Goal: Task Accomplishment & Management: Complete application form

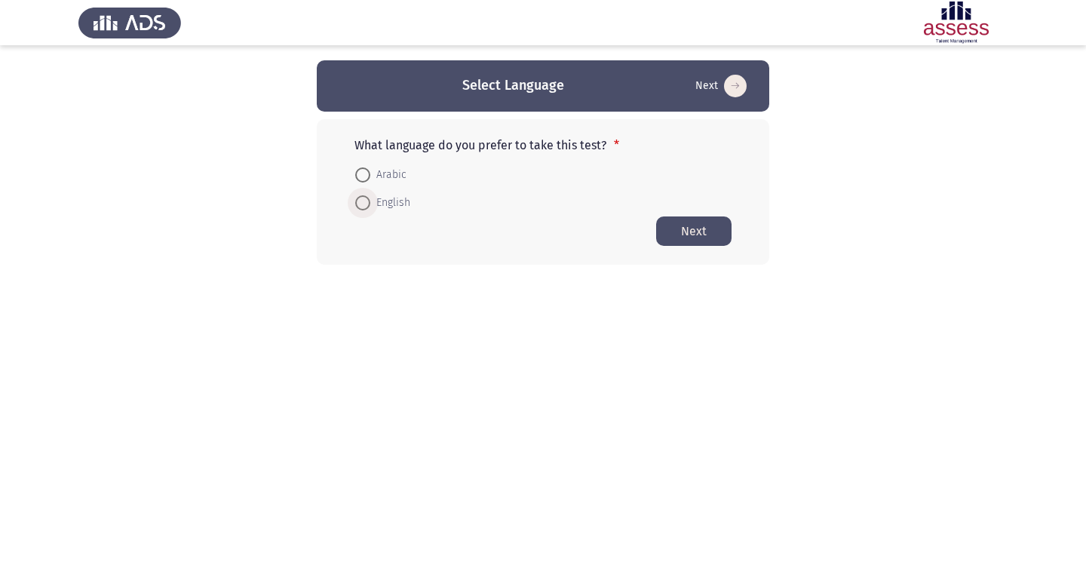
click at [364, 201] on span at bounding box center [362, 202] width 15 height 15
click at [364, 201] on input "English" at bounding box center [362, 202] width 15 height 15
radio input "true"
click at [692, 233] on button "Next" at bounding box center [693, 230] width 75 height 29
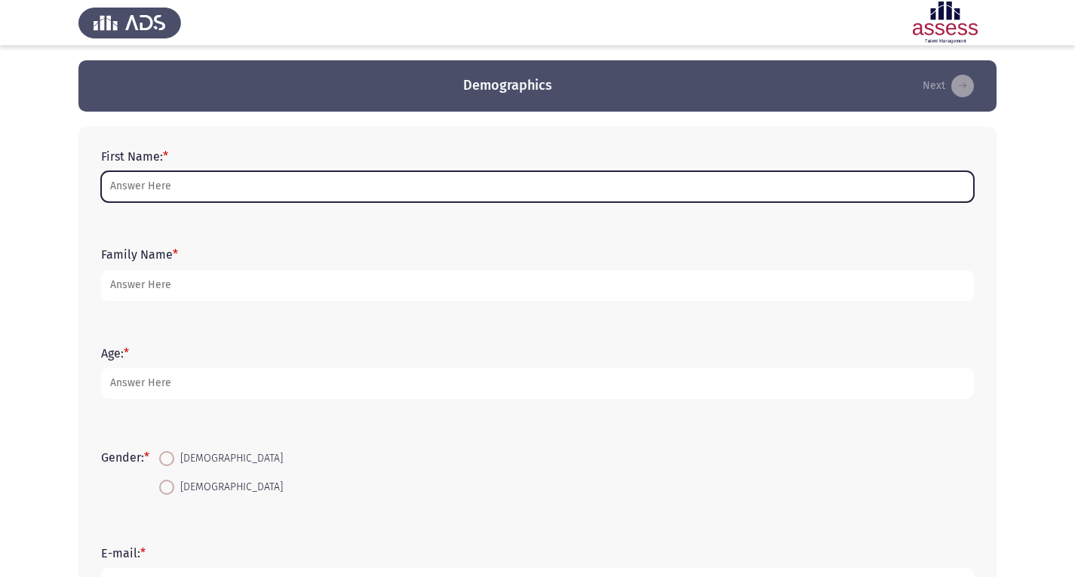
click at [462, 199] on input "First Name: *" at bounding box center [537, 186] width 873 height 31
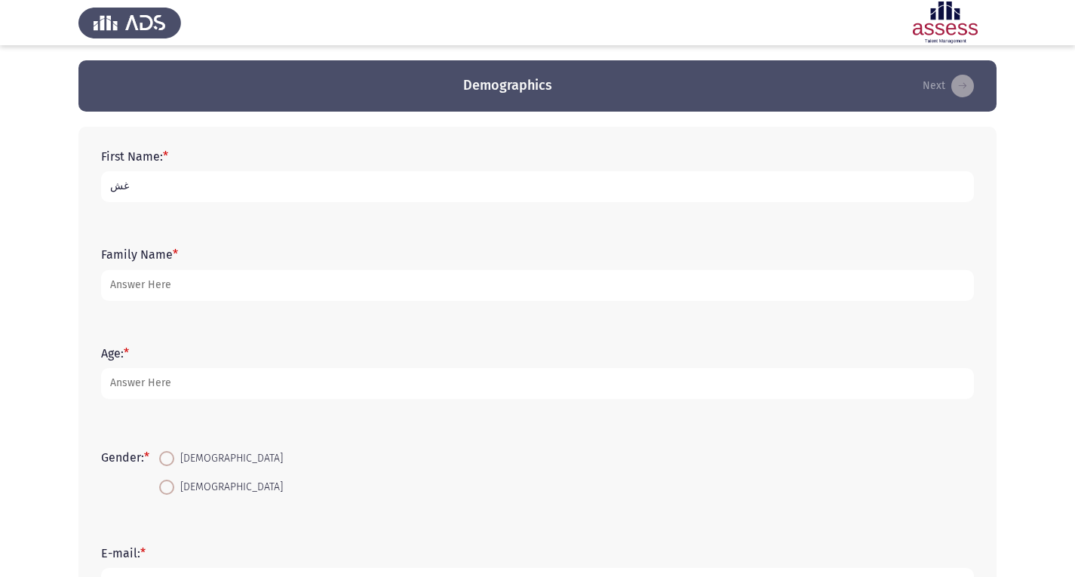
type input "غ"
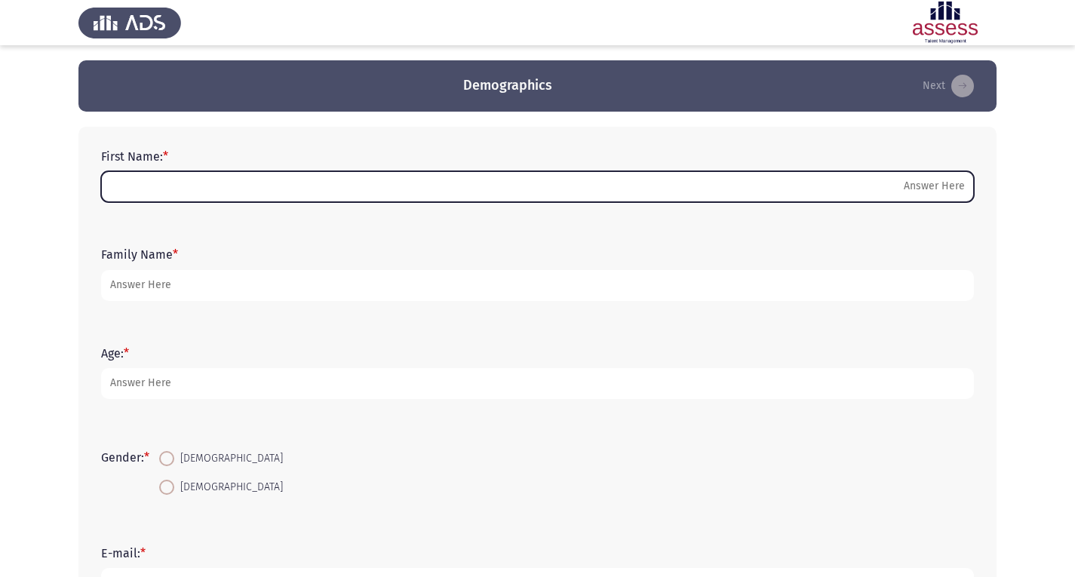
type input "غ"
type input "y"
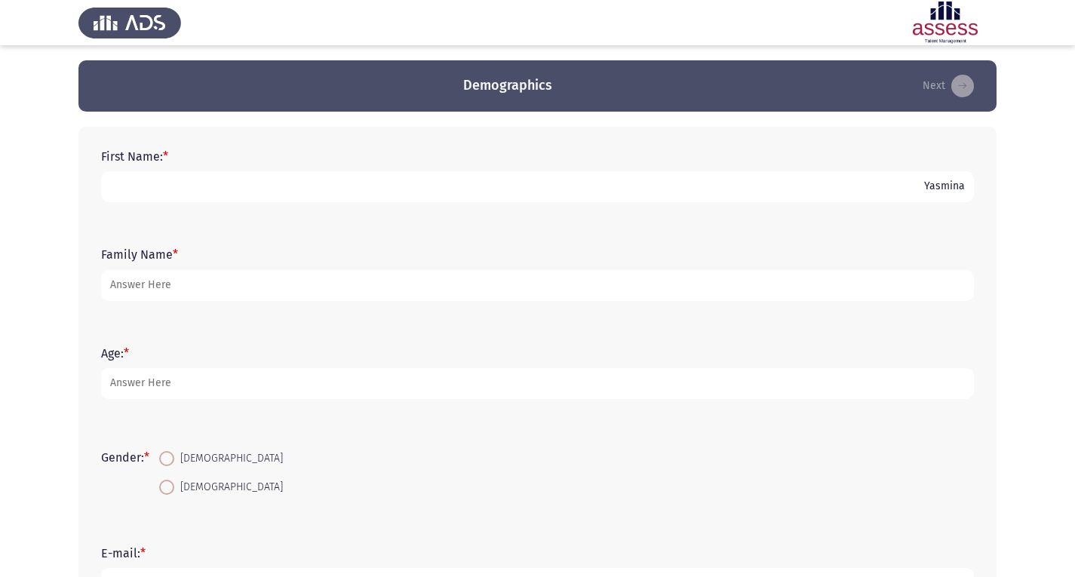
type input "Yasmina"
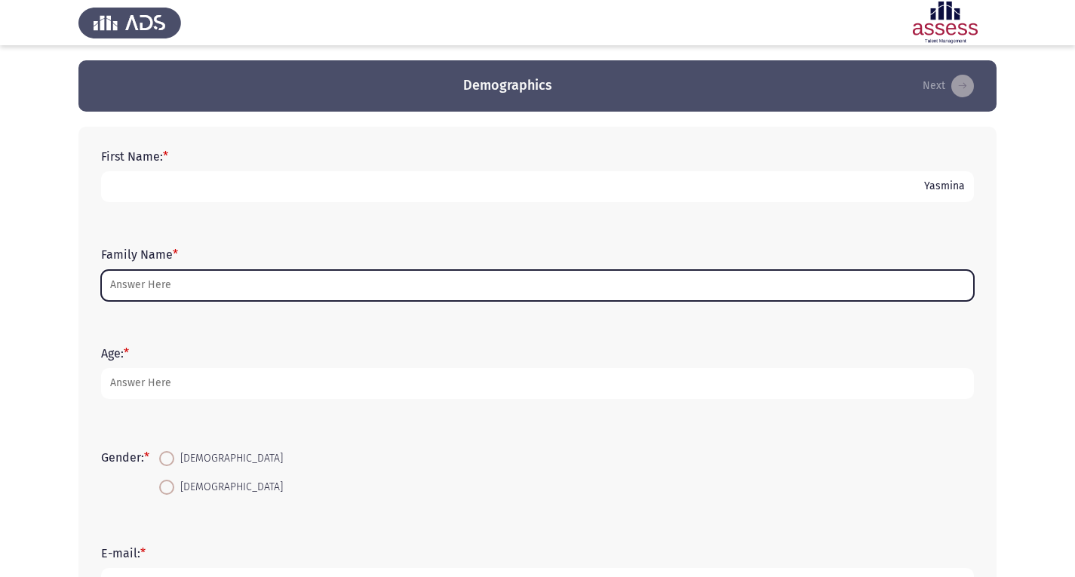
click at [403, 278] on input "Family Name *" at bounding box center [537, 285] width 873 height 31
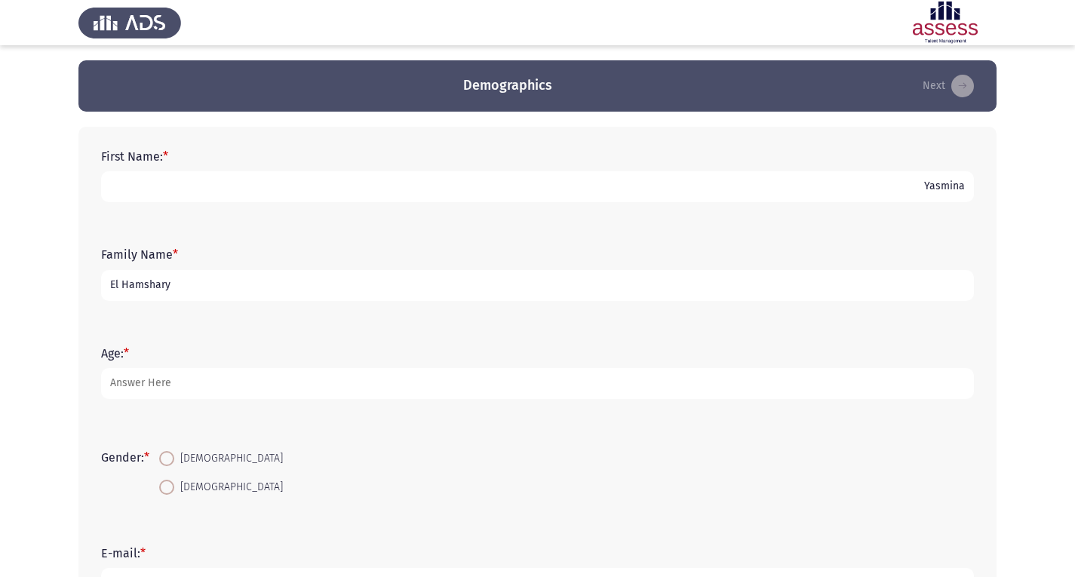
type input "El Hamshary"
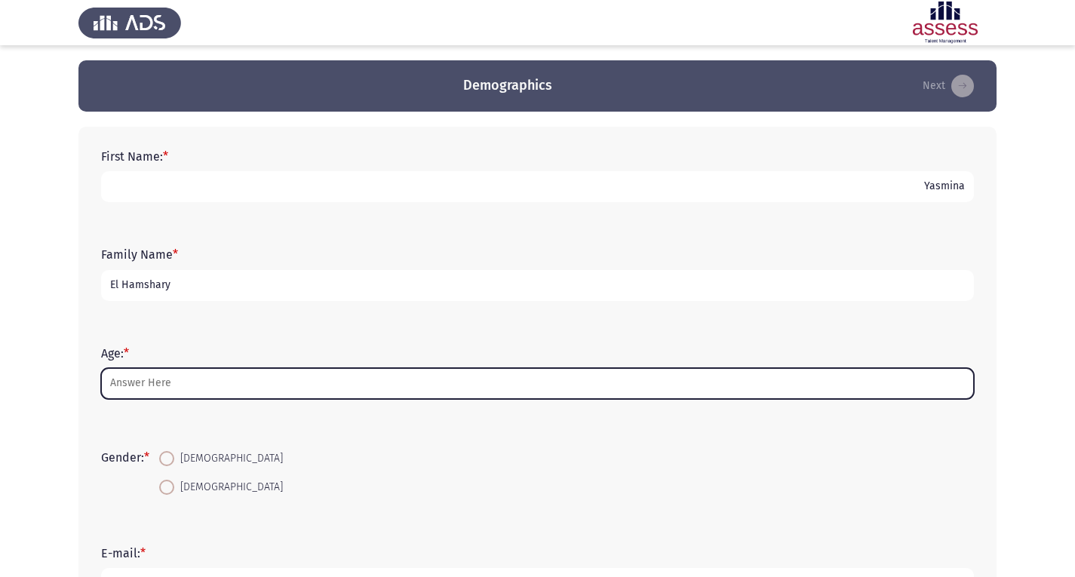
click at [348, 370] on input "Age: *" at bounding box center [537, 383] width 873 height 31
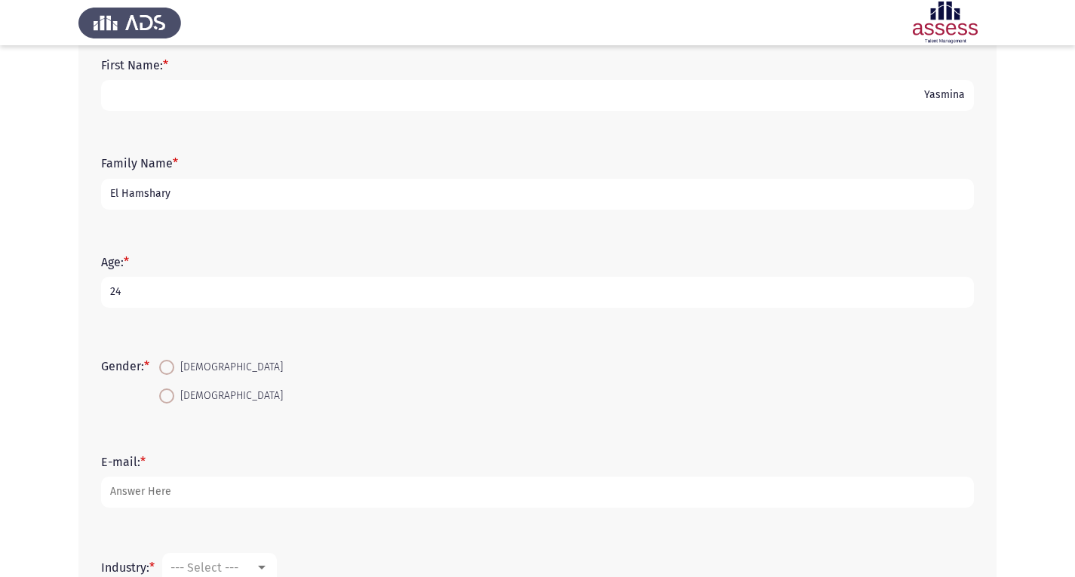
scroll to position [94, 0]
type input "24"
click at [174, 389] on span at bounding box center [166, 393] width 15 height 15
click at [174, 389] on input "[DEMOGRAPHIC_DATA]" at bounding box center [166, 393] width 15 height 15
radio input "true"
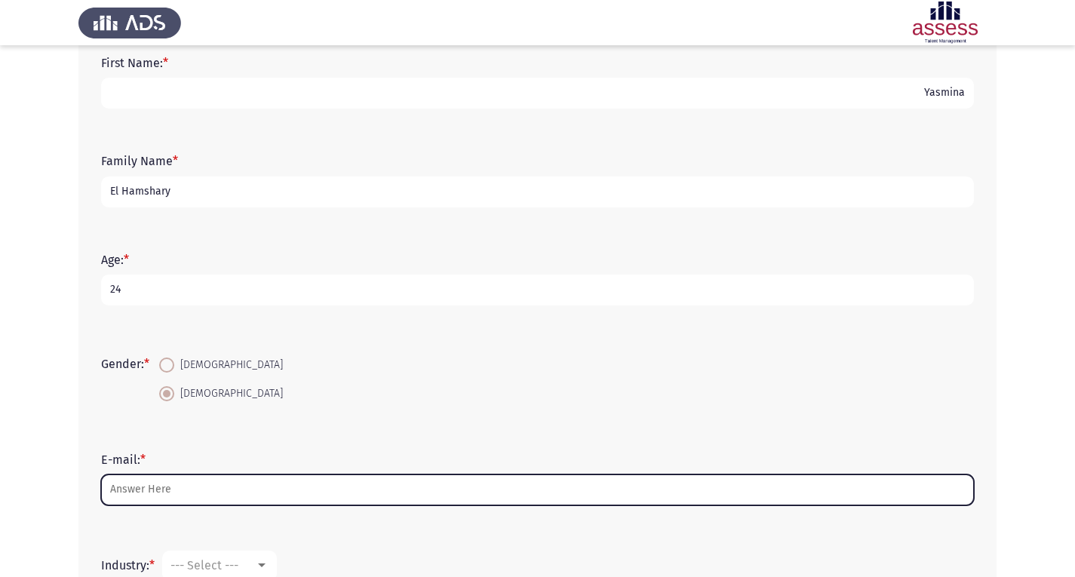
click at [178, 485] on input "E-mail: *" at bounding box center [537, 490] width 873 height 31
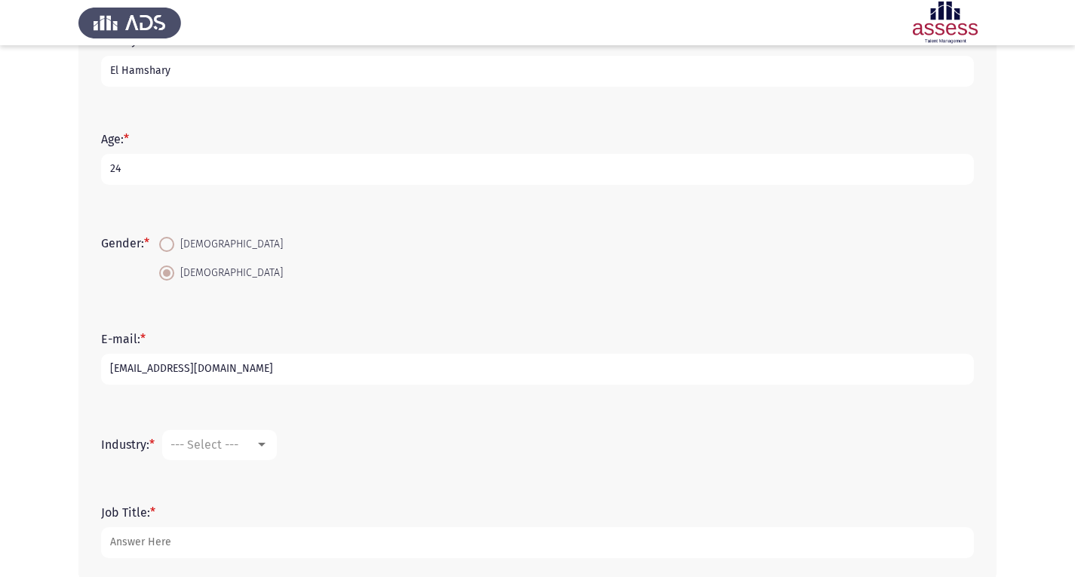
scroll to position [216, 0]
type input "[EMAIL_ADDRESS][DOMAIN_NAME]"
click at [226, 450] on span "--- Select ---" at bounding box center [204, 443] width 68 height 14
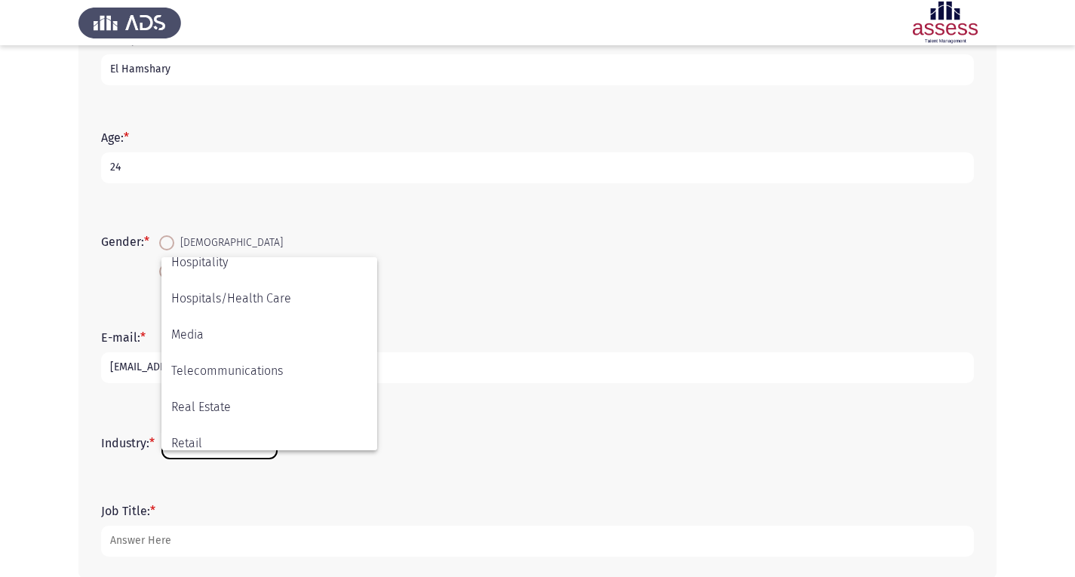
scroll to position [376, 0]
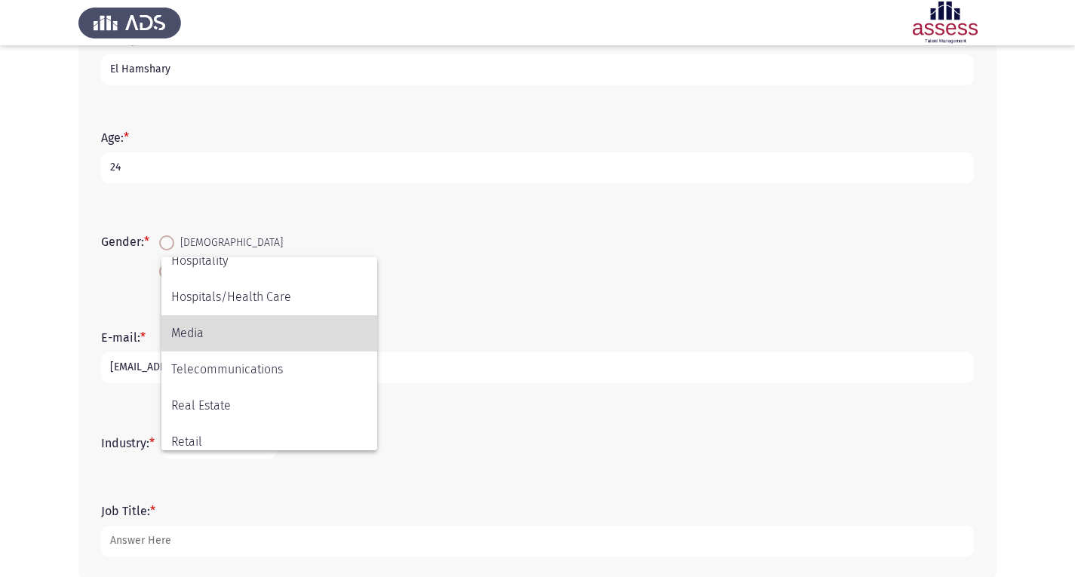
click at [312, 331] on span "Media" at bounding box center [269, 333] width 196 height 36
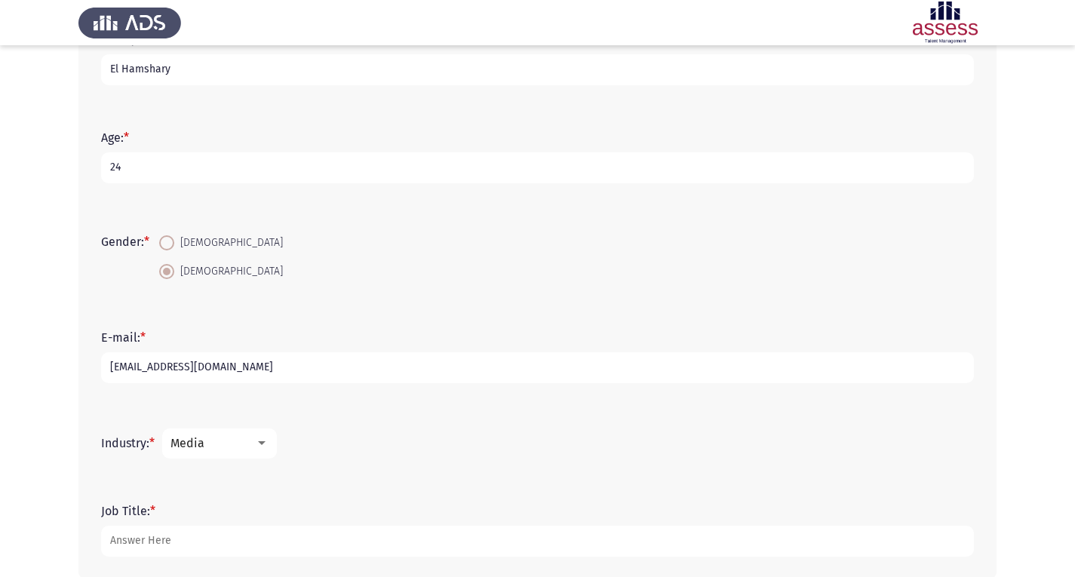
scroll to position [293, 0]
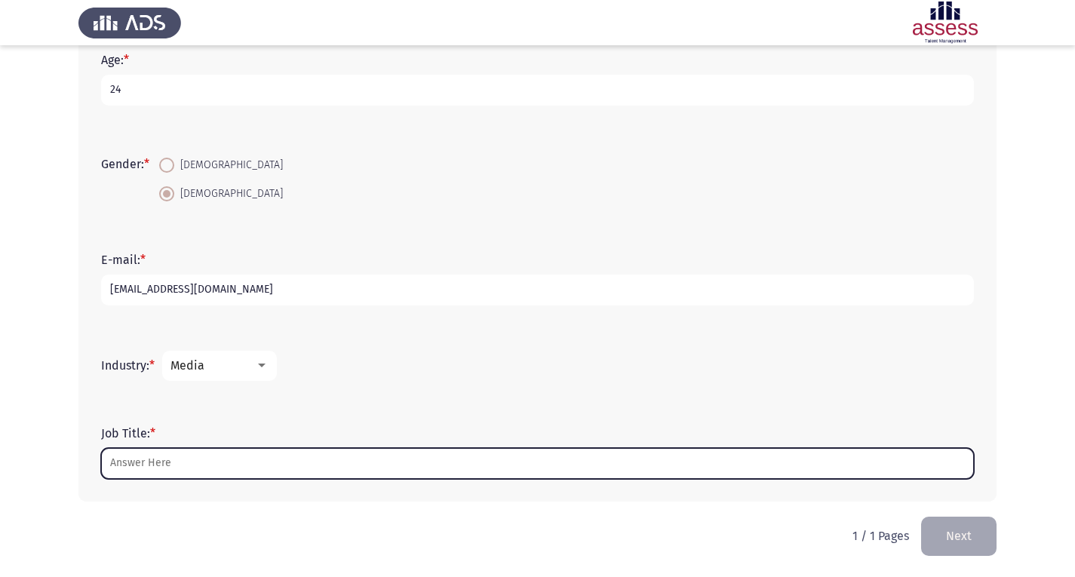
click at [275, 471] on input "Job Title: *" at bounding box center [537, 463] width 873 height 31
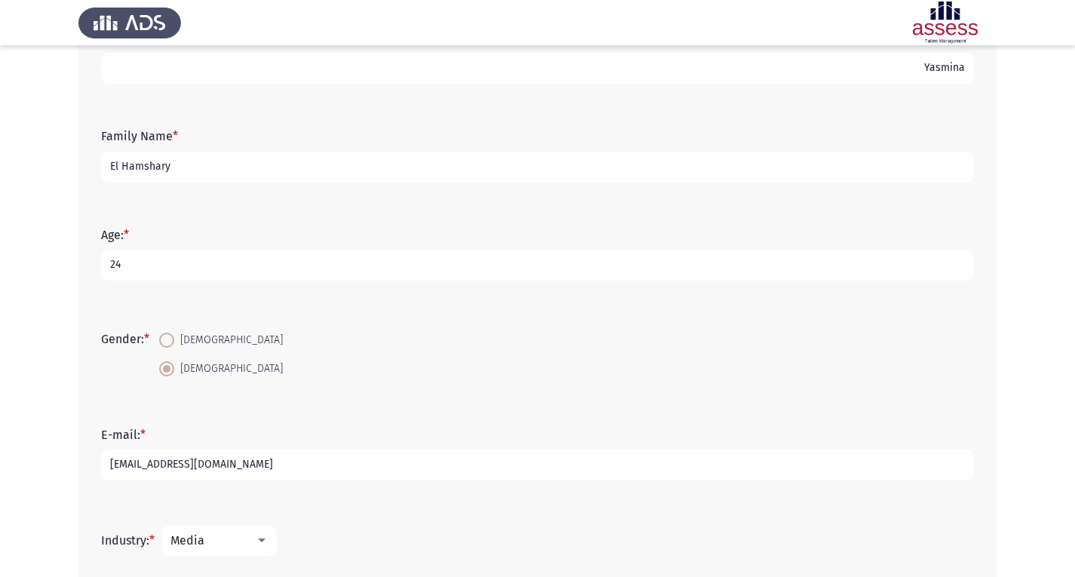
scroll to position [0, 0]
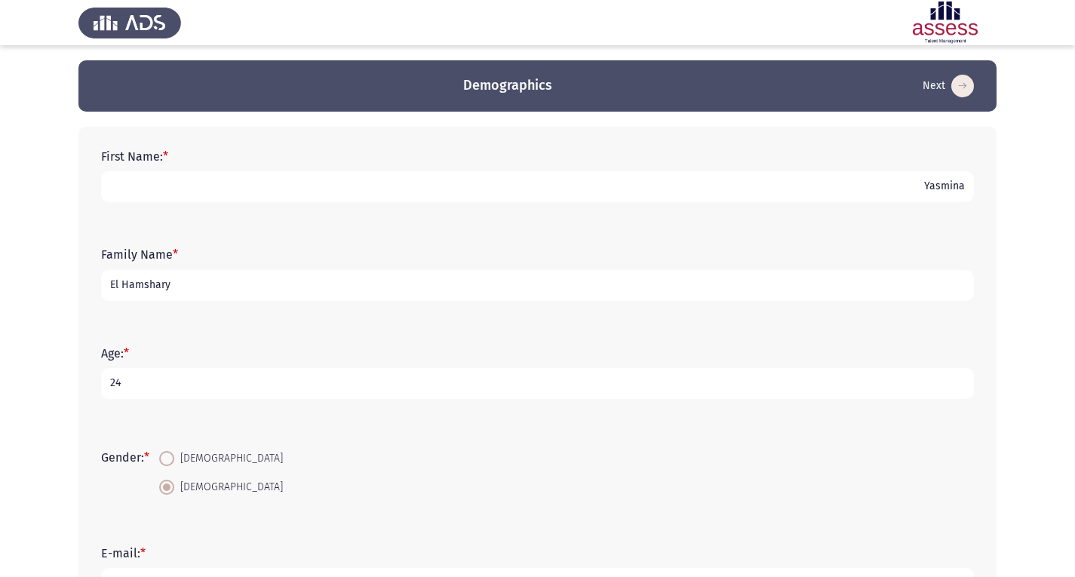
type input "Account Executive"
click at [551, 190] on input "Yasmina" at bounding box center [537, 186] width 873 height 31
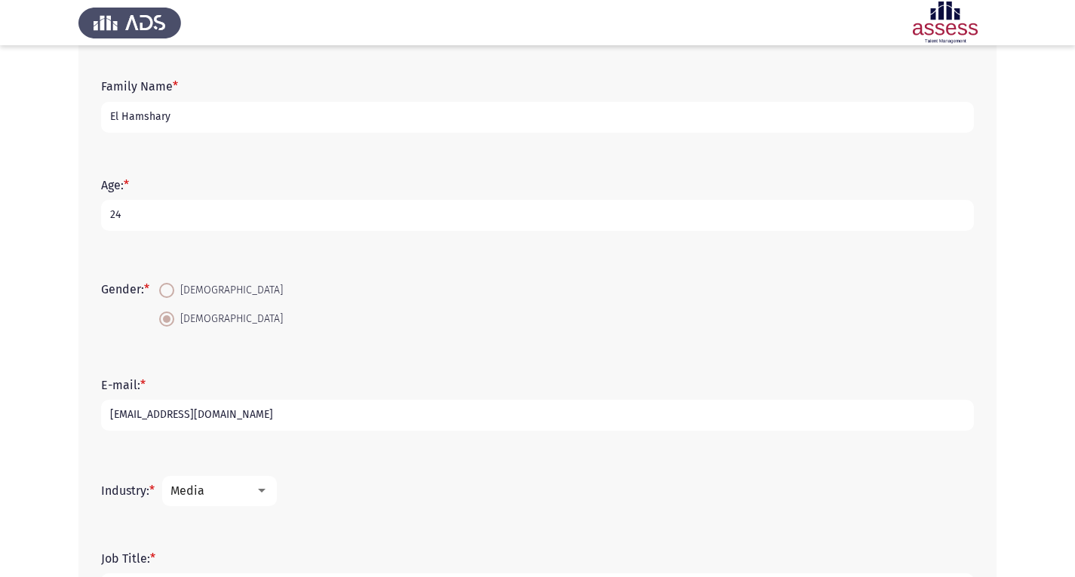
scroll to position [293, 0]
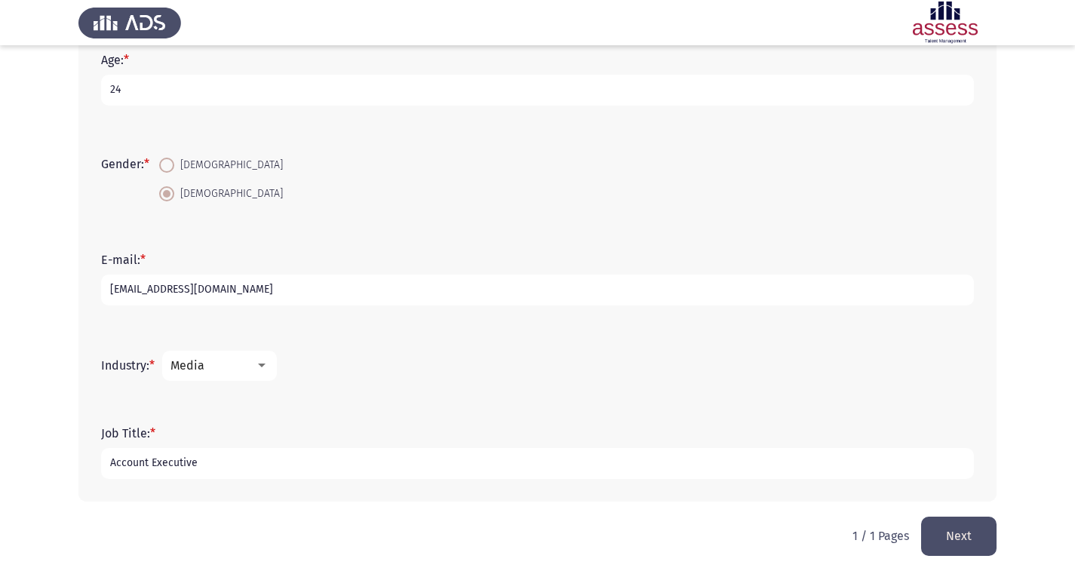
click at [969, 536] on button "Next" at bounding box center [958, 536] width 75 height 38
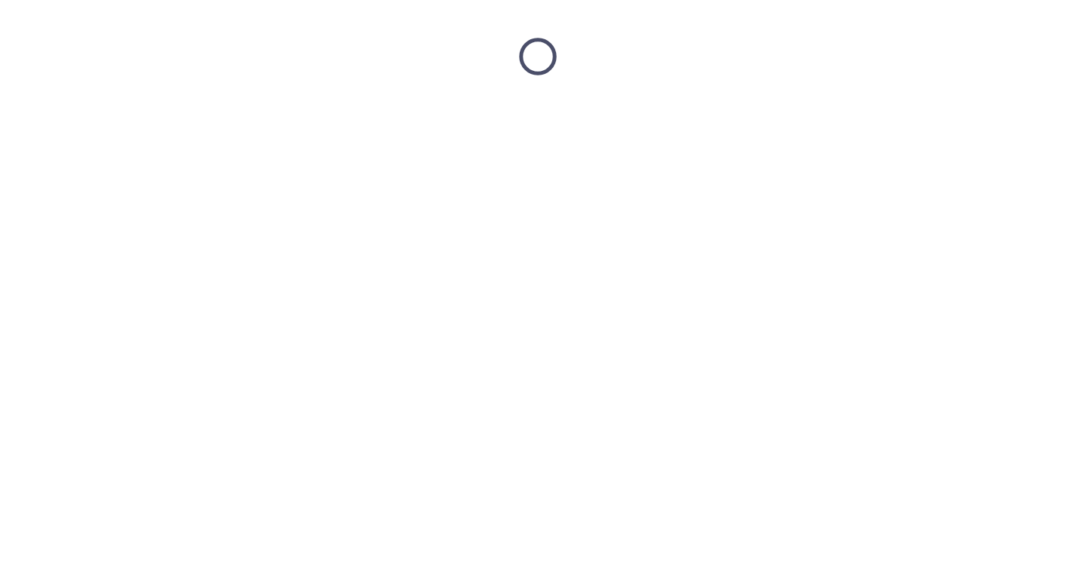
scroll to position [0, 0]
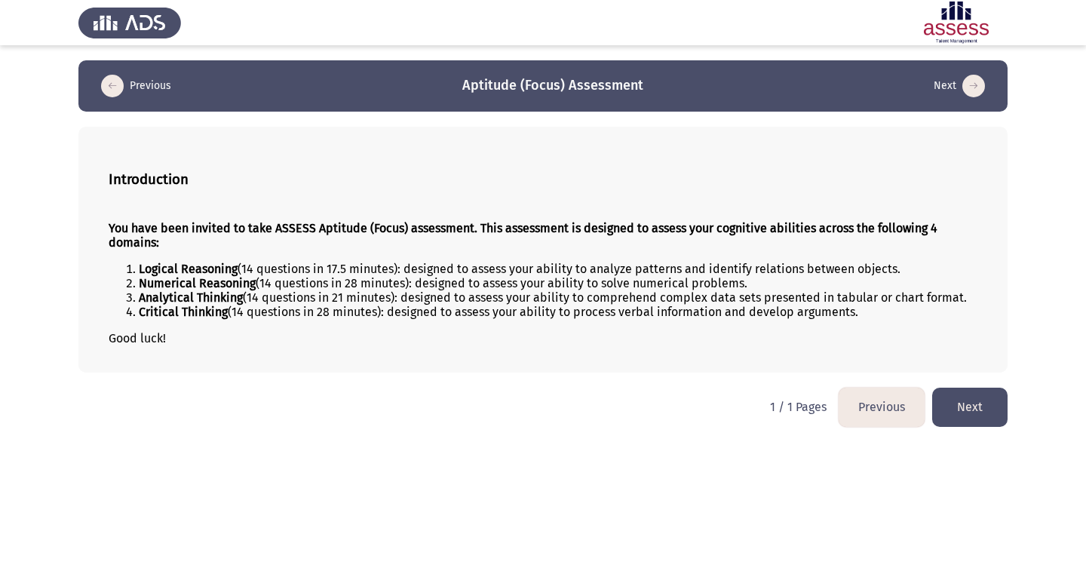
click at [972, 413] on button "Next" at bounding box center [969, 407] width 75 height 38
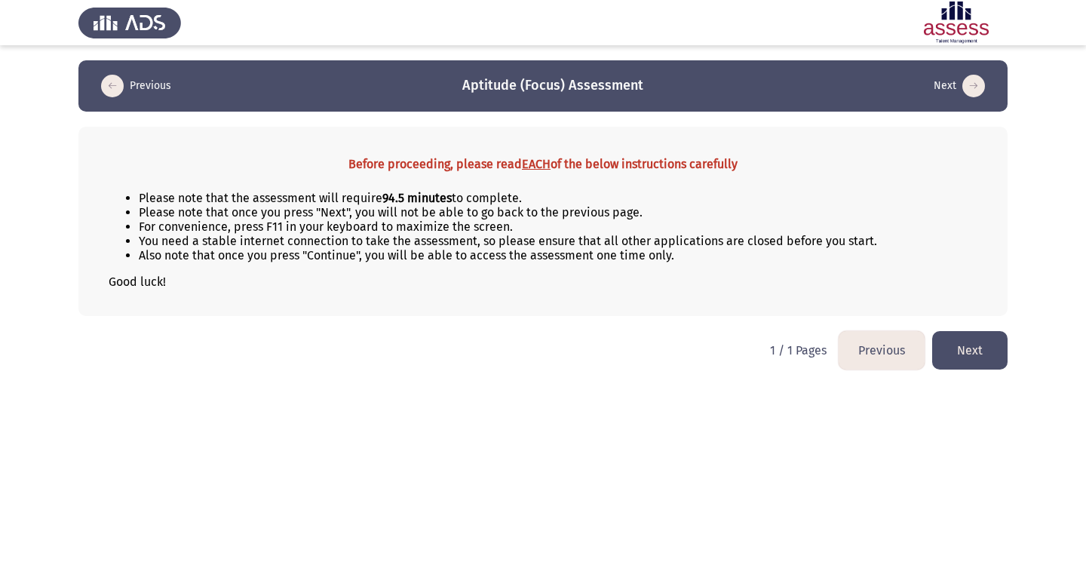
click at [965, 355] on button "Next" at bounding box center [969, 350] width 75 height 38
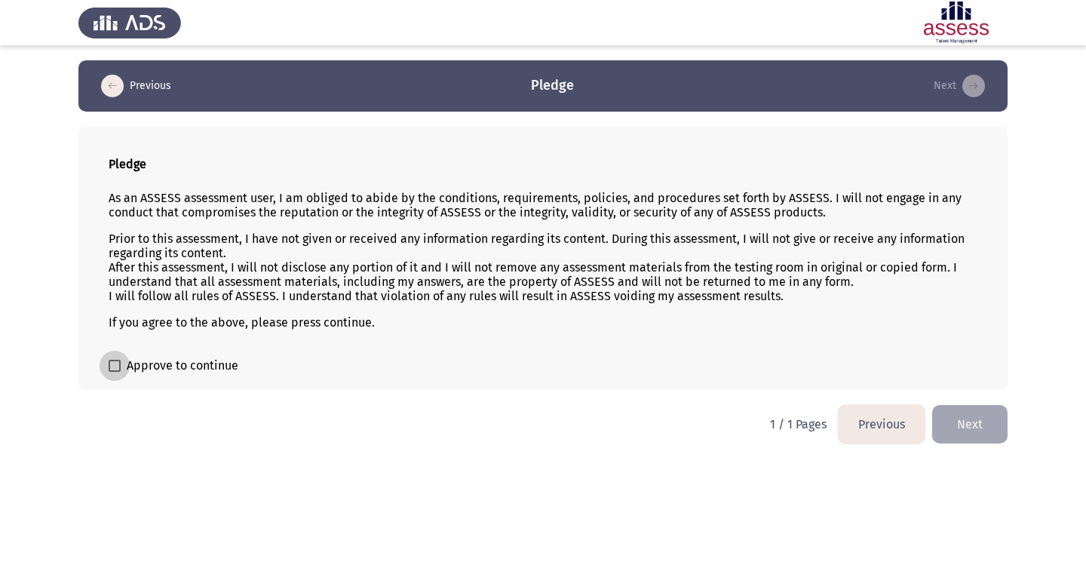
click at [122, 368] on label "Approve to continue" at bounding box center [174, 366] width 130 height 18
click at [115, 372] on input "Approve to continue" at bounding box center [114, 372] width 1 height 1
checkbox input "true"
click at [963, 428] on button "Next" at bounding box center [969, 424] width 75 height 38
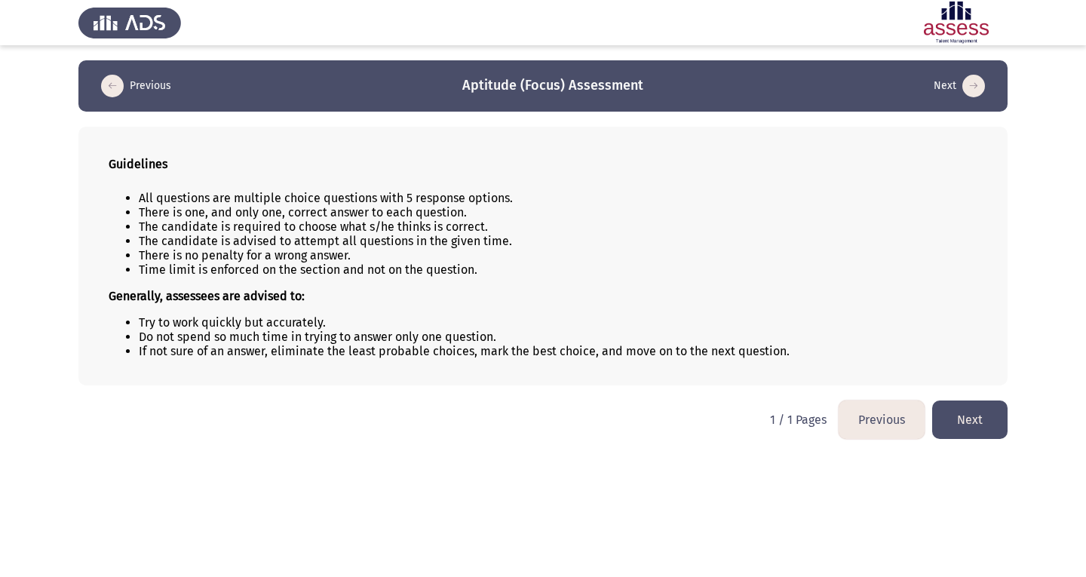
click at [981, 423] on button "Next" at bounding box center [969, 420] width 75 height 38
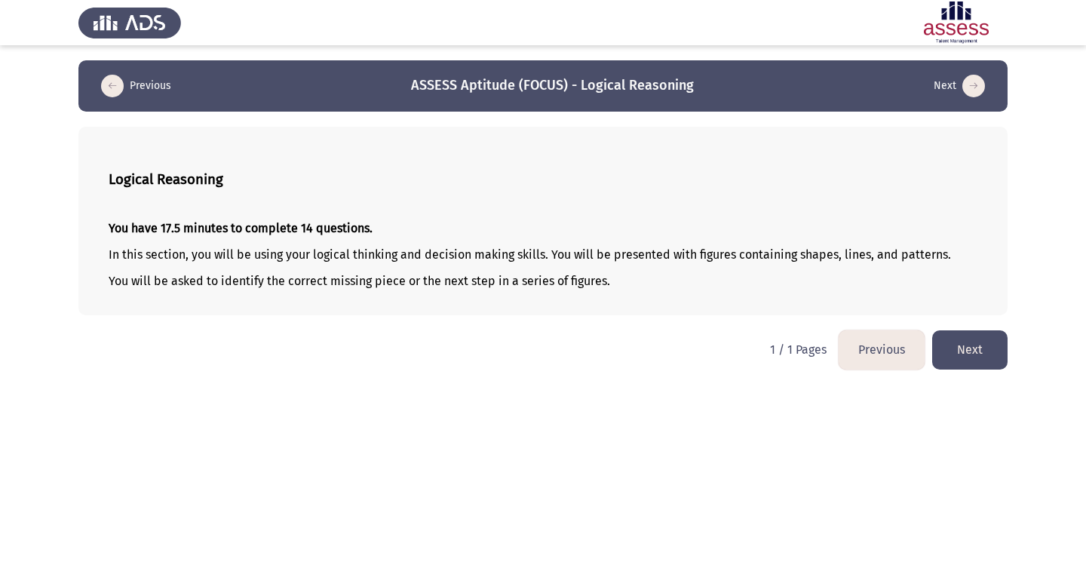
click at [972, 346] on button "Next" at bounding box center [969, 349] width 75 height 38
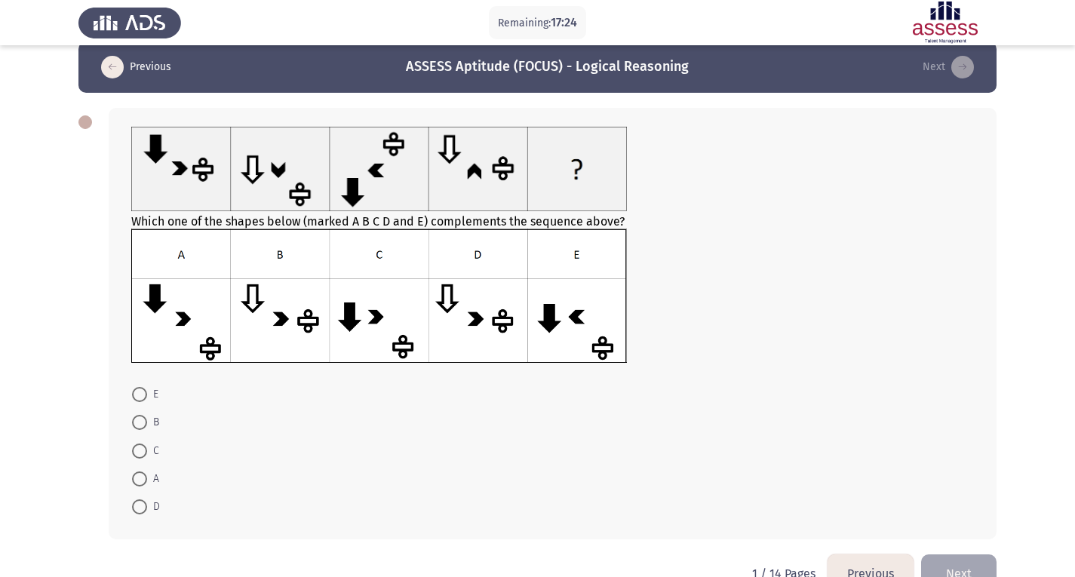
scroll to position [20, 0]
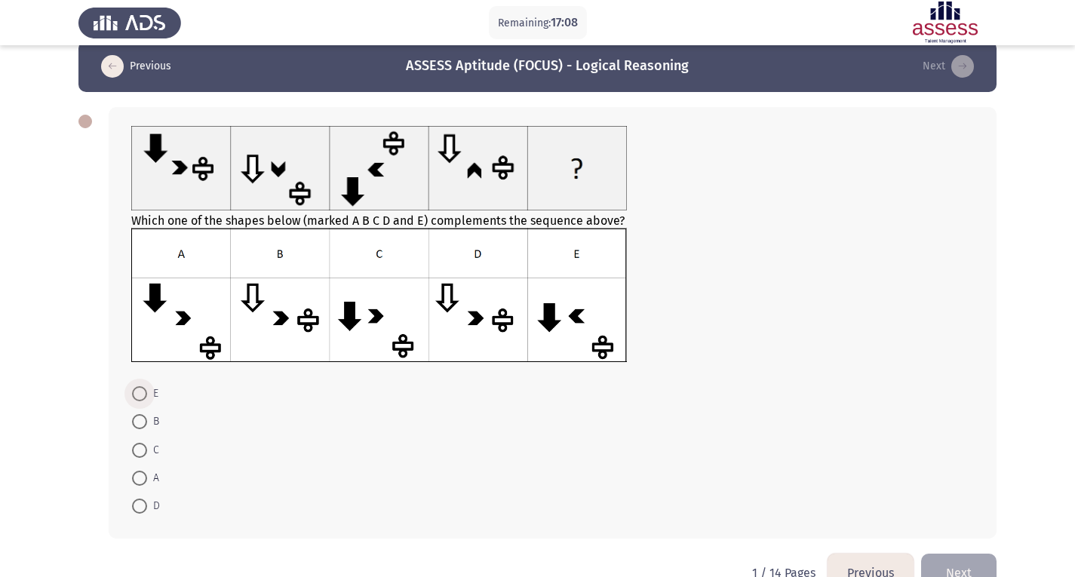
click at [142, 398] on span at bounding box center [139, 393] width 15 height 15
click at [142, 398] on input "E" at bounding box center [139, 393] width 15 height 15
radio input "true"
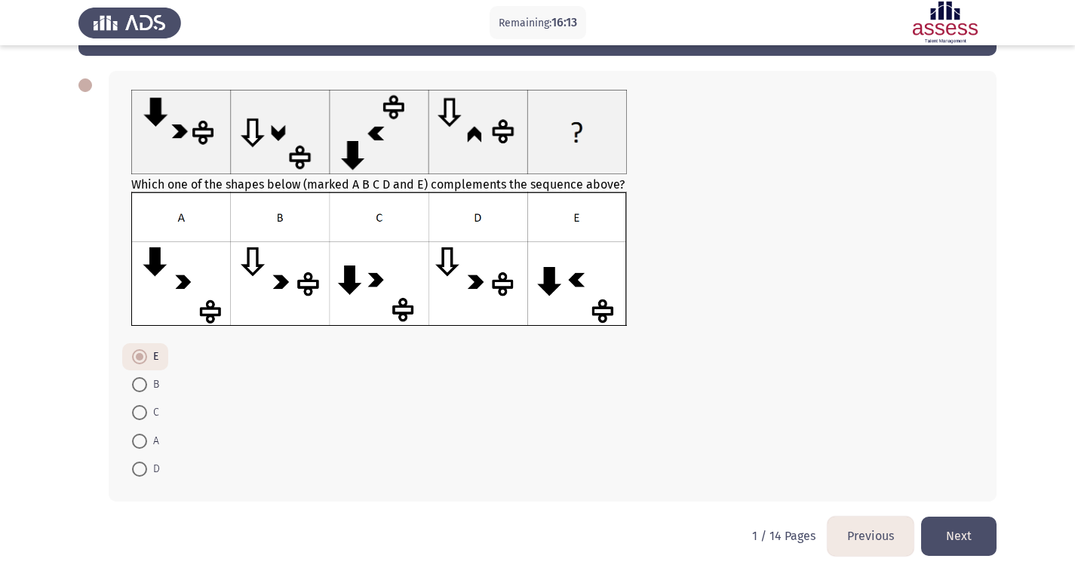
click at [957, 551] on button "Next" at bounding box center [958, 536] width 75 height 38
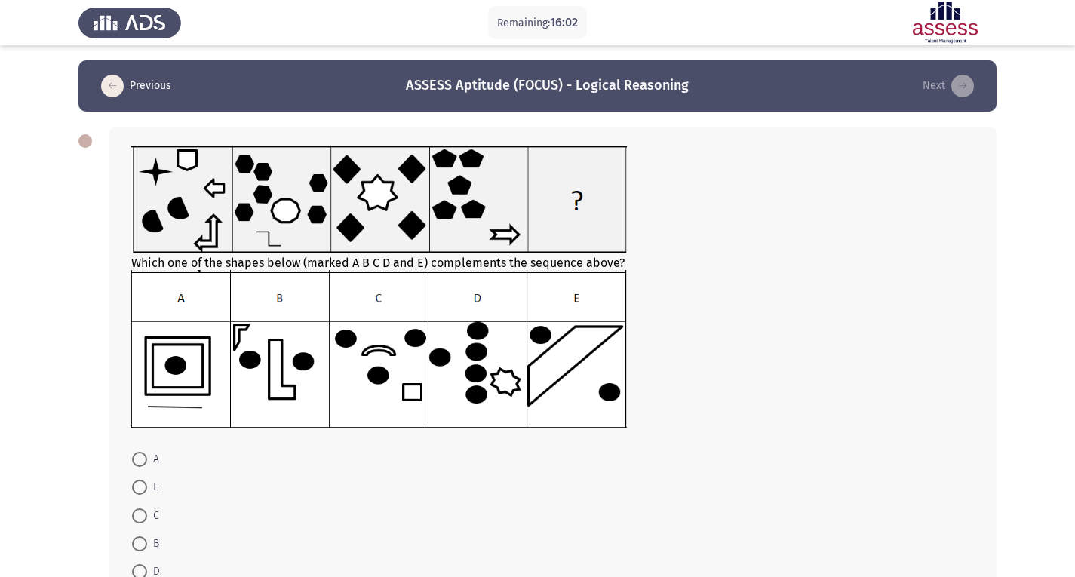
click at [487, 370] on img at bounding box center [379, 348] width 496 height 157
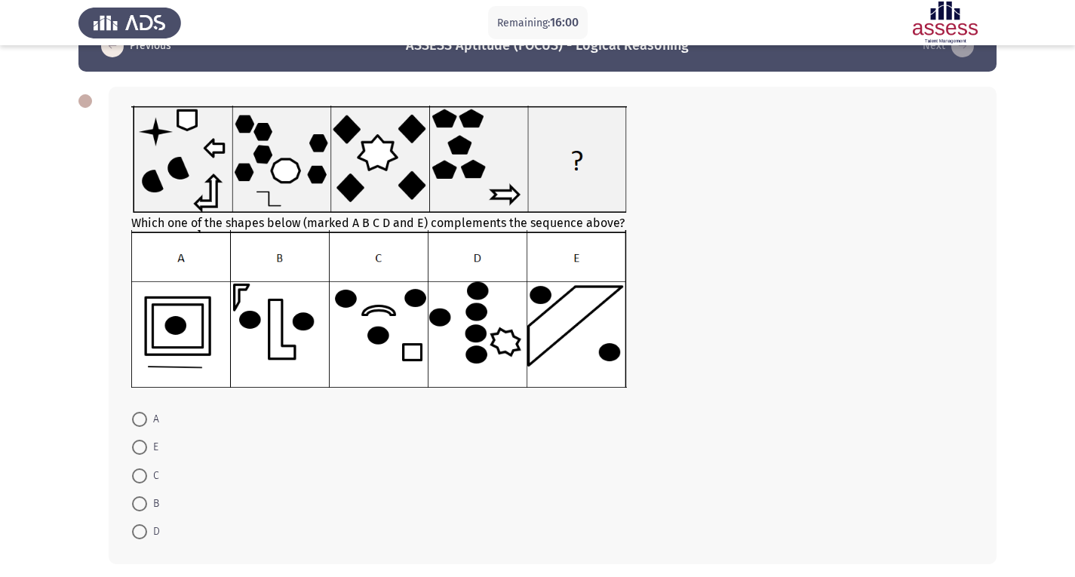
scroll to position [41, 0]
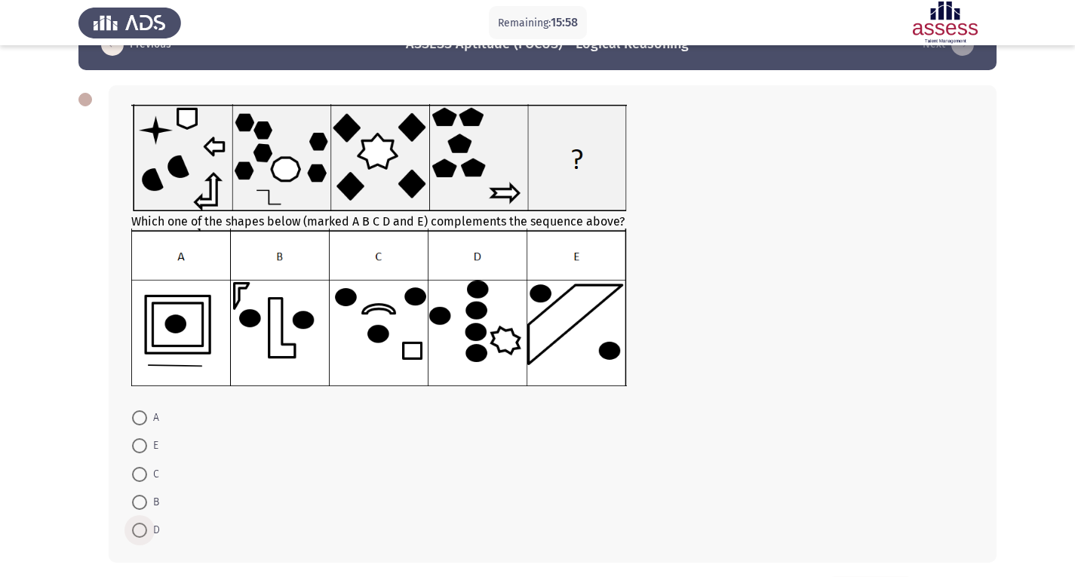
click at [140, 527] on span at bounding box center [139, 530] width 15 height 15
click at [140, 527] on input "D" at bounding box center [139, 530] width 15 height 15
radio input "true"
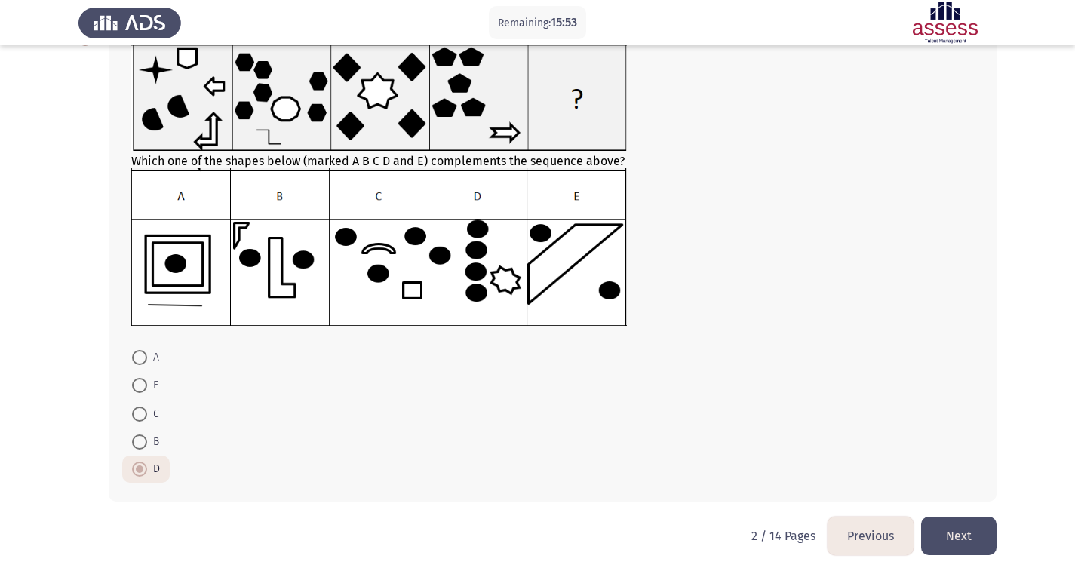
click at [941, 527] on button "Next" at bounding box center [958, 536] width 75 height 38
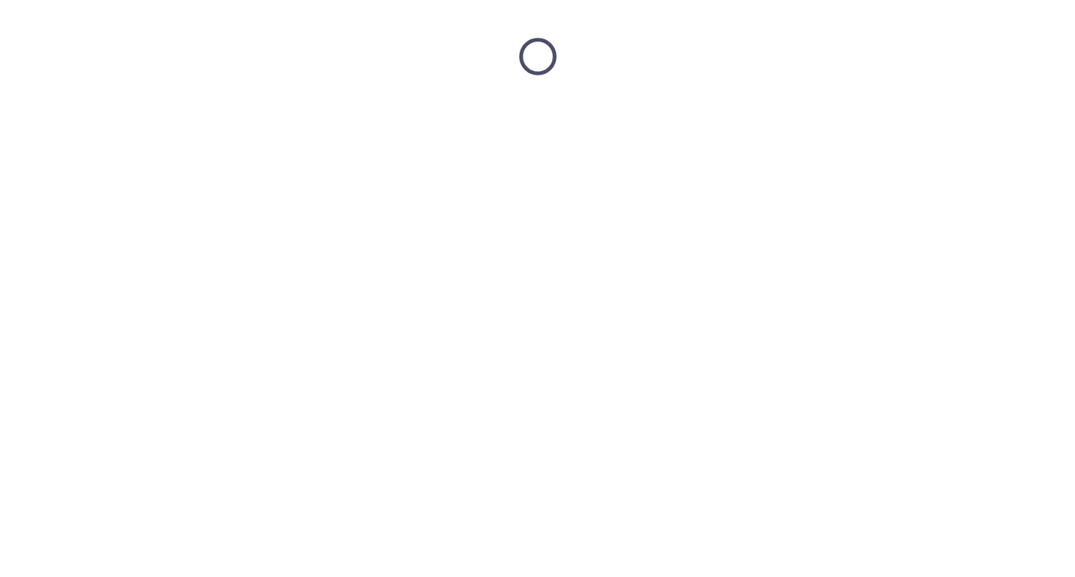
scroll to position [0, 0]
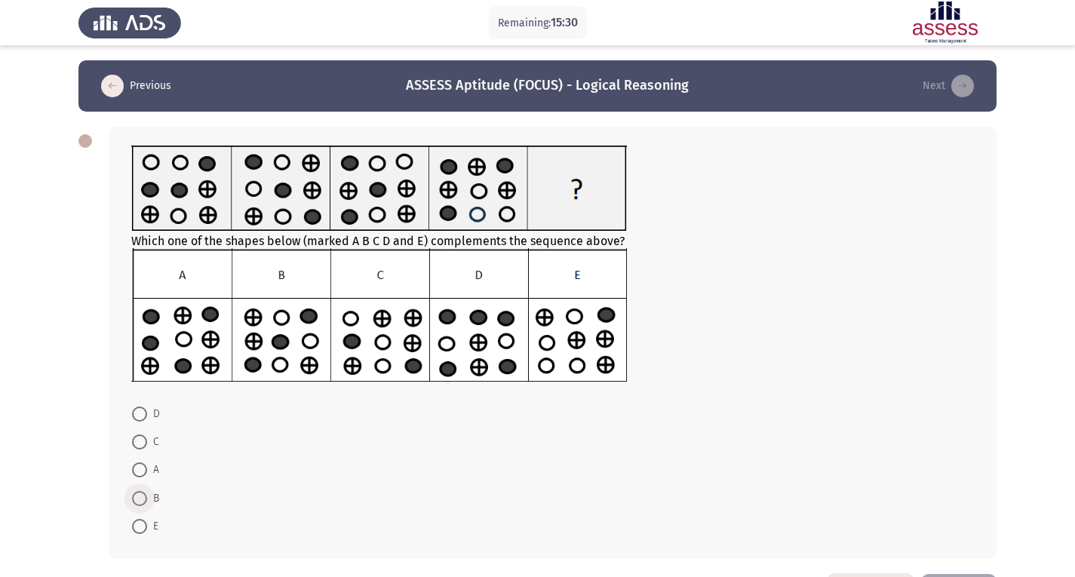
click at [140, 501] on span at bounding box center [139, 498] width 15 height 15
click at [140, 501] on input "B" at bounding box center [139, 498] width 15 height 15
radio input "true"
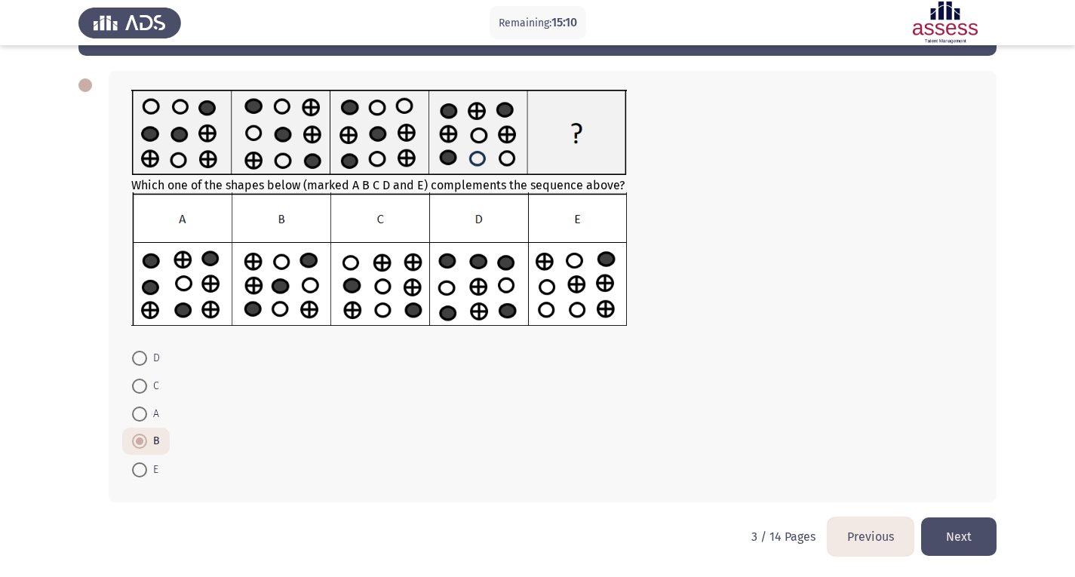
click at [942, 537] on button "Next" at bounding box center [958, 537] width 75 height 38
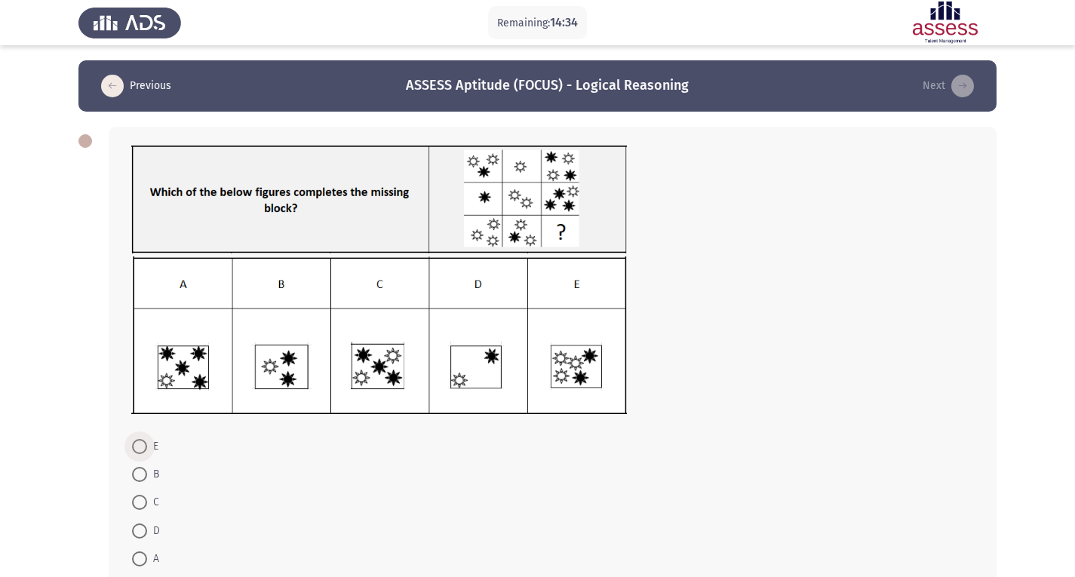
click at [142, 453] on span at bounding box center [139, 446] width 15 height 15
click at [142, 453] on input "E" at bounding box center [139, 446] width 15 height 15
radio input "true"
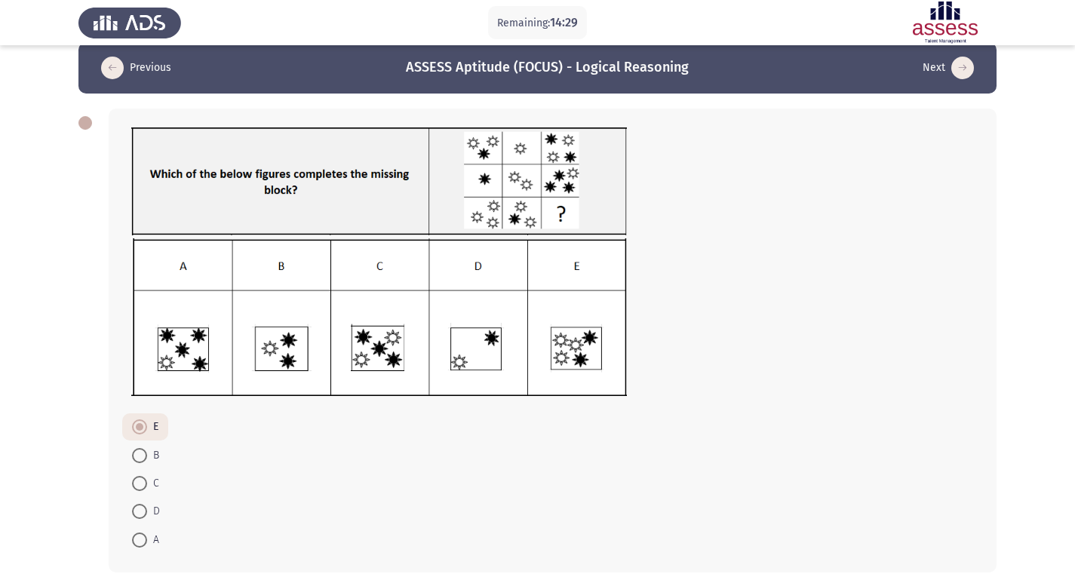
scroll to position [88, 0]
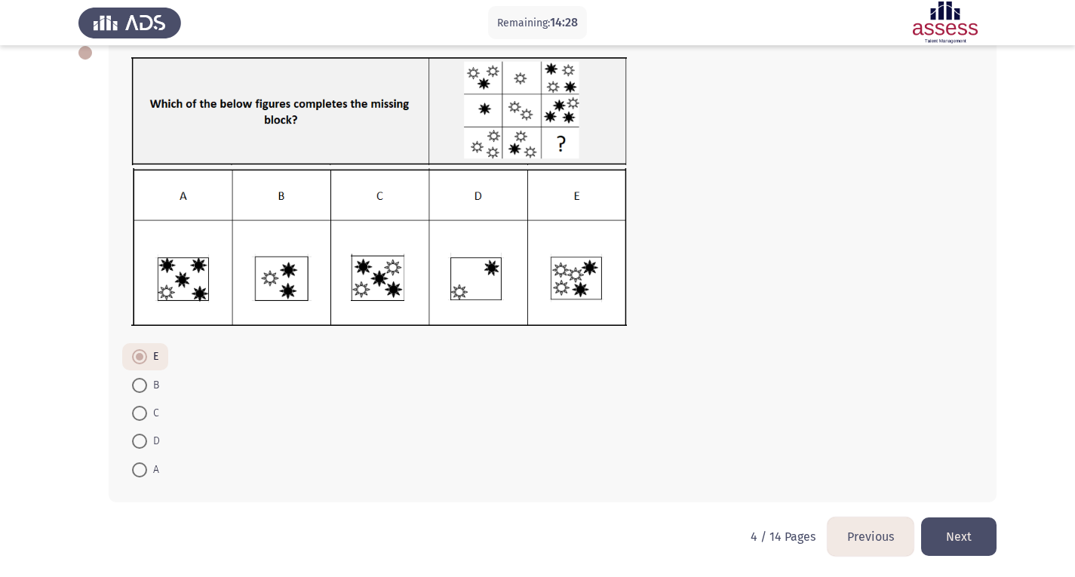
click at [937, 539] on button "Next" at bounding box center [958, 537] width 75 height 38
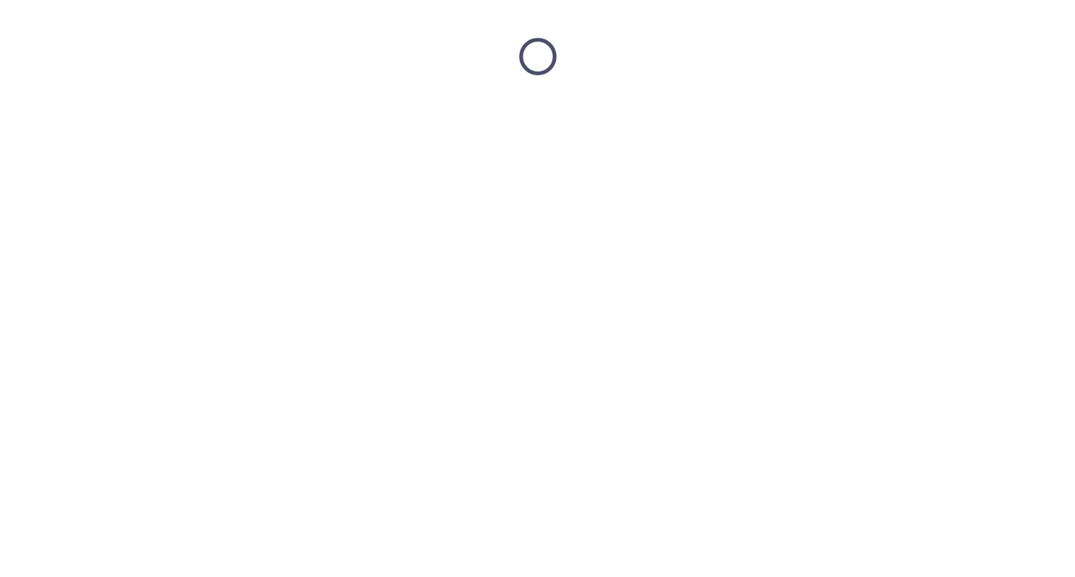
scroll to position [0, 0]
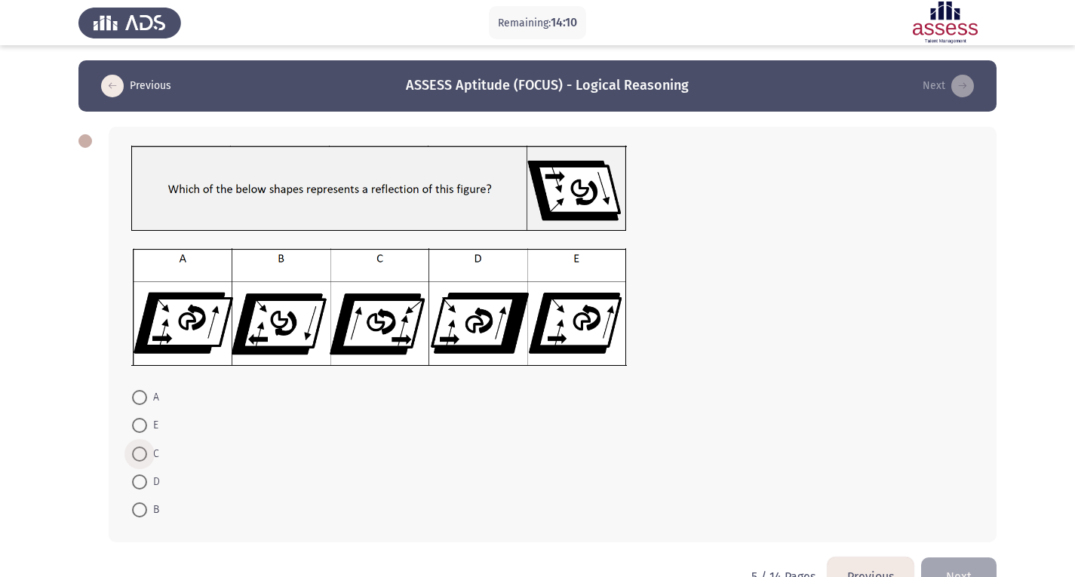
click at [136, 450] on span at bounding box center [139, 454] width 15 height 15
click at [136, 450] on input "C" at bounding box center [139, 454] width 15 height 15
radio input "true"
click at [960, 565] on button "Next" at bounding box center [958, 576] width 75 height 38
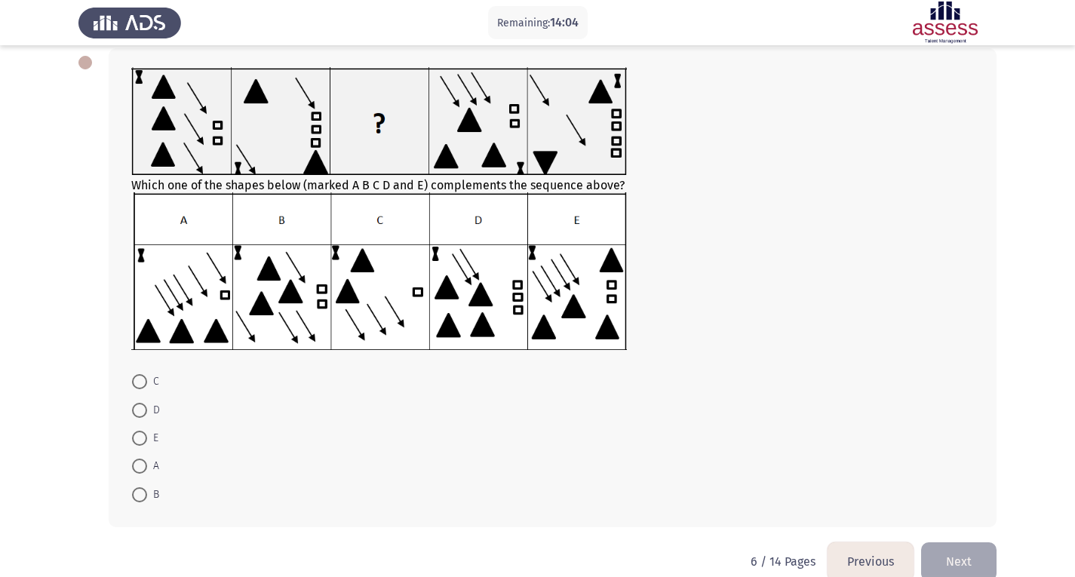
scroll to position [79, 0]
click at [141, 490] on span at bounding box center [139, 494] width 15 height 15
click at [141, 490] on input "B" at bounding box center [139, 494] width 15 height 15
radio input "true"
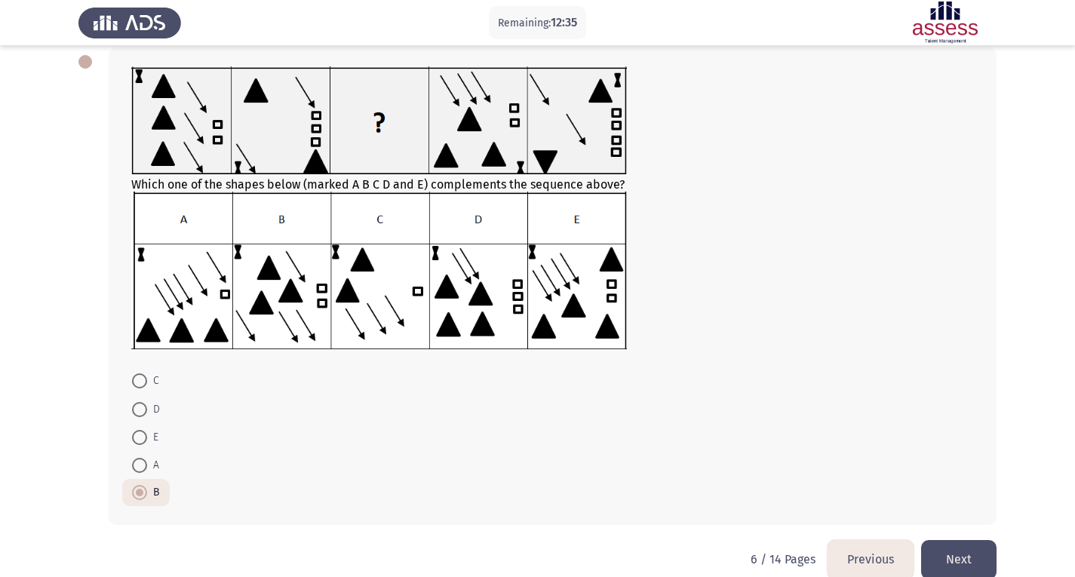
click at [946, 565] on button "Next" at bounding box center [958, 559] width 75 height 38
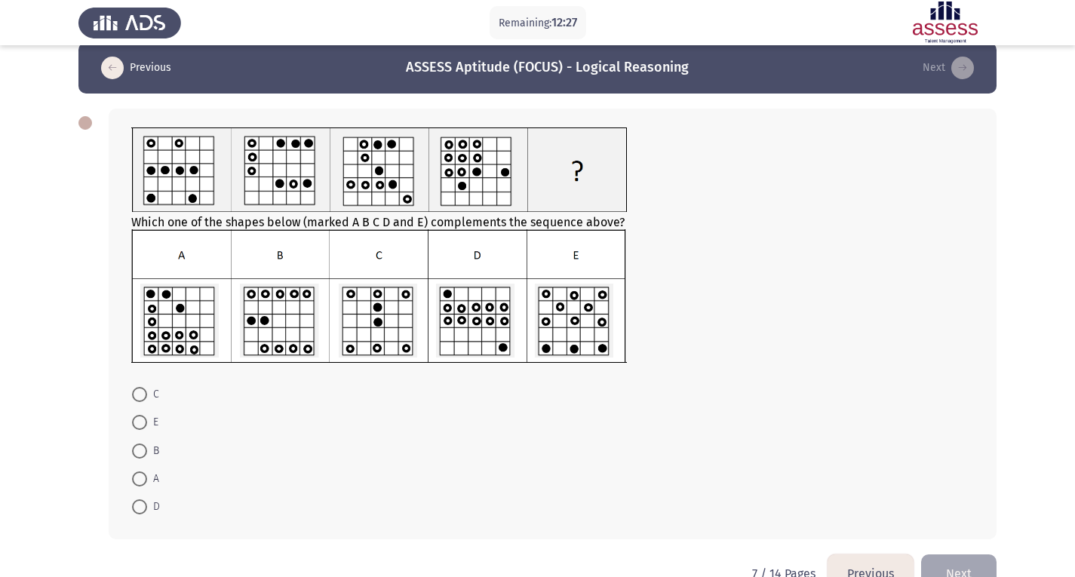
scroll to position [56, 0]
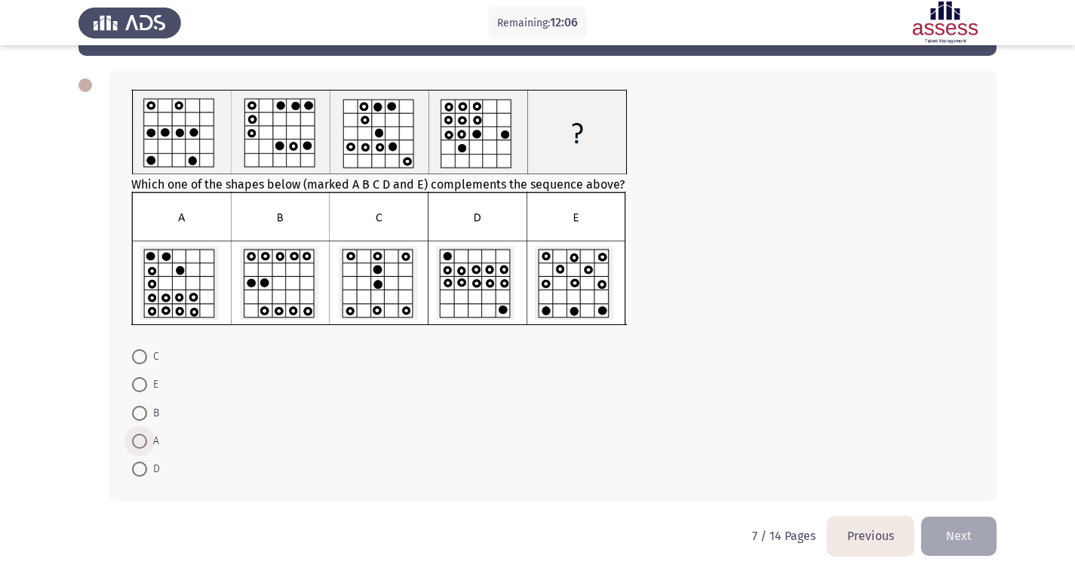
click at [145, 441] on span at bounding box center [139, 441] width 15 height 15
click at [145, 441] on input "A" at bounding box center [139, 441] width 15 height 15
radio input "true"
click at [476, 312] on img at bounding box center [379, 259] width 496 height 134
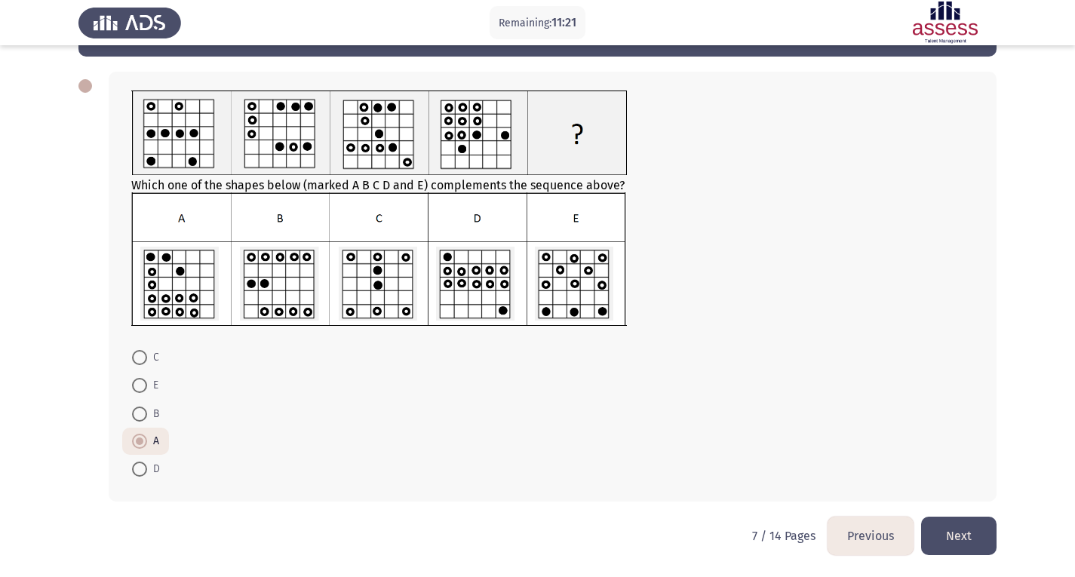
click at [143, 459] on mat-radio-button "D" at bounding box center [146, 469] width 48 height 28
click at [141, 471] on span at bounding box center [139, 469] width 15 height 15
click at [141, 471] on input "D" at bounding box center [139, 469] width 15 height 15
radio input "true"
click at [947, 530] on button "Next" at bounding box center [958, 536] width 75 height 38
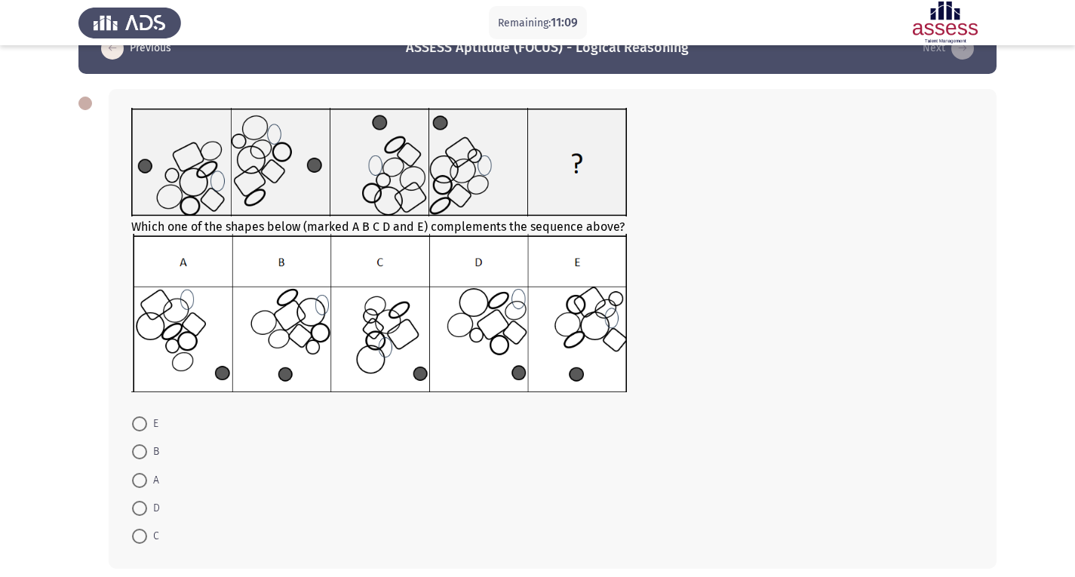
scroll to position [39, 0]
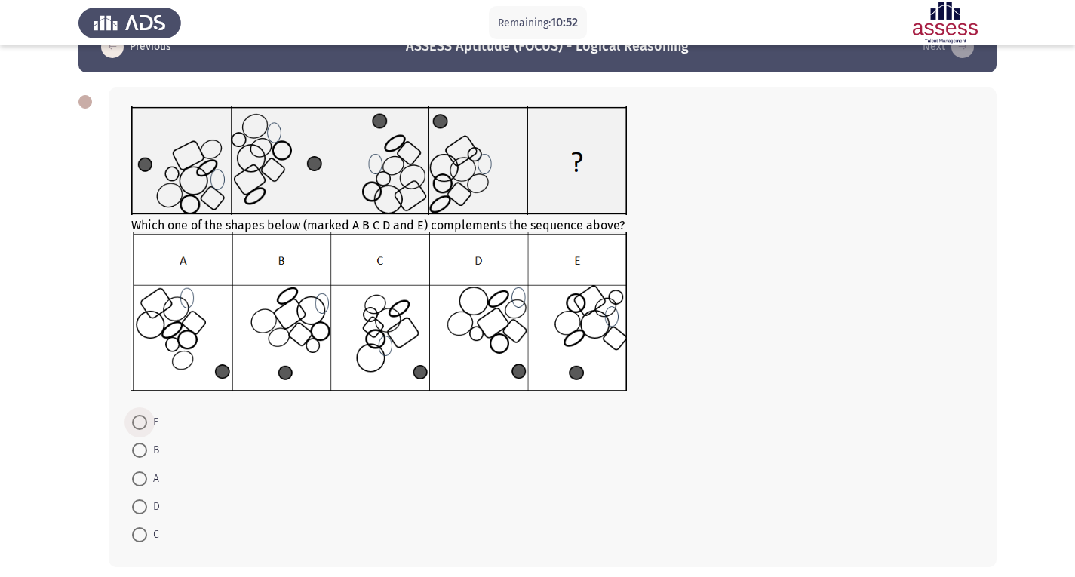
click at [145, 423] on span at bounding box center [139, 422] width 15 height 15
click at [145, 423] on input "E" at bounding box center [139, 422] width 15 height 15
radio input "true"
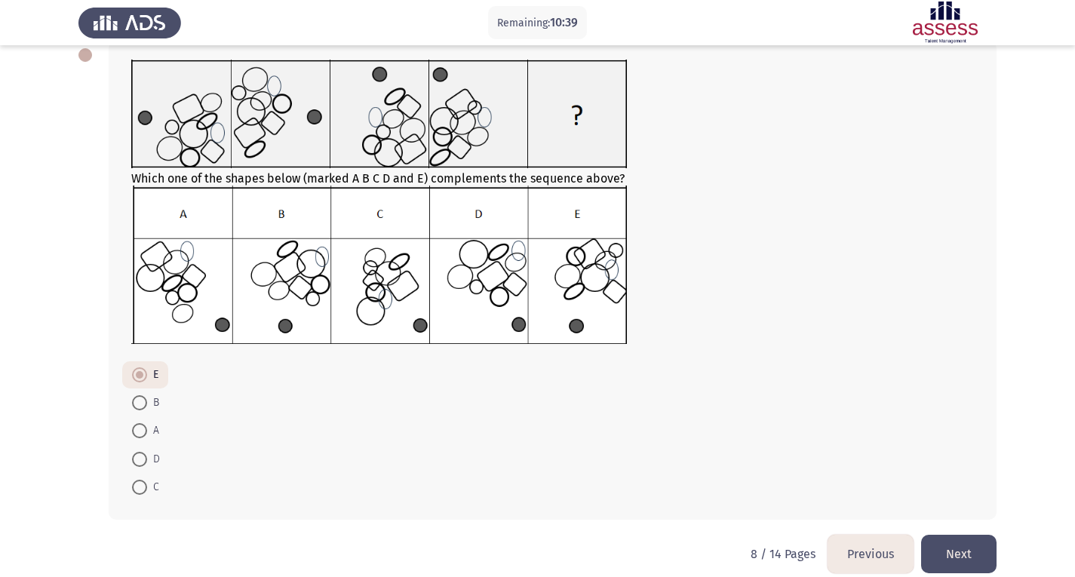
scroll to position [87, 0]
click at [143, 429] on span at bounding box center [139, 429] width 15 height 15
click at [143, 429] on input "A" at bounding box center [139, 429] width 15 height 15
radio input "true"
click at [973, 551] on button "Next" at bounding box center [958, 553] width 75 height 38
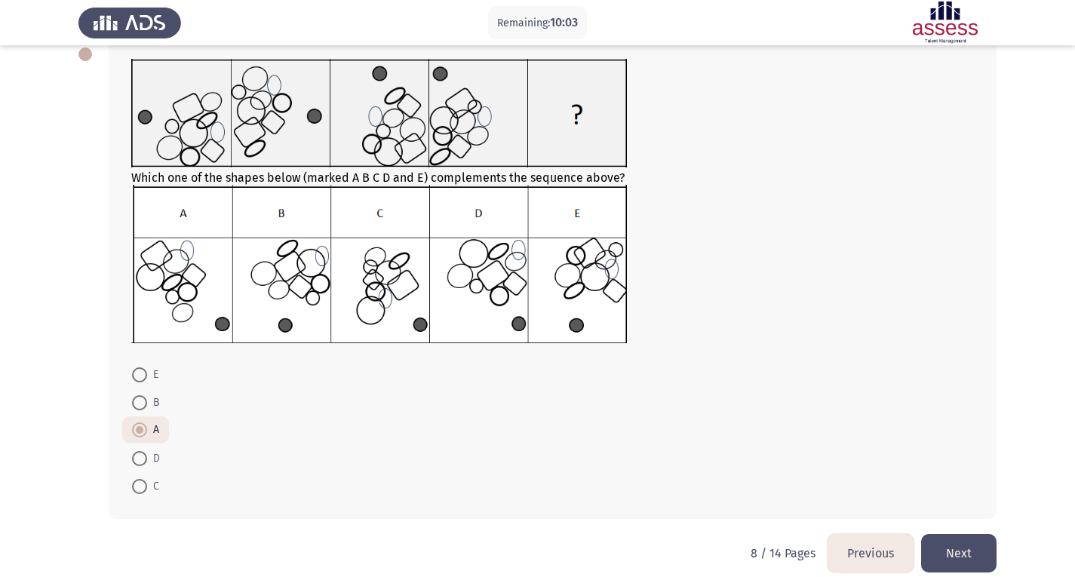
scroll to position [0, 0]
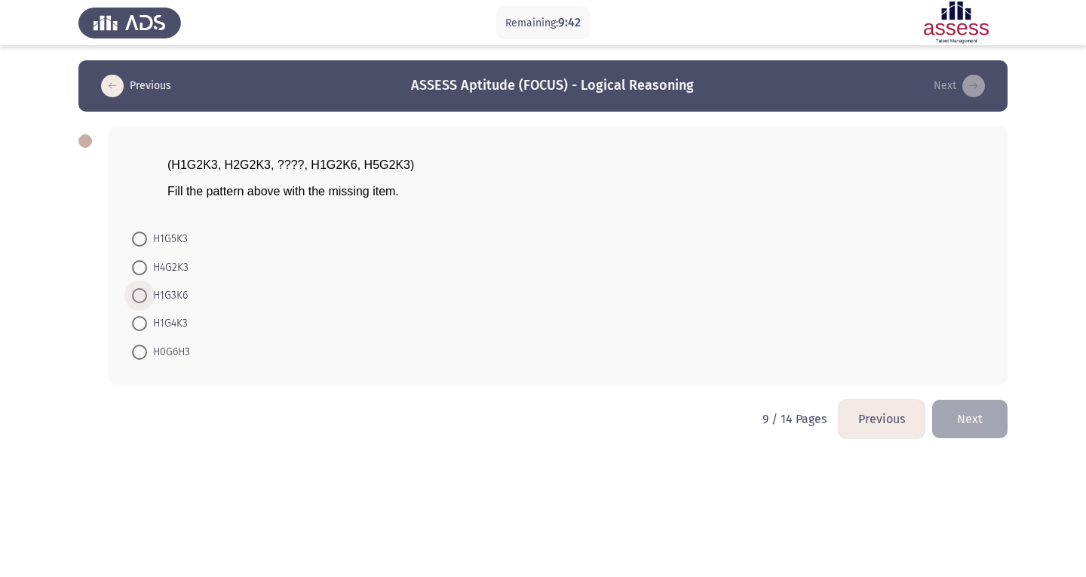
click at [145, 296] on span at bounding box center [139, 295] width 15 height 15
click at [145, 296] on input "H1G3K6" at bounding box center [139, 295] width 15 height 15
radio input "true"
click at [380, 187] on span "Fill the pattern above with the missing item." at bounding box center [283, 191] width 232 height 13
click at [204, 190] on span "Fill the pattern above with the missing item." at bounding box center [283, 191] width 232 height 13
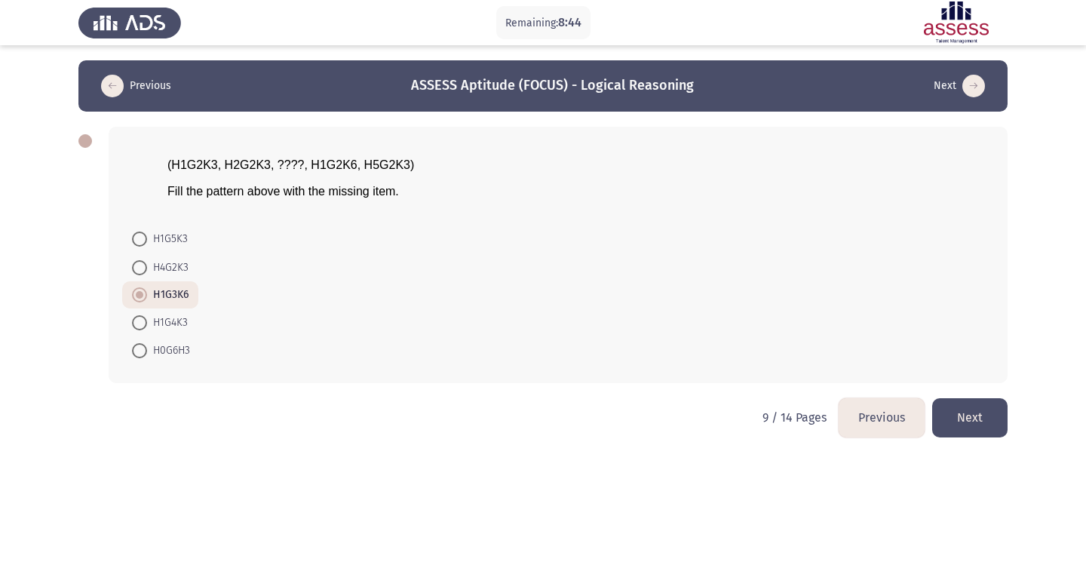
click at [202, 180] on div "(H1G2K3, H2G2K3, ????, H1G2K6, H5G2K3) Fill the pattern above with the missing …" at bounding box center [558, 178] width 854 height 65
click at [218, 189] on span "Fill the pattern above with the missing item." at bounding box center [283, 191] width 232 height 13
click at [140, 323] on span at bounding box center [140, 323] width 0 height 0
click at [140, 323] on input "H1G4K3" at bounding box center [139, 322] width 15 height 15
radio input "true"
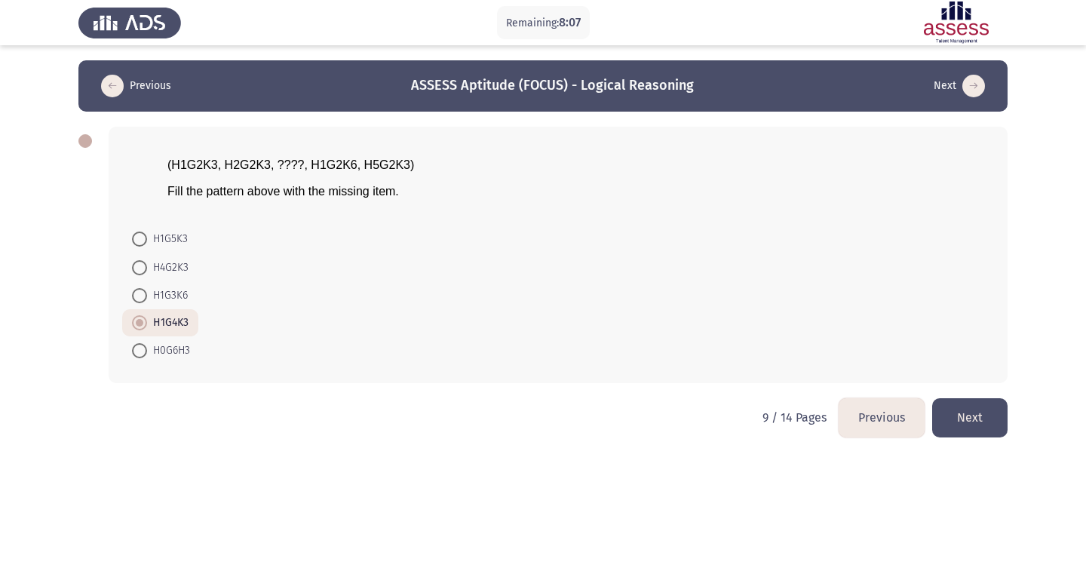
click at [991, 424] on button "Next" at bounding box center [969, 417] width 75 height 38
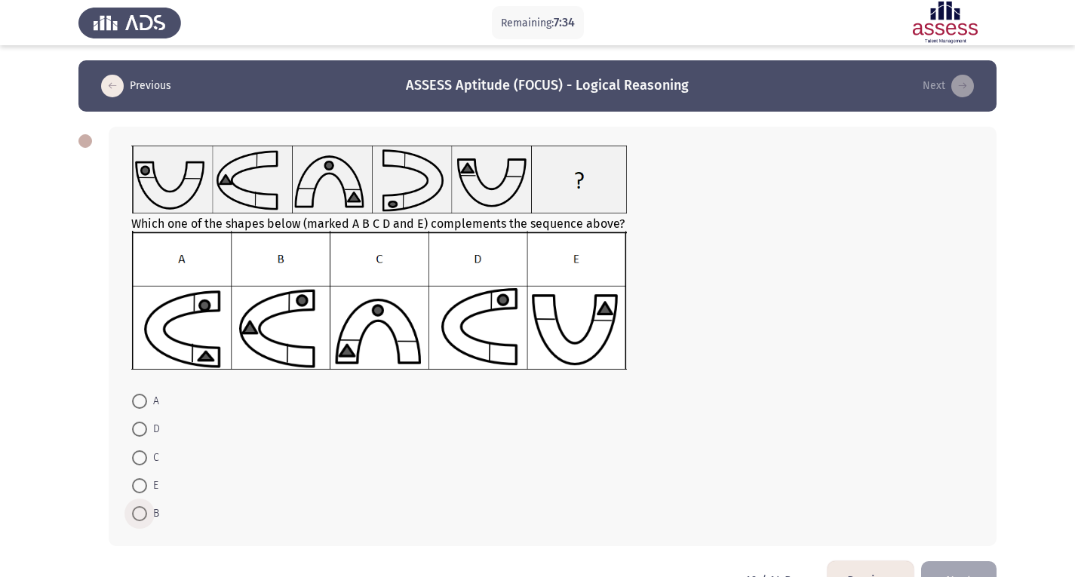
click at [143, 513] on span at bounding box center [139, 513] width 15 height 15
click at [143, 513] on input "B" at bounding box center [139, 513] width 15 height 15
radio input "true"
click at [954, 566] on button "Next" at bounding box center [958, 579] width 75 height 38
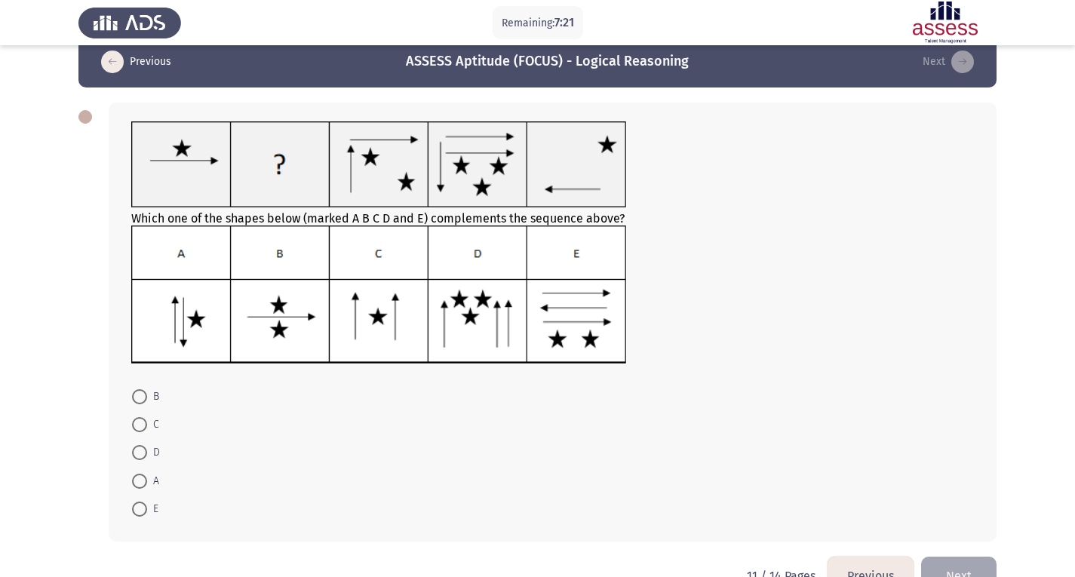
scroll to position [25, 0]
click at [140, 428] on span at bounding box center [139, 423] width 15 height 15
click at [140, 428] on input "C" at bounding box center [139, 423] width 15 height 15
radio input "true"
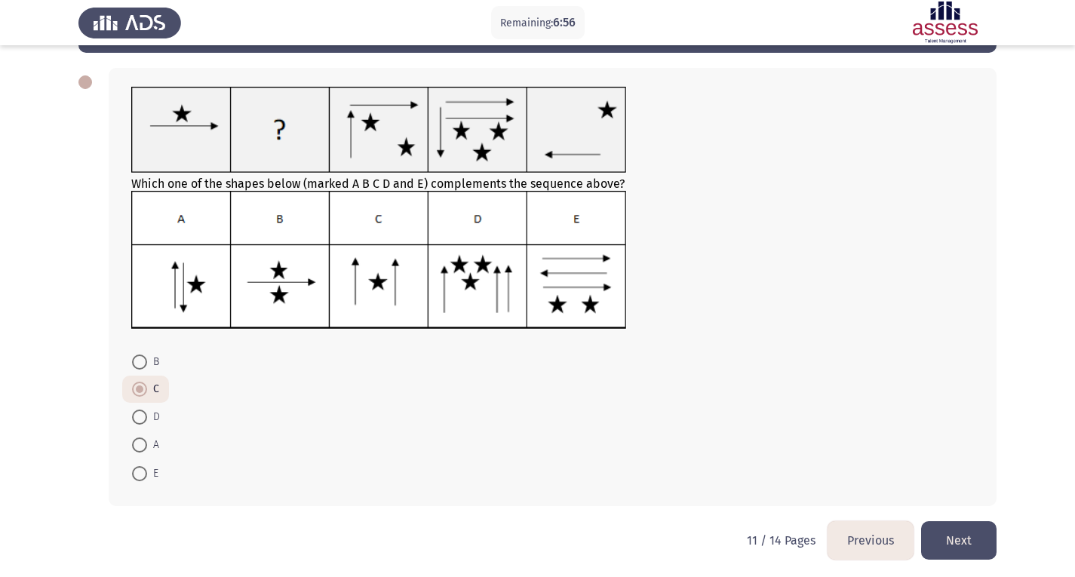
click at [978, 544] on button "Next" at bounding box center [958, 540] width 75 height 38
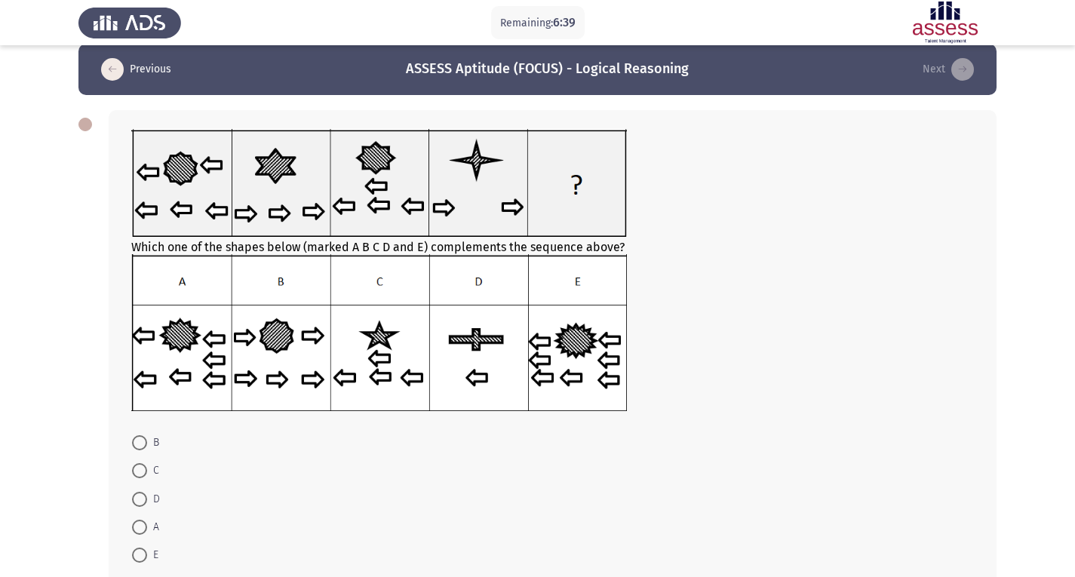
scroll to position [17, 0]
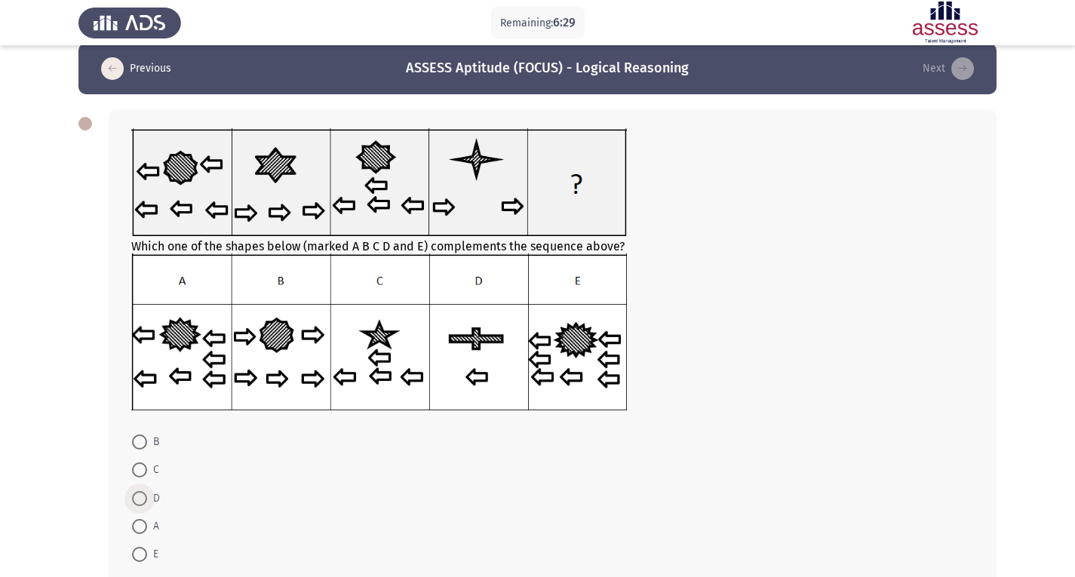
drag, startPoint x: 146, startPoint y: 502, endPoint x: 338, endPoint y: 480, distance: 192.9
click at [338, 480] on form "B C D A E" at bounding box center [552, 498] width 843 height 141
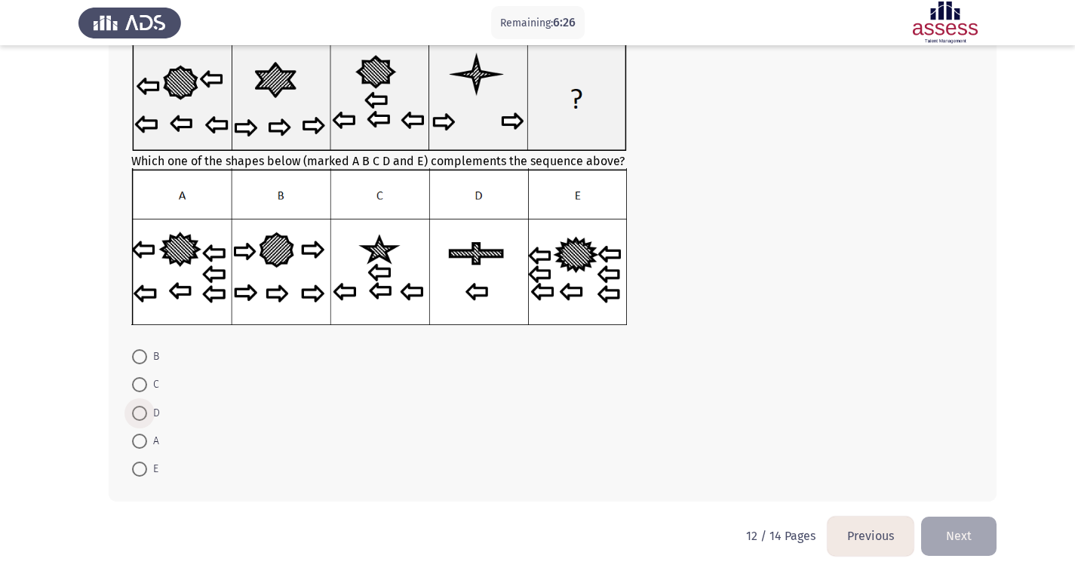
click at [143, 410] on span at bounding box center [139, 413] width 15 height 15
click at [143, 410] on input "D" at bounding box center [139, 413] width 15 height 15
radio input "true"
click at [956, 518] on button "Next" at bounding box center [958, 536] width 75 height 38
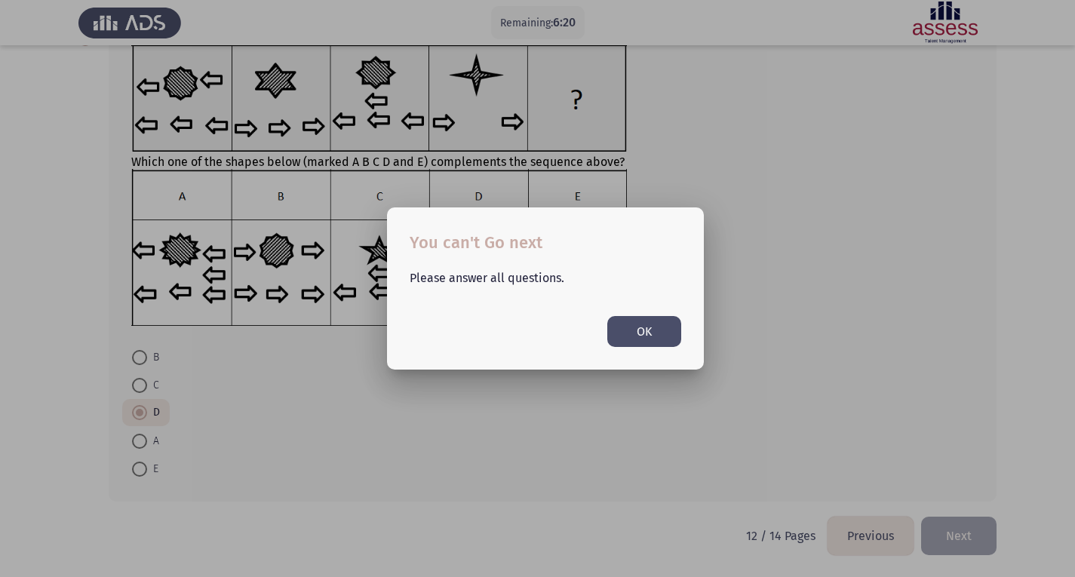
scroll to position [0, 0]
click at [660, 327] on button "OK" at bounding box center [644, 331] width 74 height 31
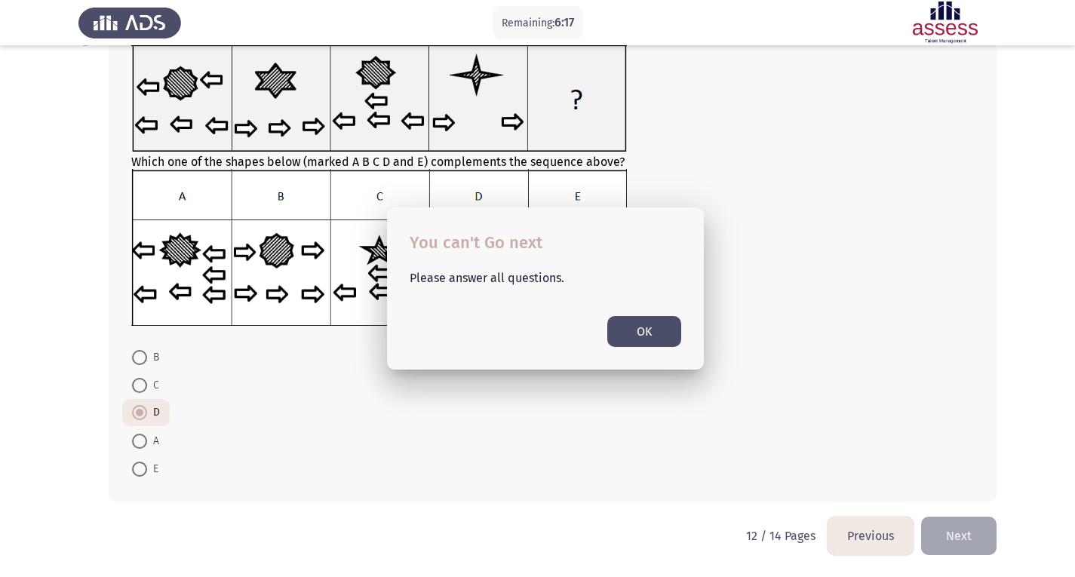
scroll to position [102, 0]
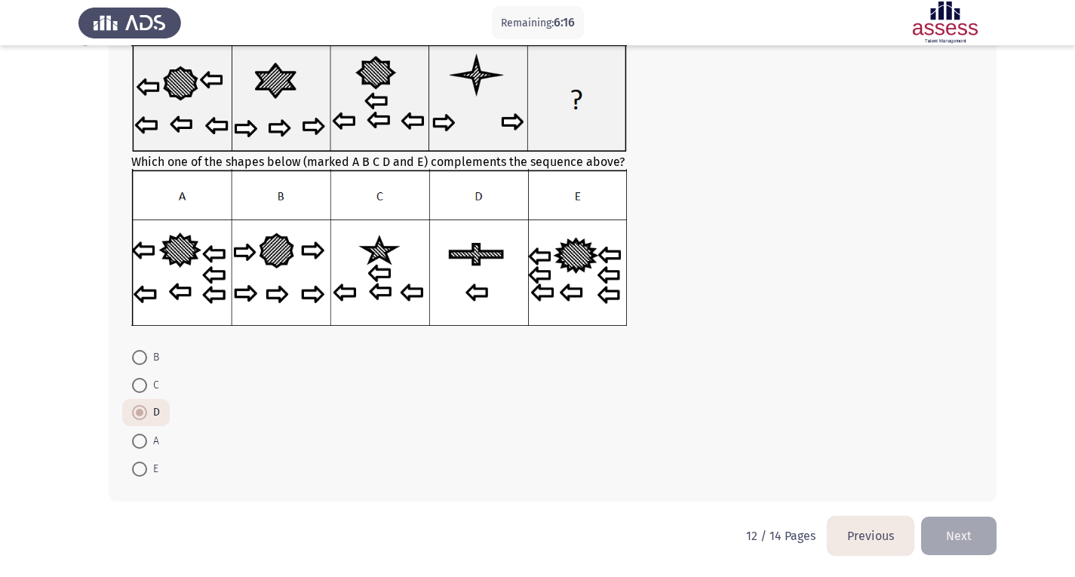
click at [145, 409] on span at bounding box center [139, 412] width 15 height 15
click at [145, 409] on input "D" at bounding box center [139, 412] width 15 height 15
click at [605, 463] on form "B C D A E" at bounding box center [552, 413] width 843 height 140
click at [150, 383] on span "C" at bounding box center [153, 385] width 12 height 18
click at [147, 383] on input "C" at bounding box center [139, 385] width 15 height 15
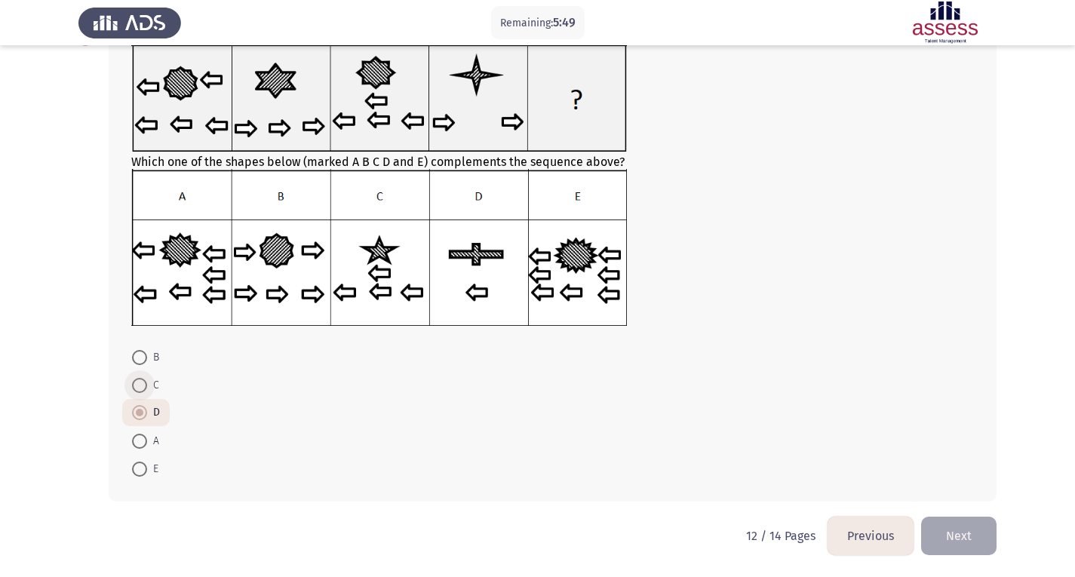
radio input "true"
click at [136, 418] on span at bounding box center [139, 412] width 15 height 15
click at [136, 418] on input "D" at bounding box center [139, 412] width 15 height 15
radio input "true"
click at [990, 544] on button "Next" at bounding box center [958, 536] width 75 height 38
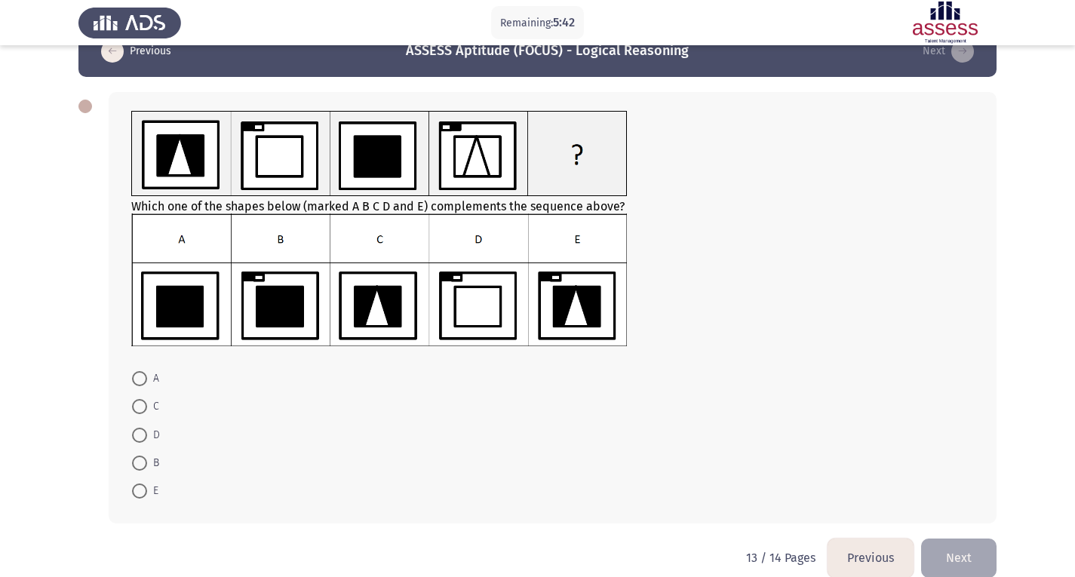
scroll to position [35, 0]
click at [140, 487] on span at bounding box center [139, 490] width 15 height 15
click at [140, 487] on input "E" at bounding box center [139, 490] width 15 height 15
radio input "true"
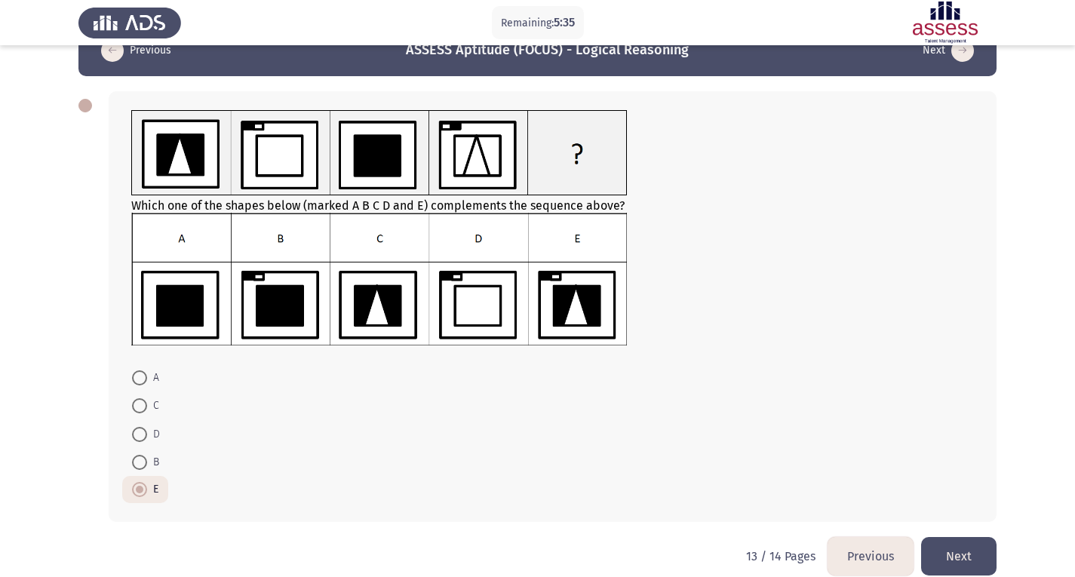
click at [994, 545] on button "Next" at bounding box center [958, 556] width 75 height 38
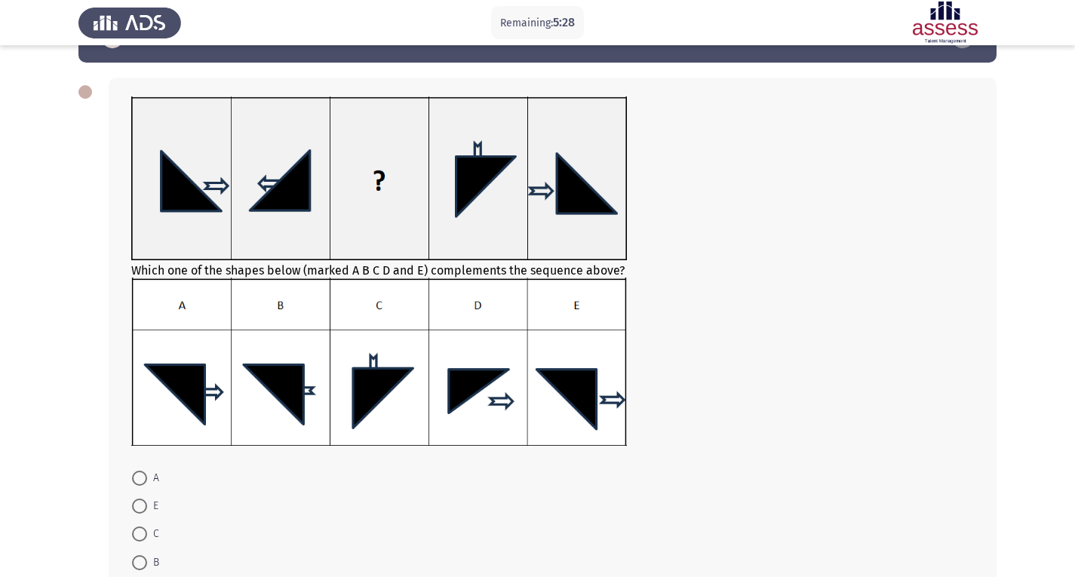
scroll to position [50, 0]
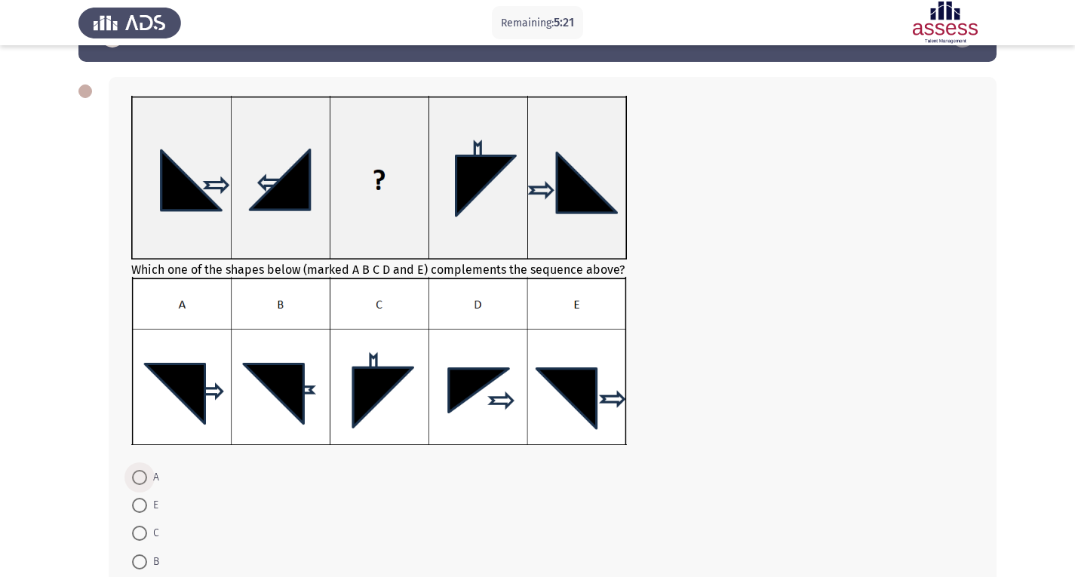
click at [143, 475] on span at bounding box center [139, 477] width 15 height 15
click at [143, 475] on input "A" at bounding box center [139, 477] width 15 height 15
radio input "true"
click at [204, 339] on img at bounding box center [379, 361] width 496 height 168
click at [195, 331] on img at bounding box center [379, 361] width 496 height 168
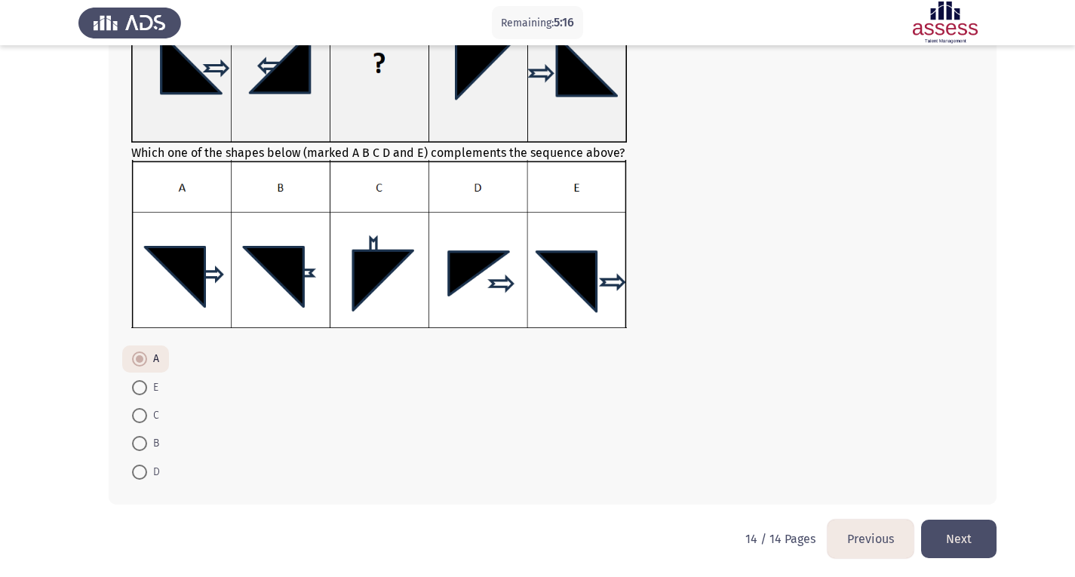
scroll to position [167, 0]
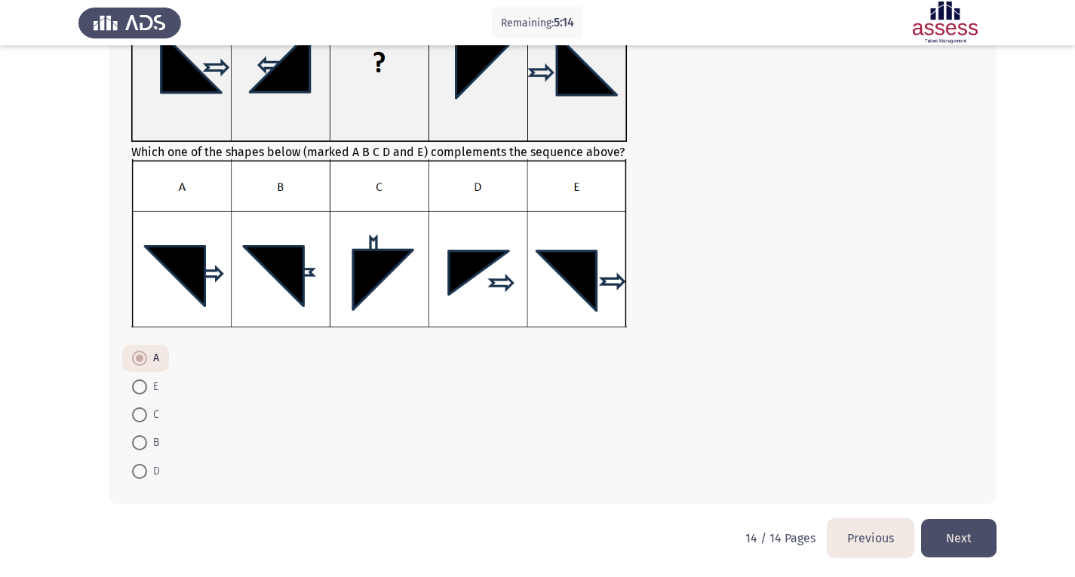
click at [977, 530] on button "Next" at bounding box center [958, 538] width 75 height 38
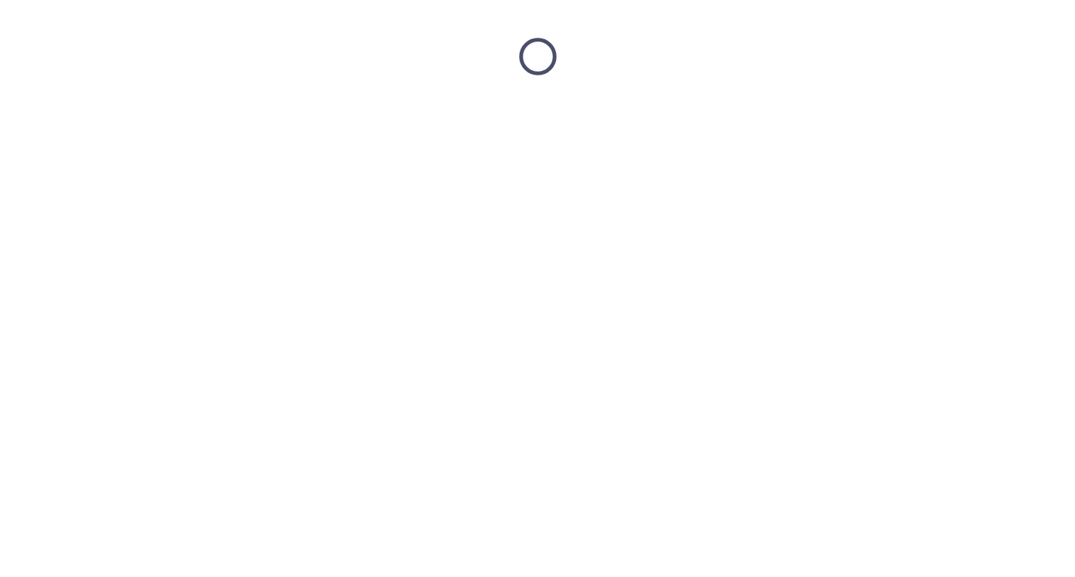
scroll to position [0, 0]
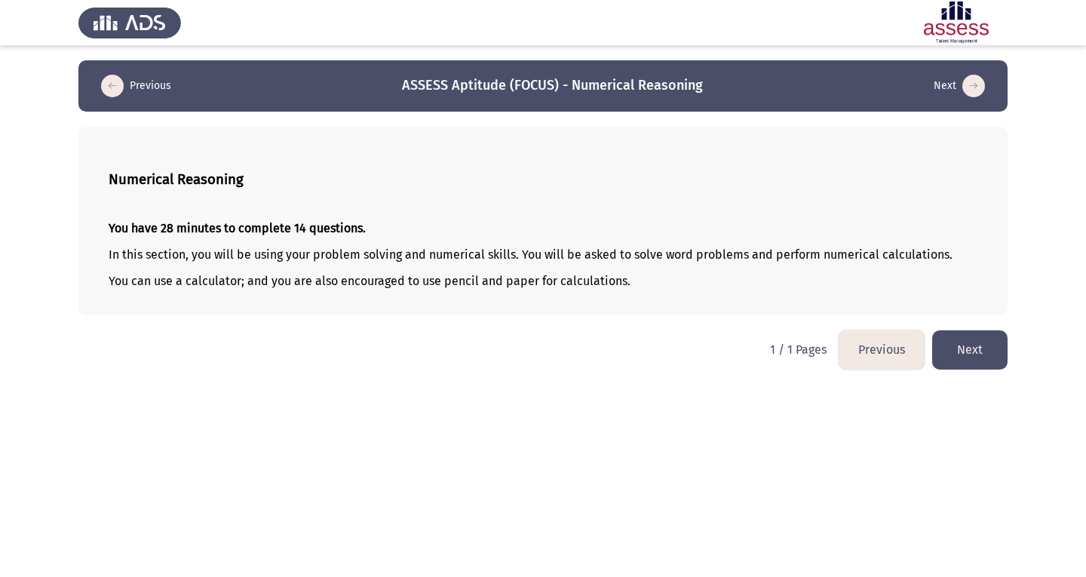
click at [972, 350] on button "Next" at bounding box center [969, 349] width 75 height 38
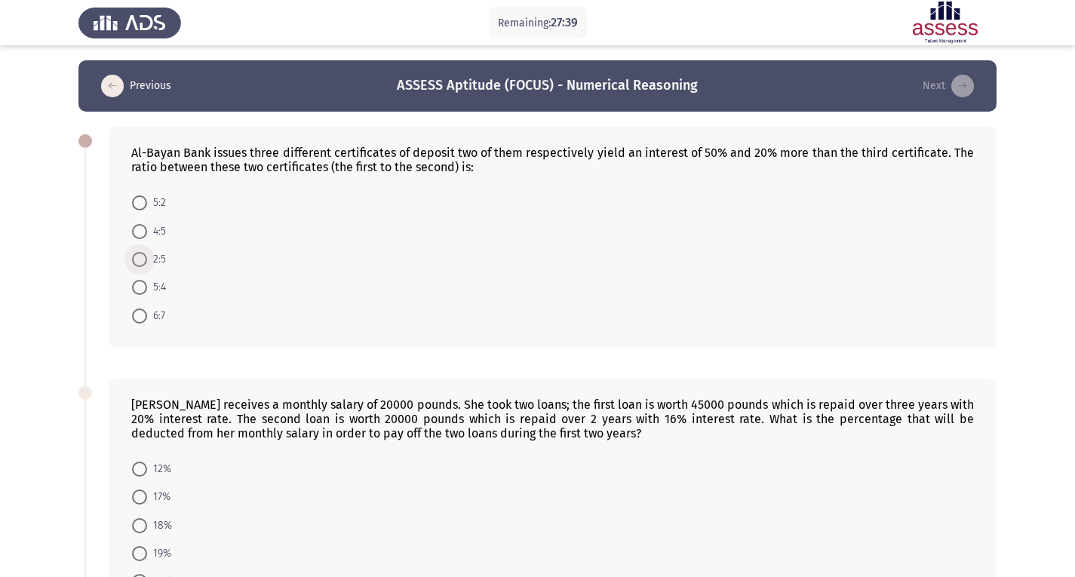
click at [143, 261] on span at bounding box center [139, 259] width 15 height 15
click at [143, 261] on input "2:5" at bounding box center [139, 259] width 15 height 15
radio input "true"
click at [143, 201] on span at bounding box center [139, 202] width 15 height 15
click at [143, 201] on input "5:2" at bounding box center [139, 202] width 15 height 15
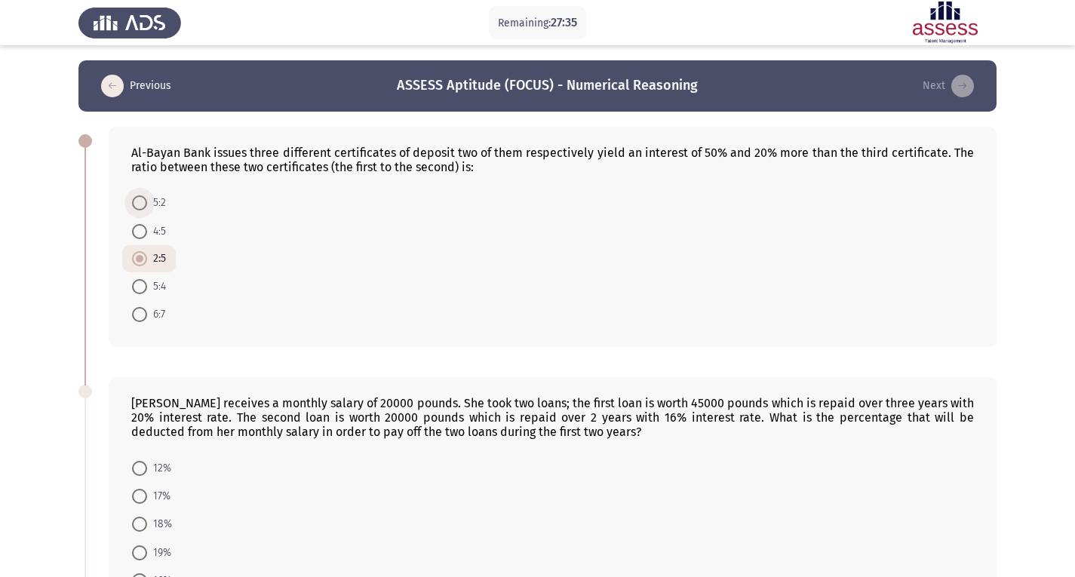
radio input "true"
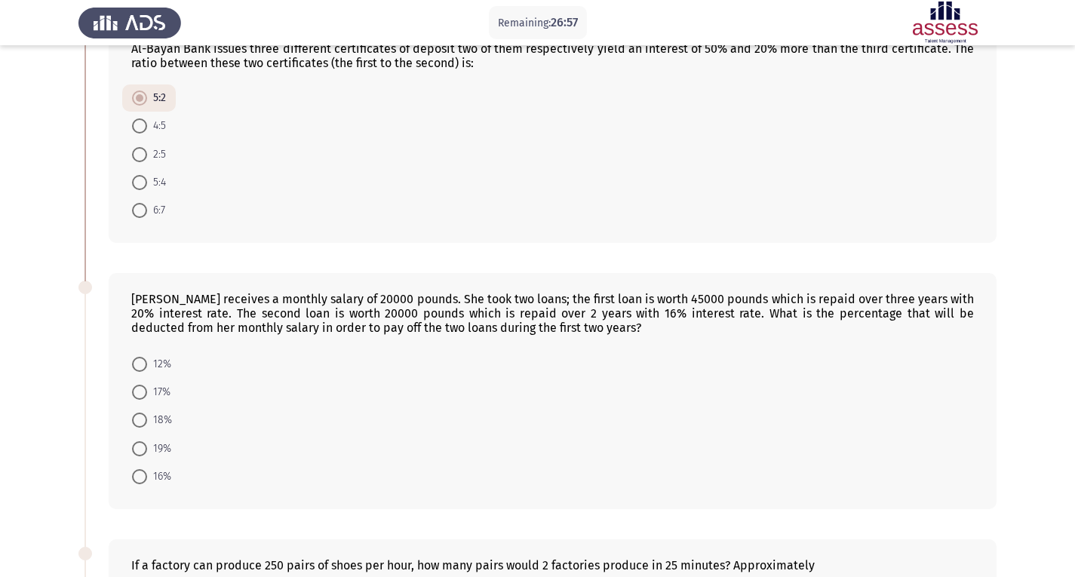
scroll to position [106, 0]
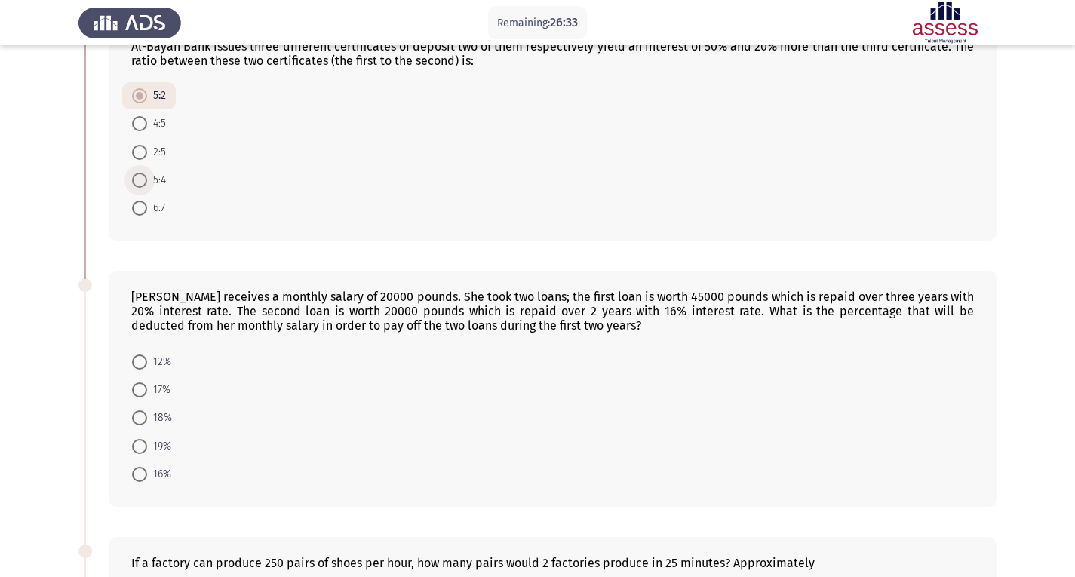
click at [145, 182] on span at bounding box center [139, 180] width 15 height 15
click at [145, 182] on input "5:4" at bounding box center [139, 180] width 15 height 15
radio input "true"
click at [149, 364] on span "12%" at bounding box center [159, 362] width 24 height 18
click at [147, 364] on input "12%" at bounding box center [139, 362] width 15 height 15
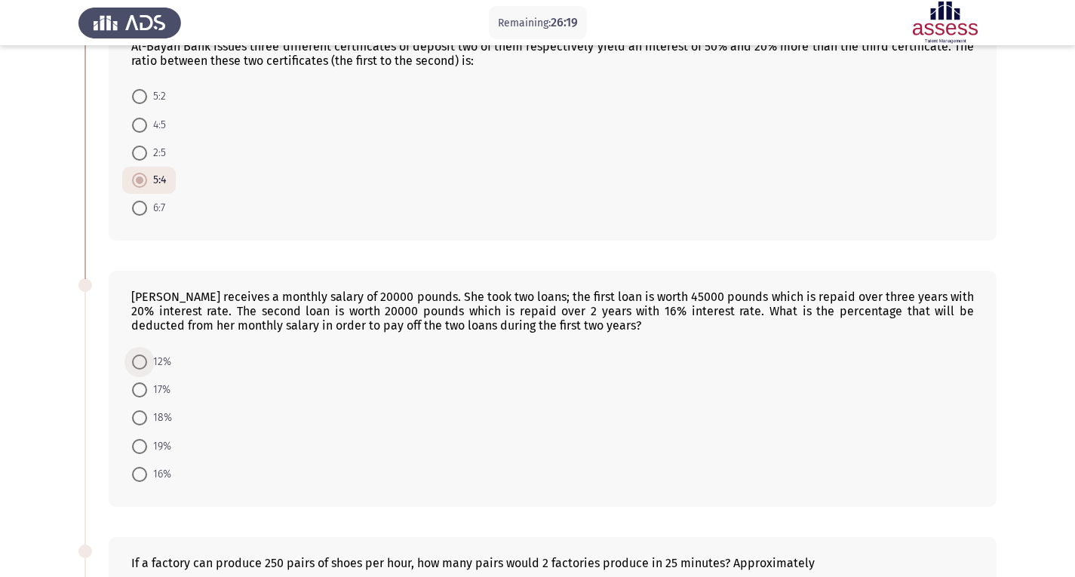
radio input "true"
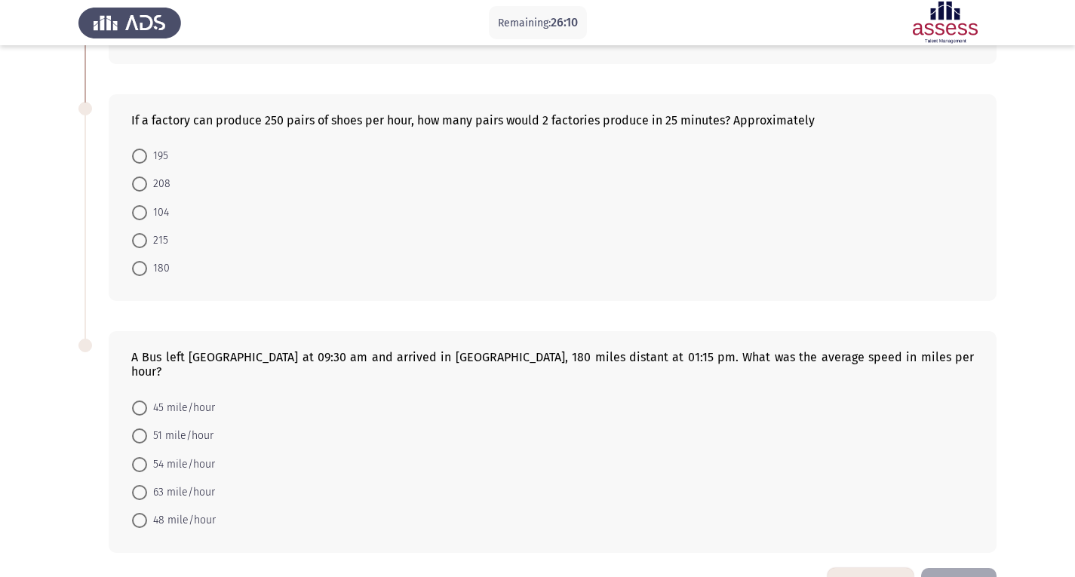
scroll to position [585, 0]
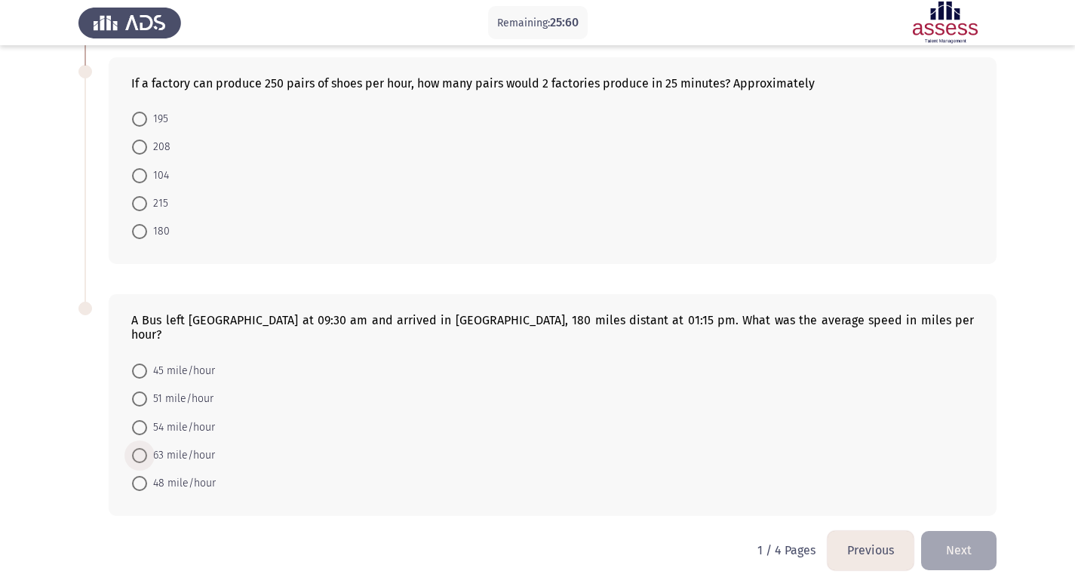
click at [140, 448] on span at bounding box center [139, 455] width 15 height 15
click at [140, 448] on input "63 mile/hour" at bounding box center [139, 455] width 15 height 15
radio input "true"
click at [205, 126] on form "195 208 104 215 180" at bounding box center [552, 176] width 843 height 141
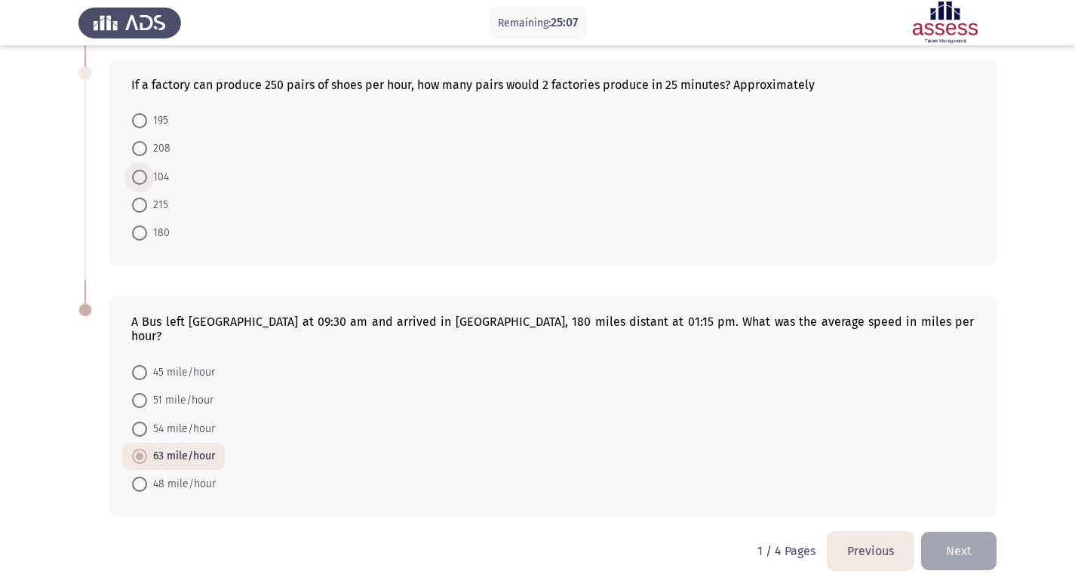
click at [145, 177] on span at bounding box center [139, 177] width 15 height 15
click at [145, 177] on input "104" at bounding box center [139, 177] width 15 height 15
radio input "true"
click at [146, 129] on label "195" at bounding box center [150, 121] width 36 height 18
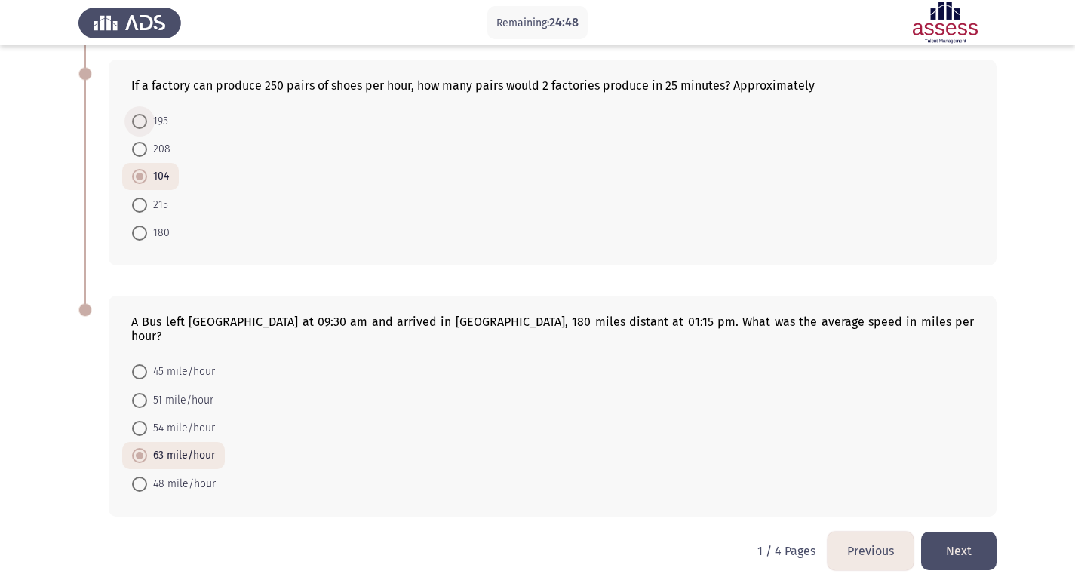
click at [146, 129] on input "195" at bounding box center [139, 121] width 15 height 15
radio input "true"
click at [142, 477] on span at bounding box center [139, 484] width 15 height 15
click at [142, 477] on input "48 mile/hour" at bounding box center [139, 484] width 15 height 15
radio input "true"
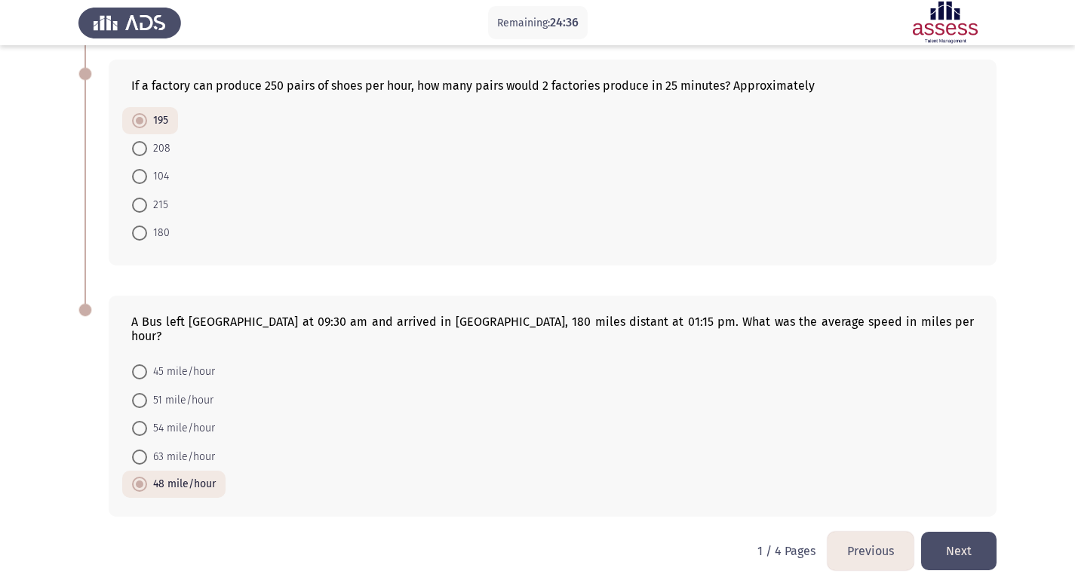
click at [958, 533] on button "Next" at bounding box center [958, 551] width 75 height 38
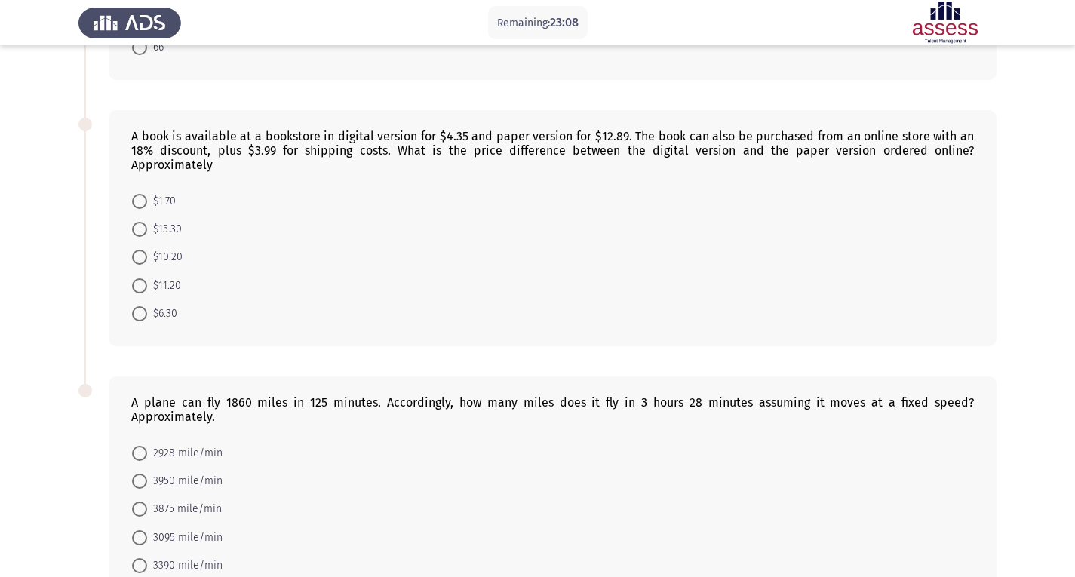
scroll to position [492, 0]
click at [138, 249] on span at bounding box center [139, 256] width 15 height 15
click at [138, 249] on input "$10.20" at bounding box center [139, 256] width 15 height 15
radio input "true"
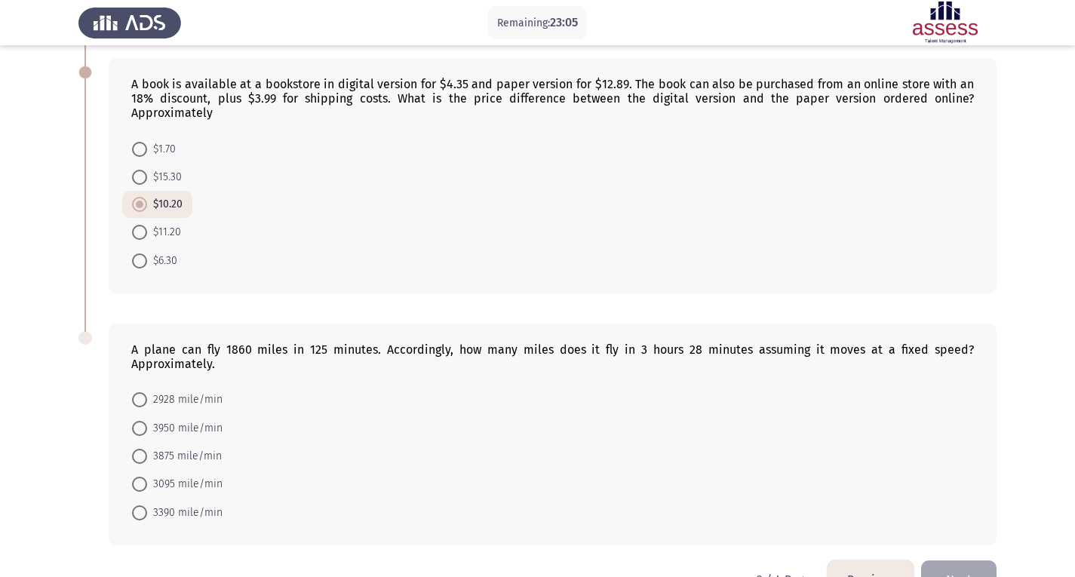
scroll to position [572, 0]
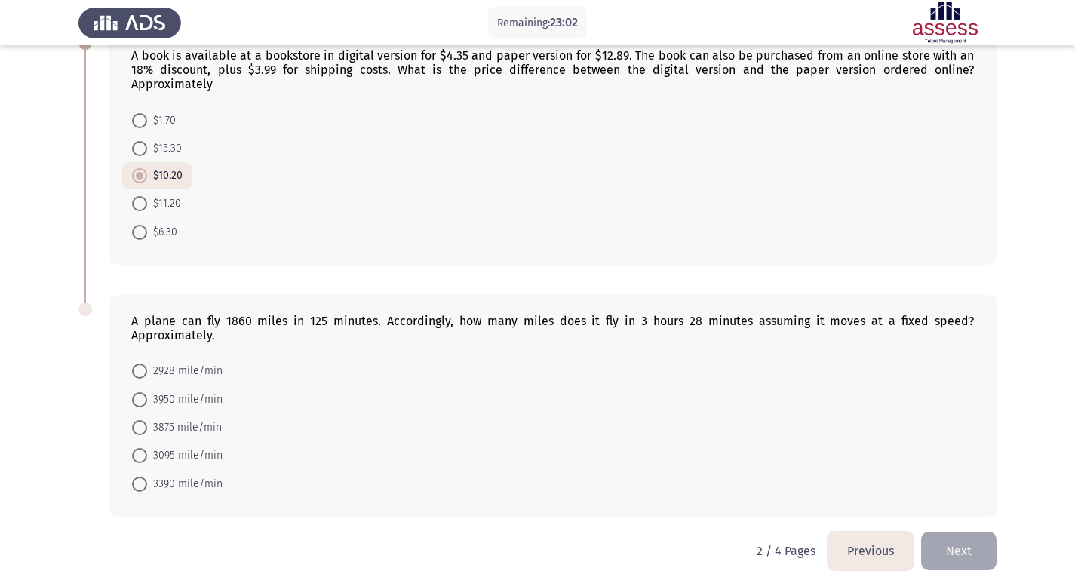
click at [141, 448] on span at bounding box center [139, 455] width 15 height 15
click at [141, 448] on input "3095 mile/min" at bounding box center [139, 455] width 15 height 15
radio input "true"
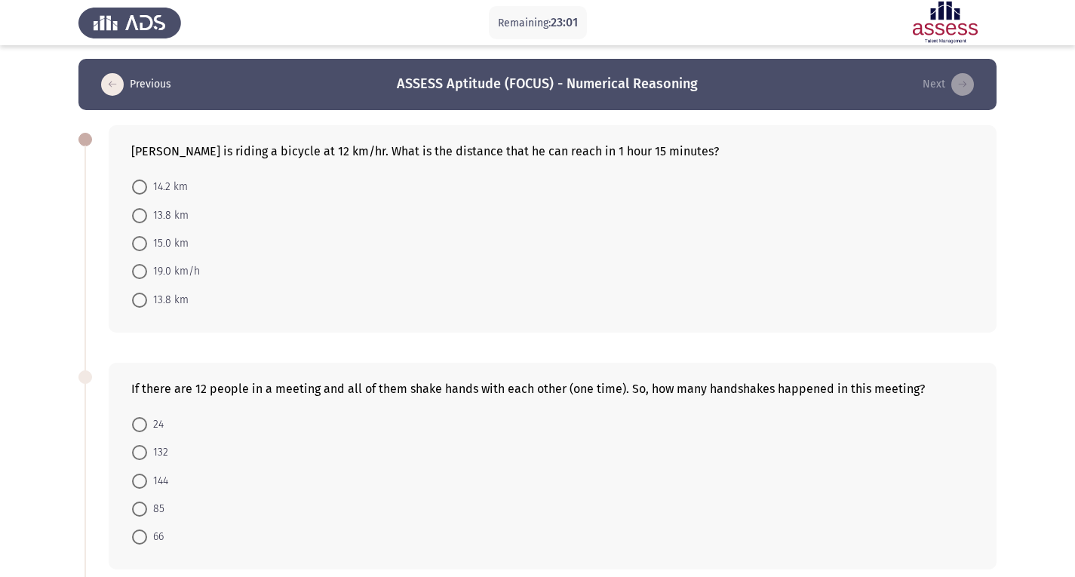
scroll to position [0, 0]
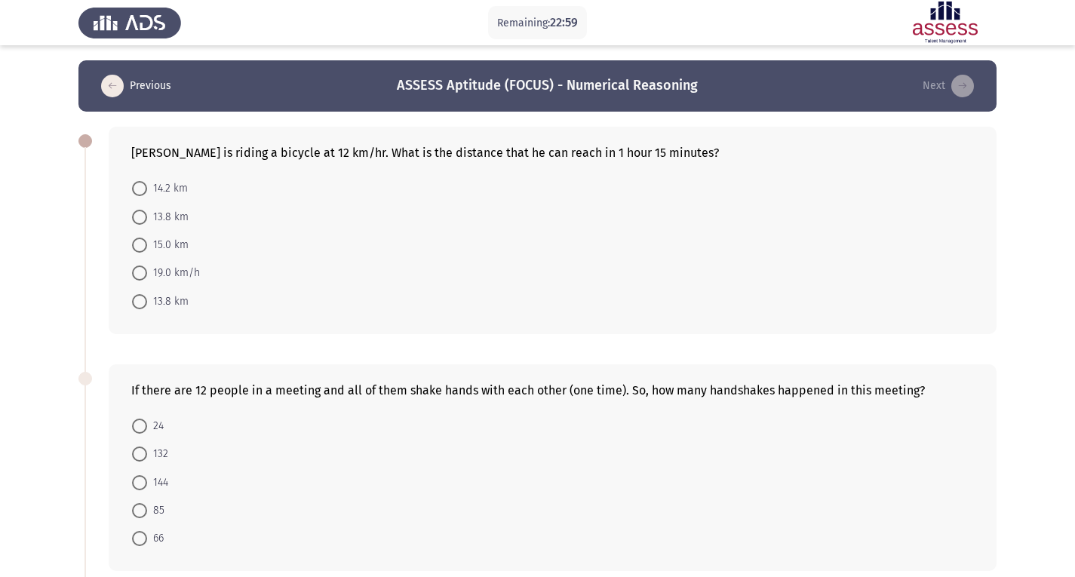
click at [147, 238] on span "15.0 km" at bounding box center [167, 245] width 41 height 18
click at [147, 238] on input "15.0 km" at bounding box center [139, 245] width 15 height 15
radio input "true"
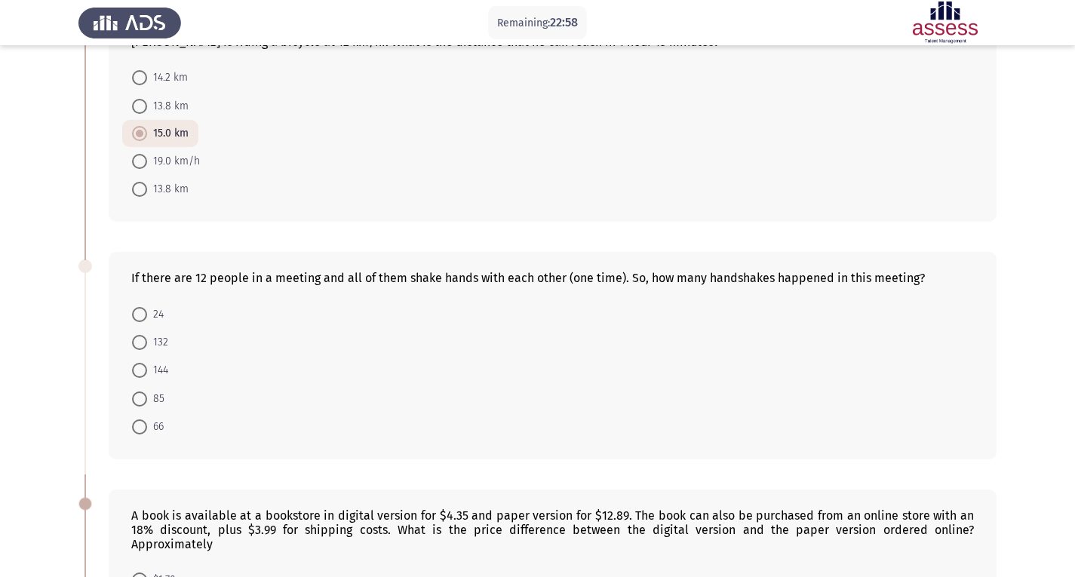
scroll to position [120, 0]
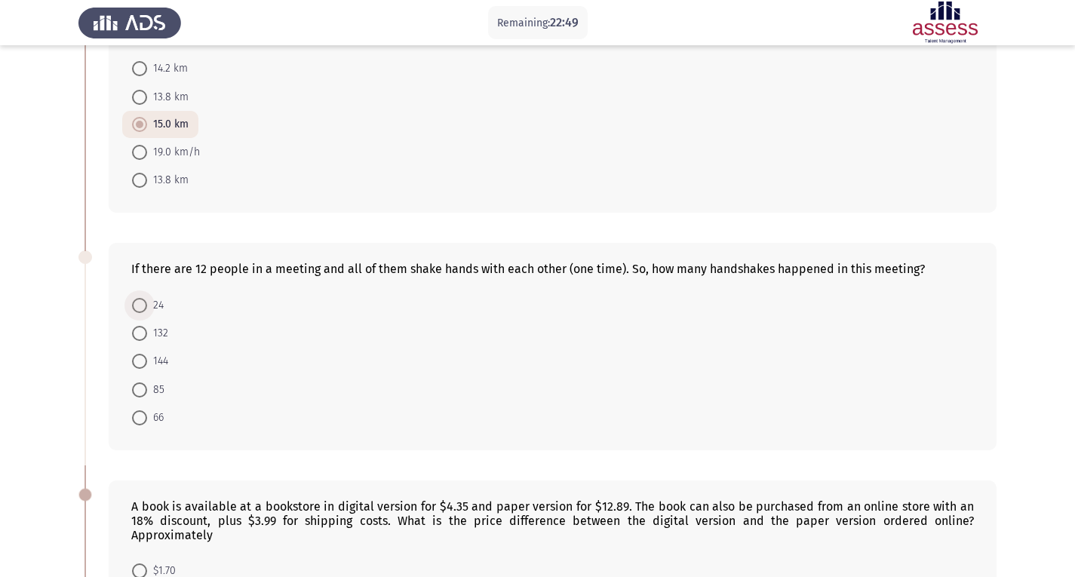
click at [146, 297] on label "24" at bounding box center [148, 305] width 32 height 18
click at [146, 298] on input "24" at bounding box center [139, 305] width 15 height 15
radio input "true"
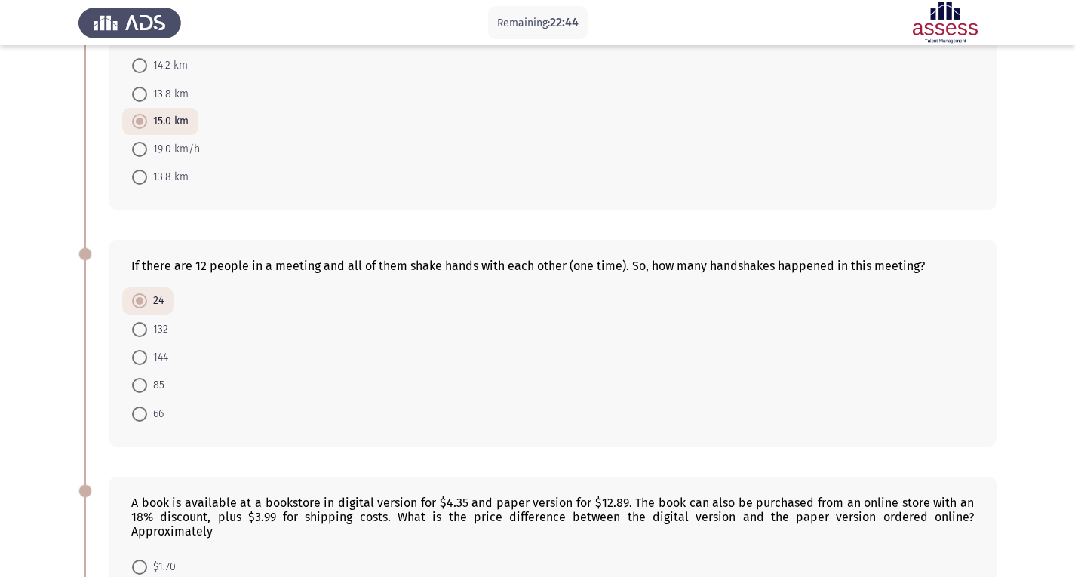
scroll to position [115, 0]
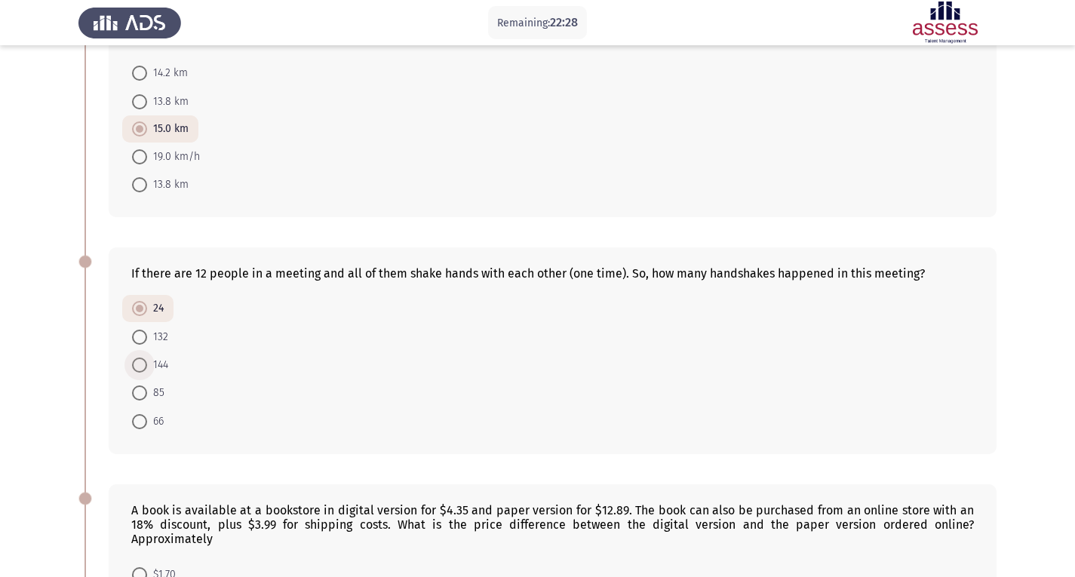
click at [145, 364] on span at bounding box center [139, 365] width 15 height 15
click at [145, 364] on input "144" at bounding box center [139, 365] width 15 height 15
radio input "true"
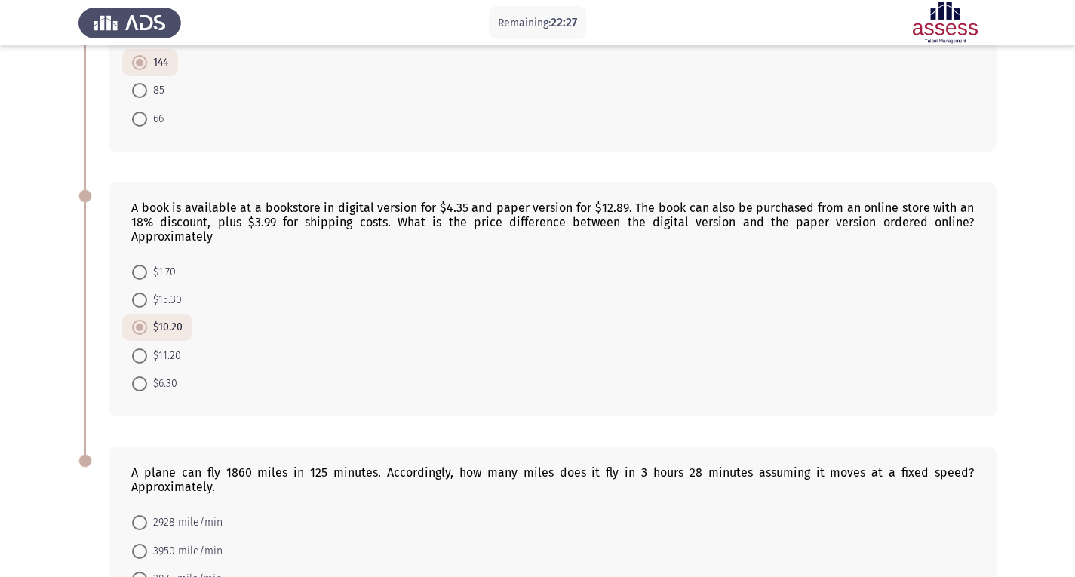
scroll to position [569, 0]
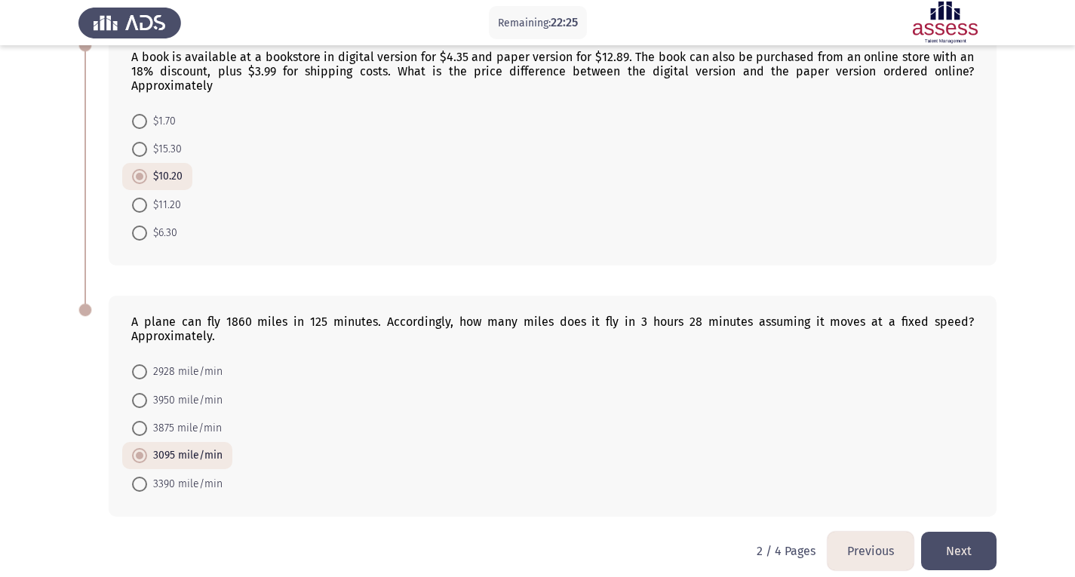
click at [974, 536] on button "Next" at bounding box center [958, 551] width 75 height 38
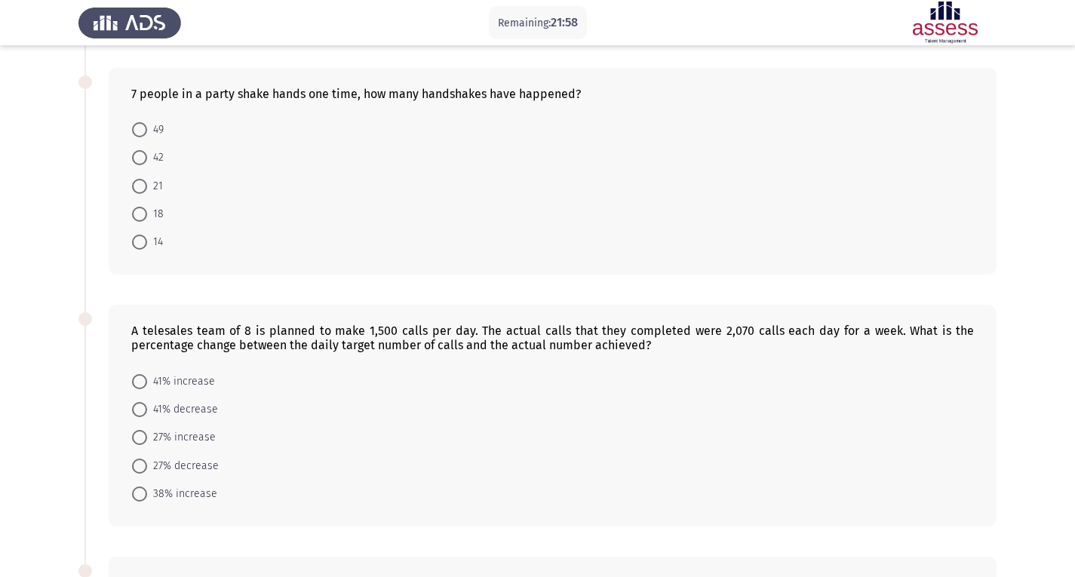
scroll to position [0, 0]
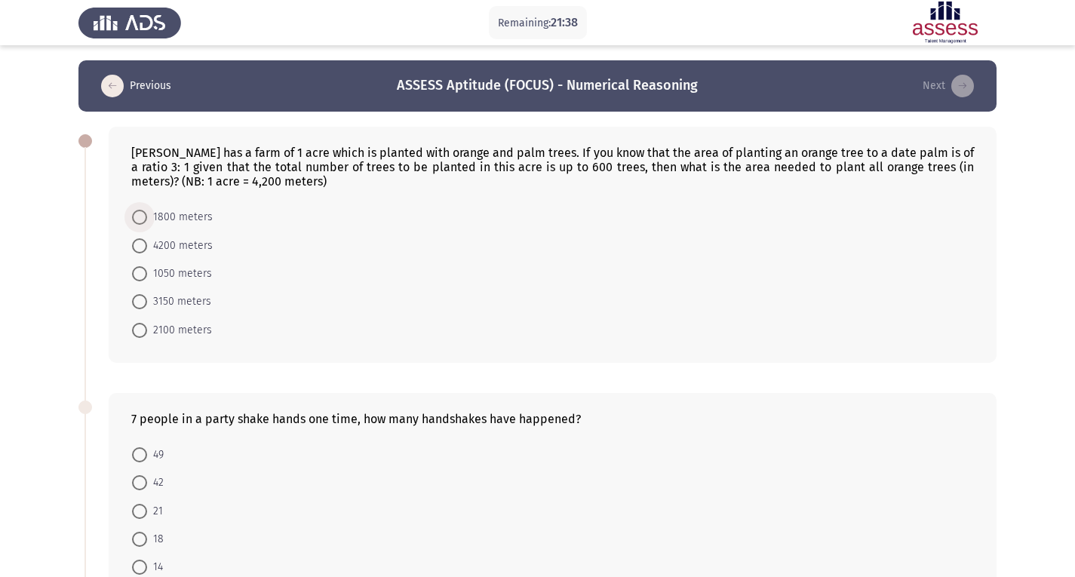
click at [141, 220] on span at bounding box center [139, 217] width 15 height 15
click at [141, 220] on input "1800 meters" at bounding box center [139, 217] width 15 height 15
radio input "true"
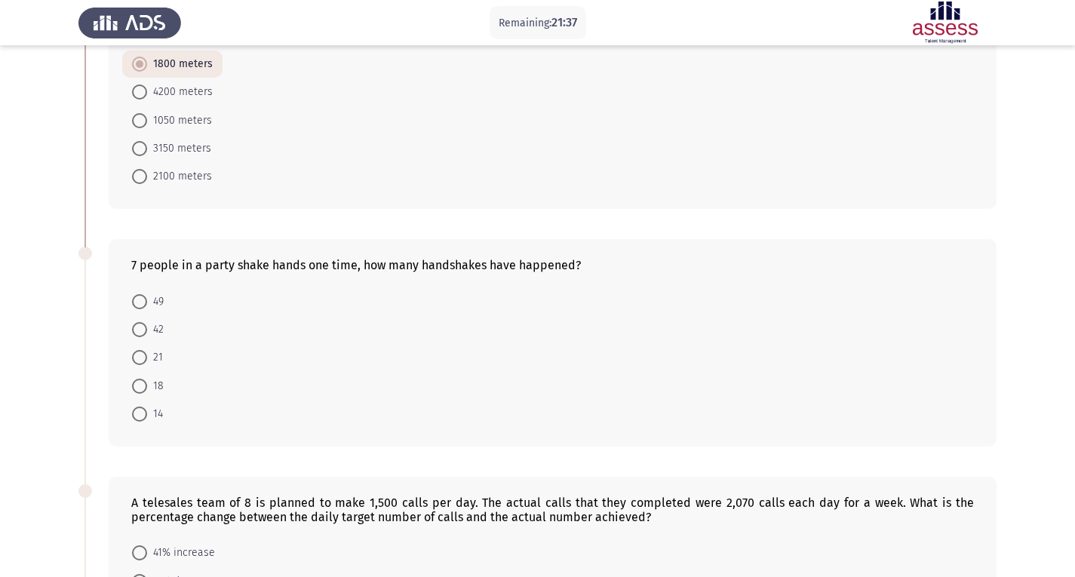
scroll to position [153, 0]
click at [146, 293] on span at bounding box center [139, 300] width 15 height 15
click at [146, 293] on input "49" at bounding box center [139, 300] width 15 height 15
radio input "true"
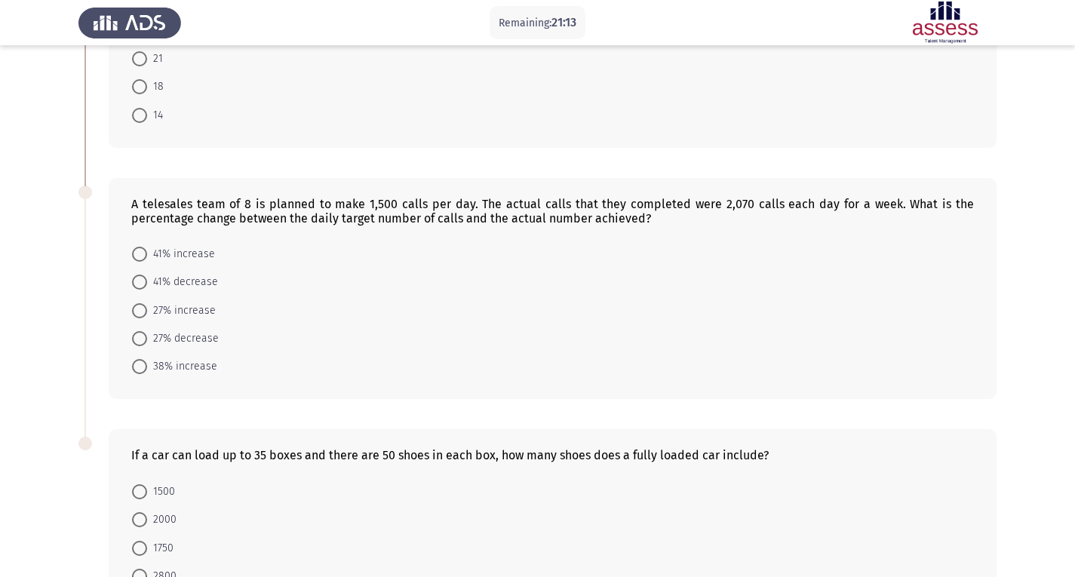
scroll to position [451, 0]
click at [151, 251] on span "41% increase" at bounding box center [181, 253] width 68 height 18
click at [147, 251] on input "41% increase" at bounding box center [139, 253] width 15 height 15
radio input "true"
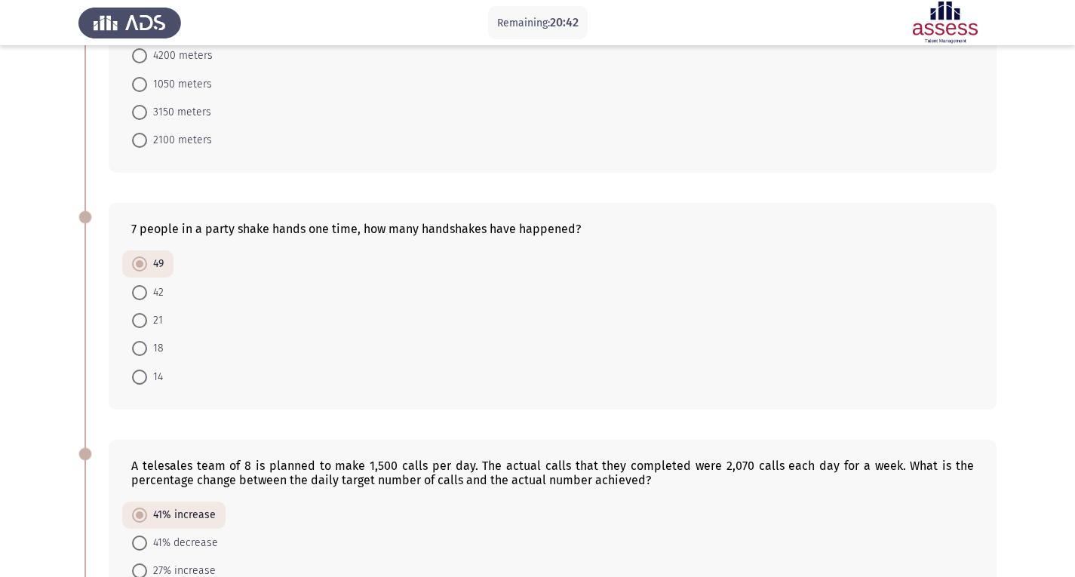
scroll to position [190, 0]
click at [140, 319] on span at bounding box center [140, 319] width 0 height 0
click at [140, 319] on input "21" at bounding box center [139, 319] width 15 height 15
radio input "true"
click at [138, 265] on span at bounding box center [139, 263] width 15 height 15
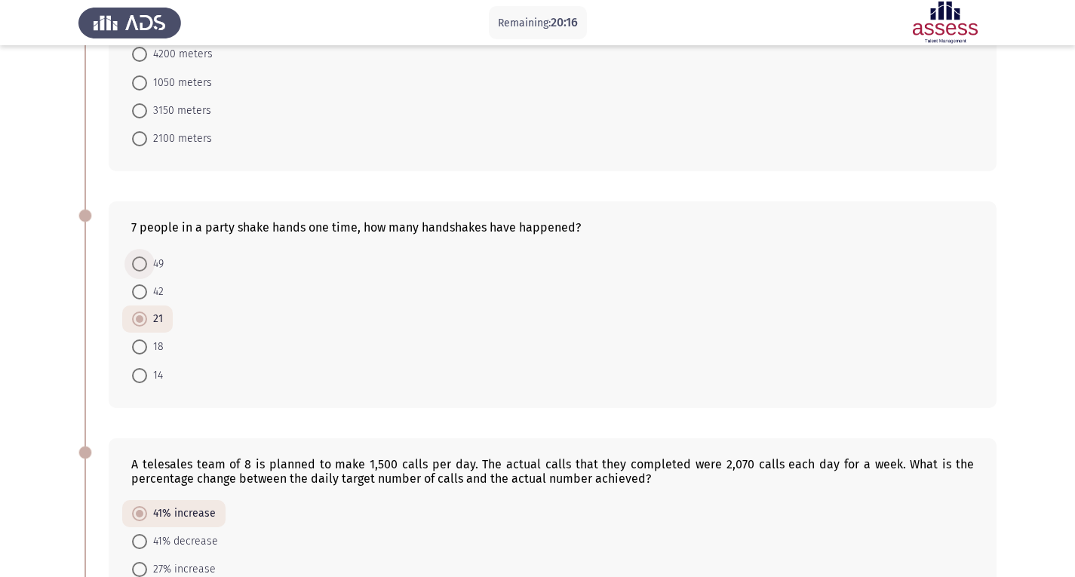
click at [138, 265] on input "49" at bounding box center [139, 263] width 15 height 15
radio input "true"
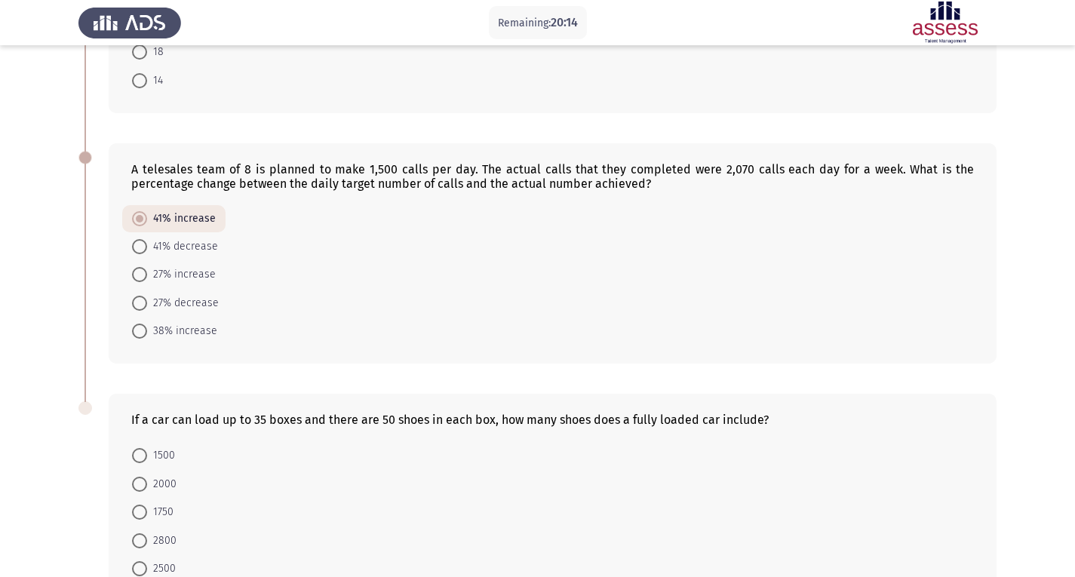
scroll to position [584, 0]
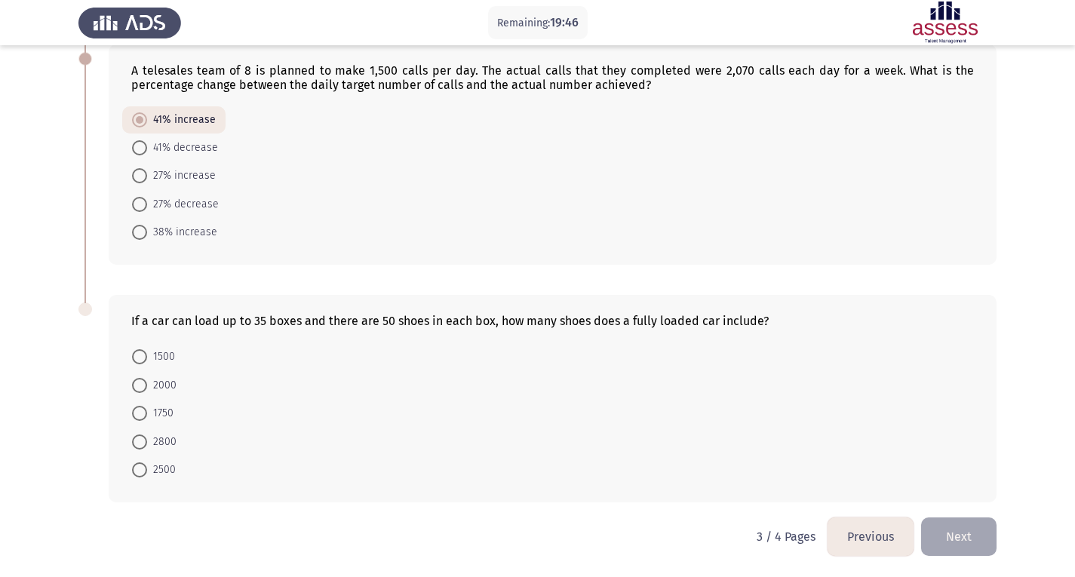
click at [139, 409] on span at bounding box center [139, 413] width 15 height 15
click at [139, 409] on input "1750" at bounding box center [139, 413] width 15 height 15
radio input "true"
click at [951, 533] on button "Next" at bounding box center [958, 537] width 75 height 38
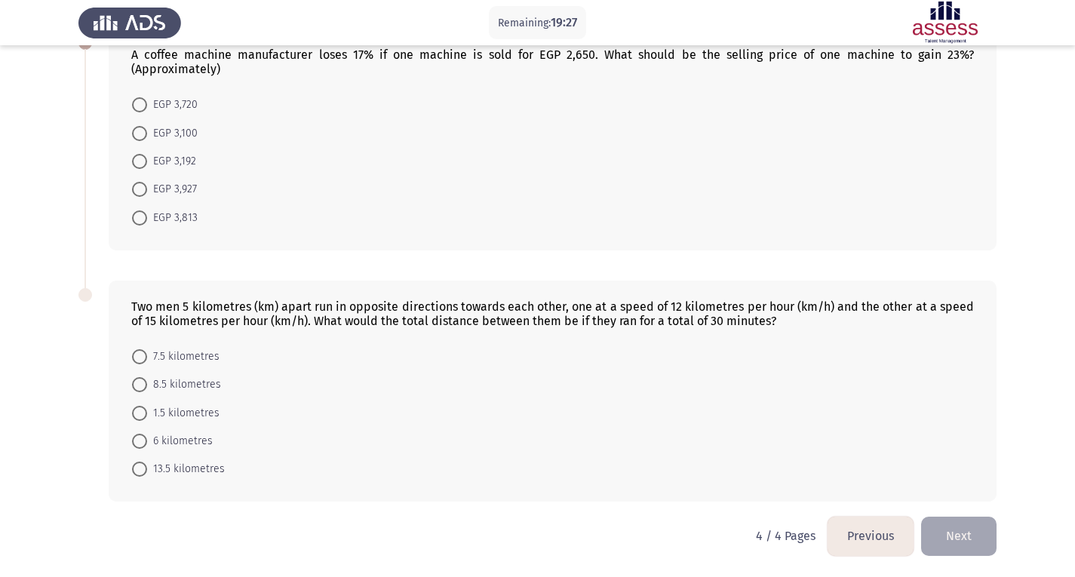
scroll to position [0, 0]
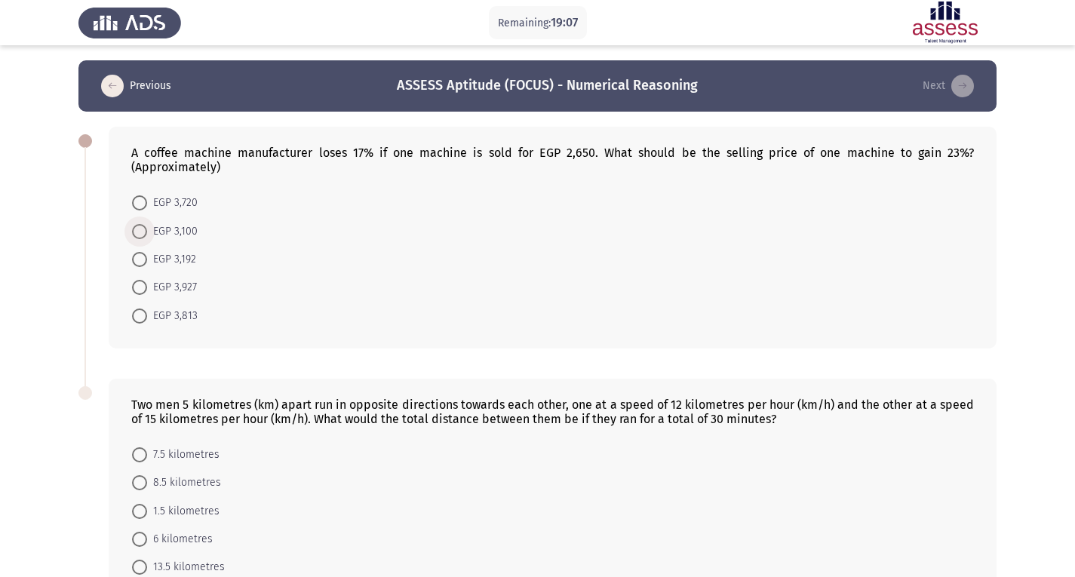
click at [150, 228] on span "EGP 3,100" at bounding box center [172, 232] width 51 height 18
click at [147, 228] on input "EGP 3,100" at bounding box center [139, 231] width 15 height 15
radio input "true"
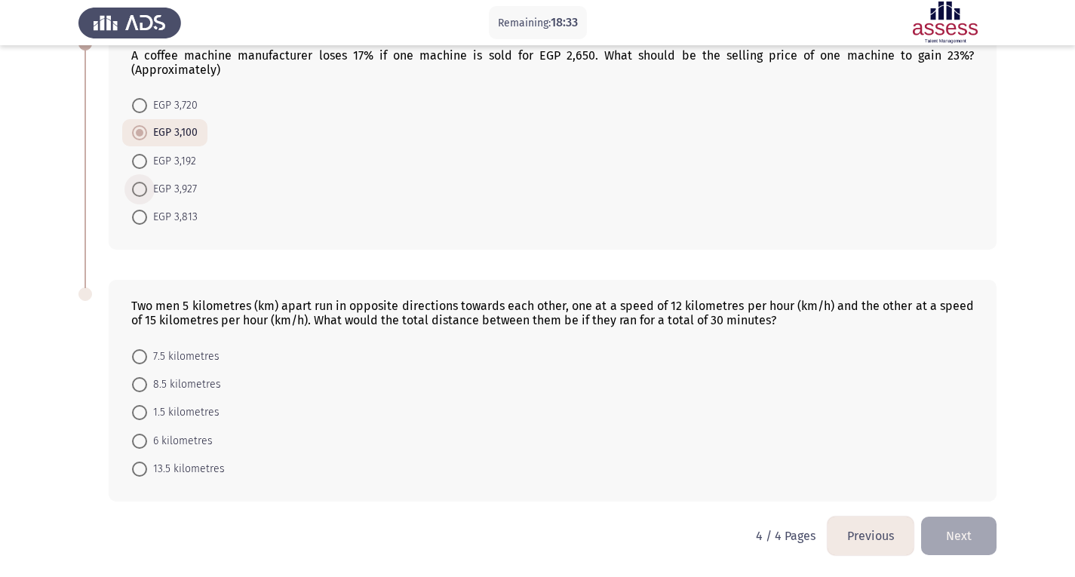
click at [140, 189] on span at bounding box center [140, 189] width 0 height 0
click at [140, 189] on input "EGP 3,927" at bounding box center [139, 189] width 15 height 15
radio input "true"
click at [144, 471] on span at bounding box center [139, 469] width 15 height 15
click at [144, 471] on input "13.5 kilometres" at bounding box center [139, 469] width 15 height 15
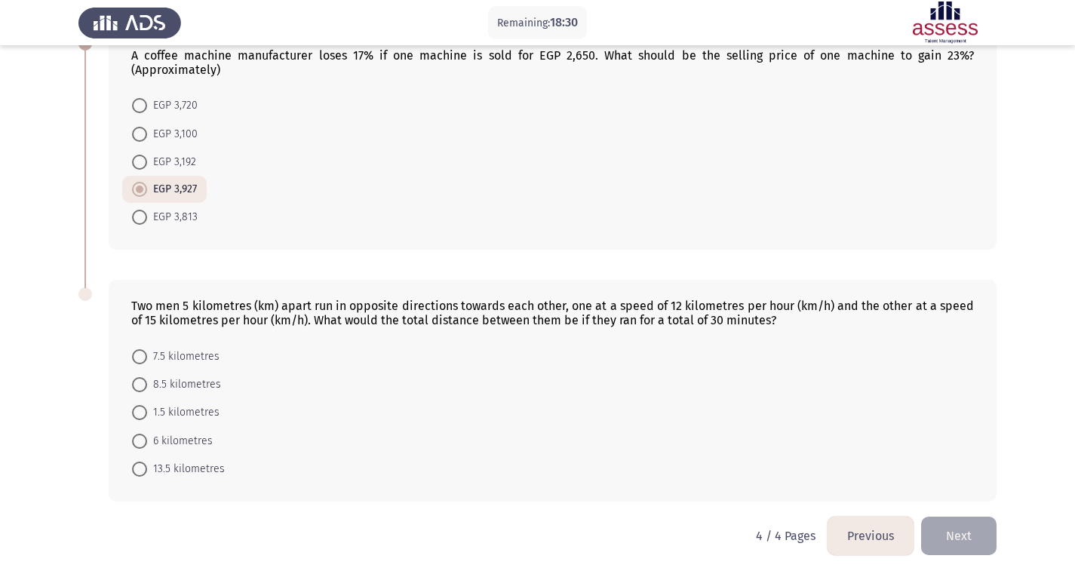
radio input "true"
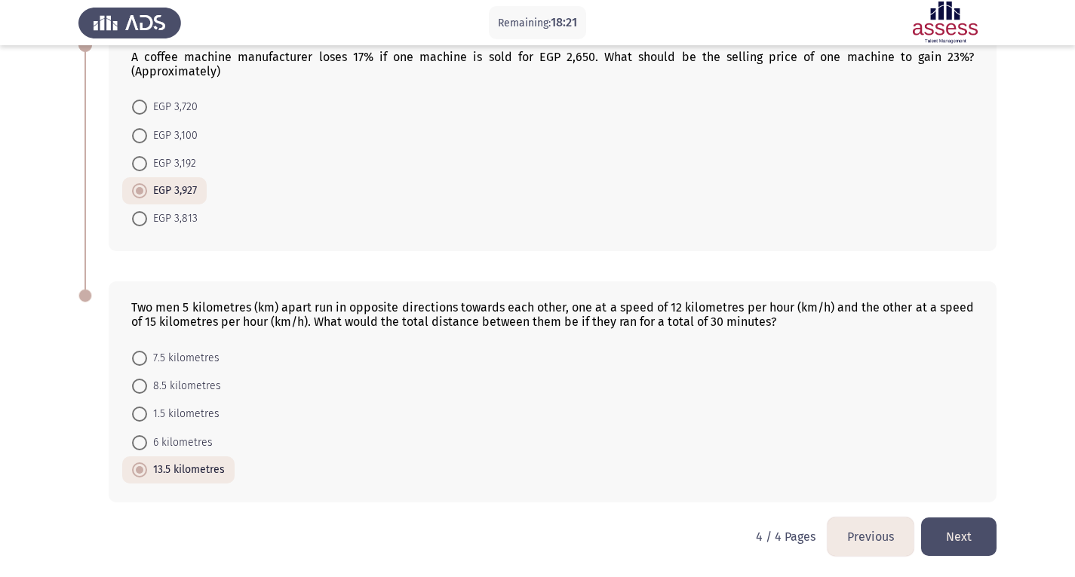
drag, startPoint x: 189, startPoint y: 146, endPoint x: 189, endPoint y: 133, distance: 12.8
click at [189, 133] on mat-radio-button "EGP 3,100" at bounding box center [164, 135] width 85 height 28
click at [189, 133] on span "EGP 3,100" at bounding box center [172, 136] width 51 height 18
click at [147, 133] on input "EGP 3,100" at bounding box center [139, 135] width 15 height 15
radio input "true"
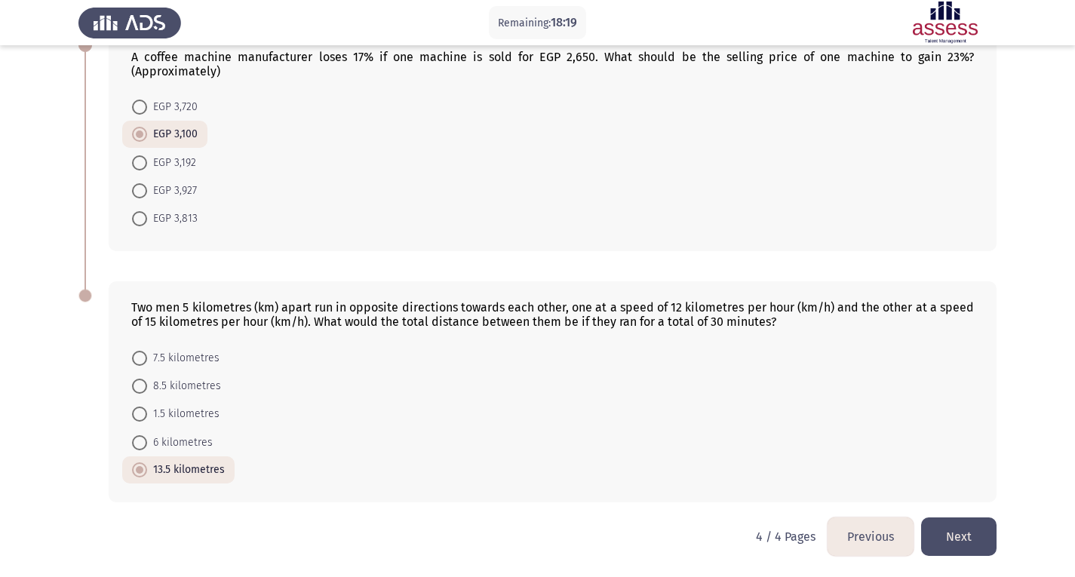
click at [963, 554] on button "Next" at bounding box center [958, 537] width 75 height 38
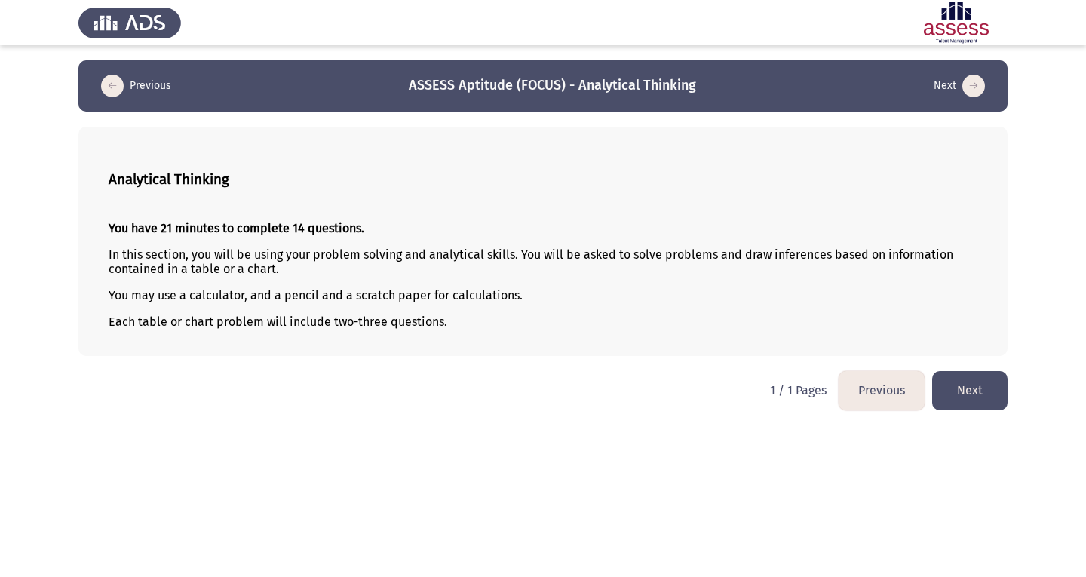
click at [977, 385] on button "Next" at bounding box center [969, 390] width 75 height 38
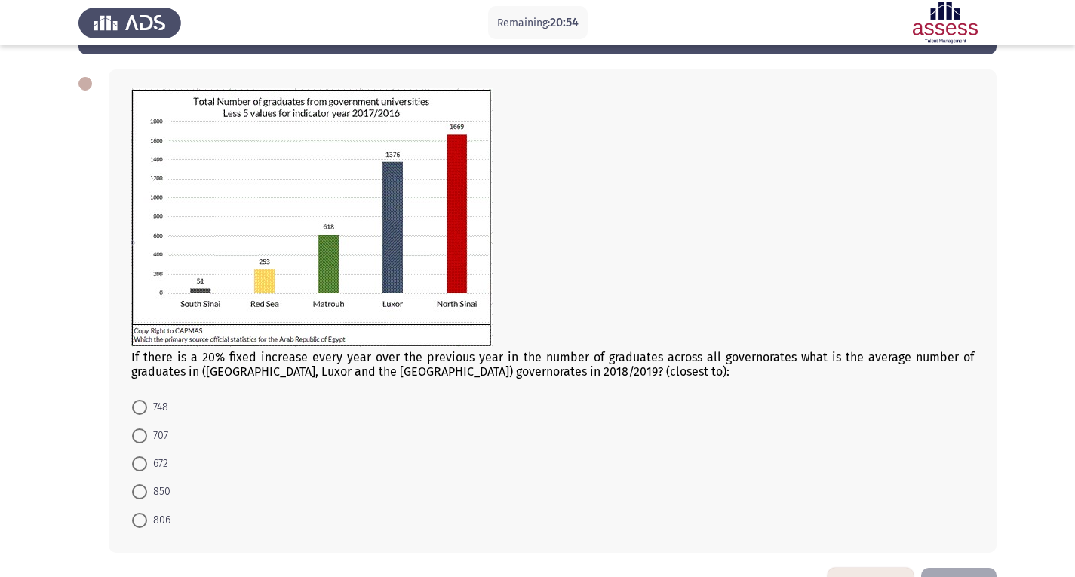
scroll to position [58, 0]
click at [150, 407] on span "748" at bounding box center [157, 407] width 21 height 18
click at [147, 407] on input "748" at bounding box center [139, 406] width 15 height 15
radio input "true"
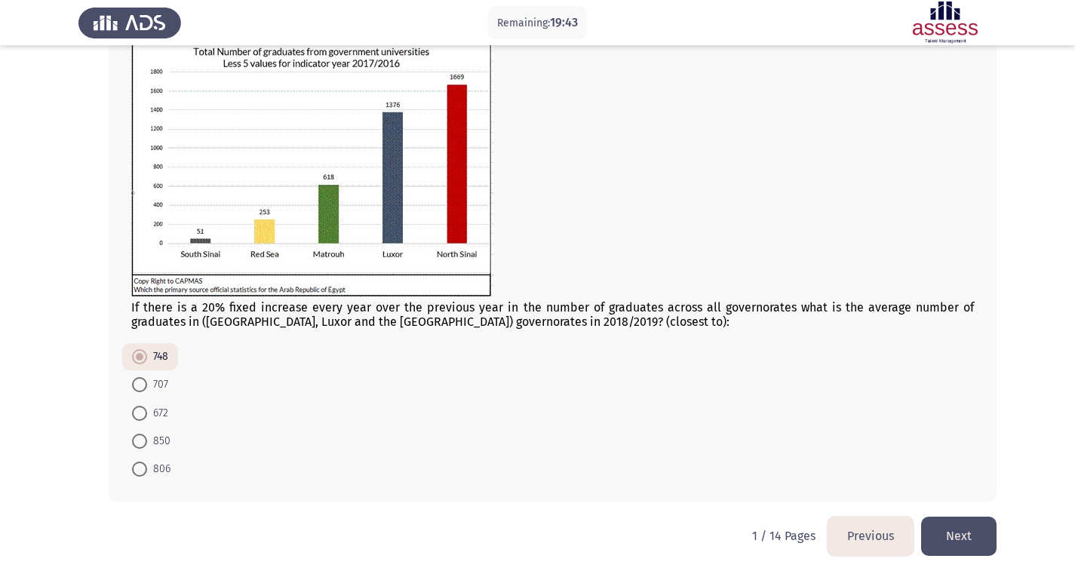
click at [968, 537] on button "Next" at bounding box center [958, 536] width 75 height 38
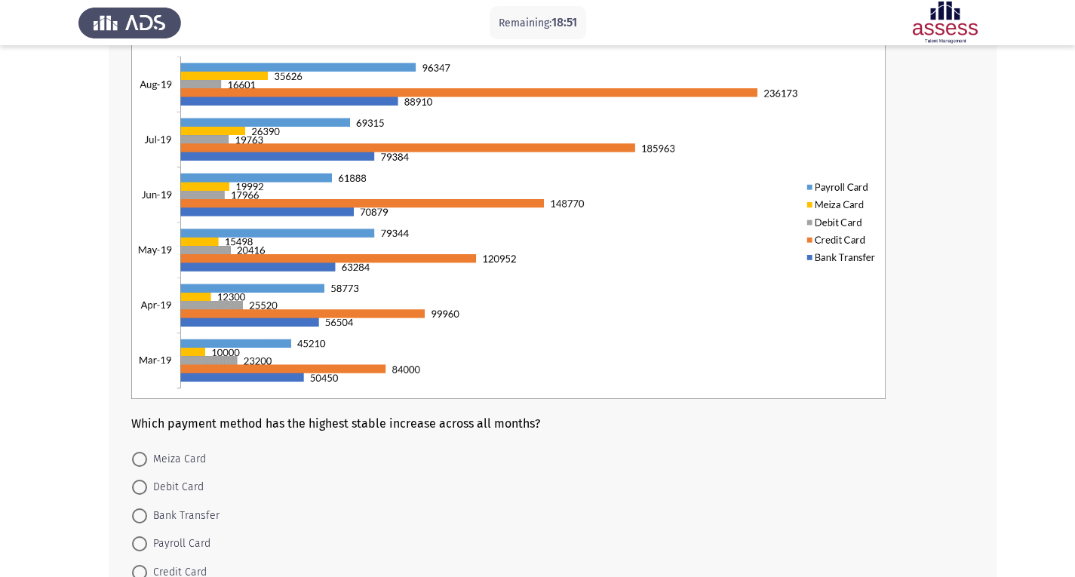
scroll to position [131, 0]
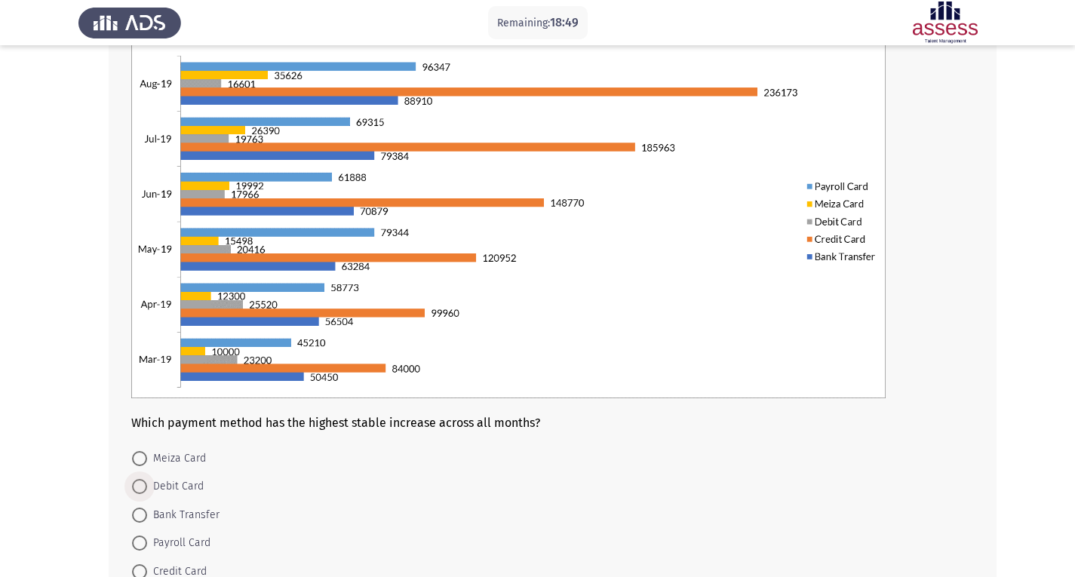
click at [148, 483] on span "Debit Card" at bounding box center [175, 487] width 57 height 18
click at [147, 483] on input "Debit Card" at bounding box center [139, 486] width 15 height 15
radio input "true"
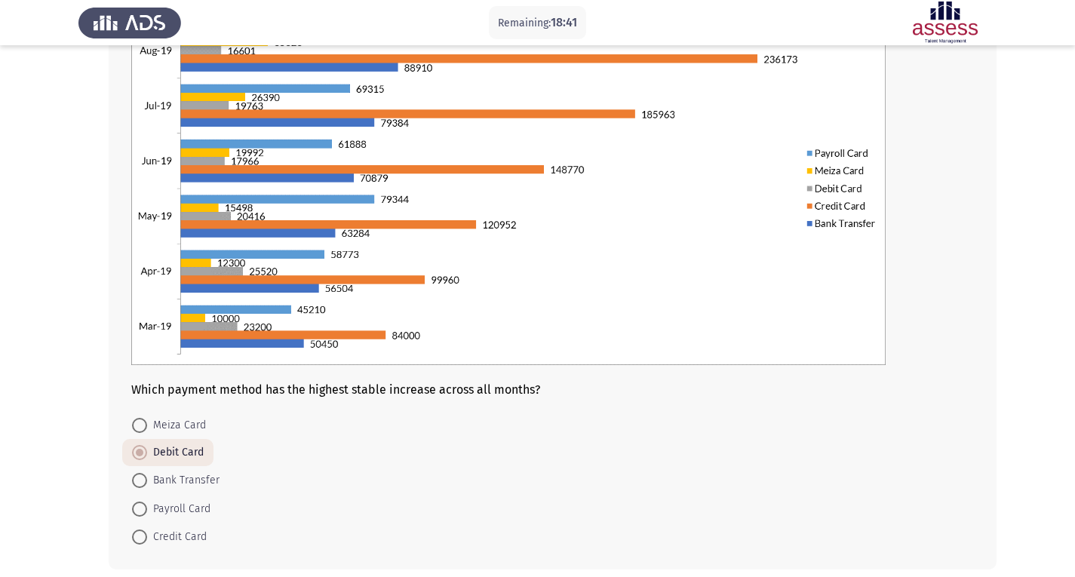
scroll to position [164, 0]
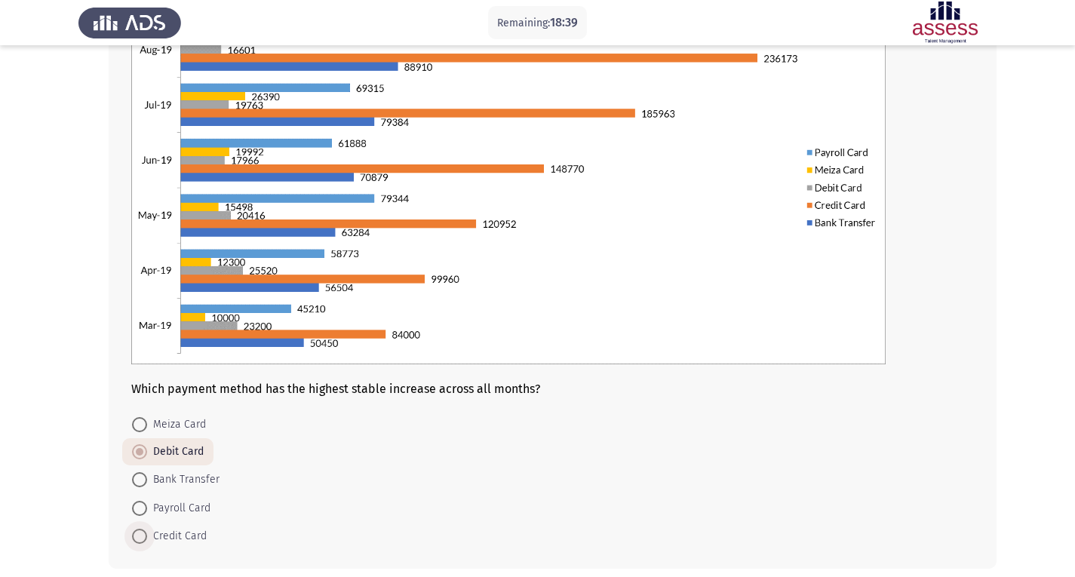
click at [151, 536] on span "Credit Card" at bounding box center [177, 536] width 60 height 18
click at [147, 536] on input "Credit Card" at bounding box center [139, 536] width 15 height 15
radio input "true"
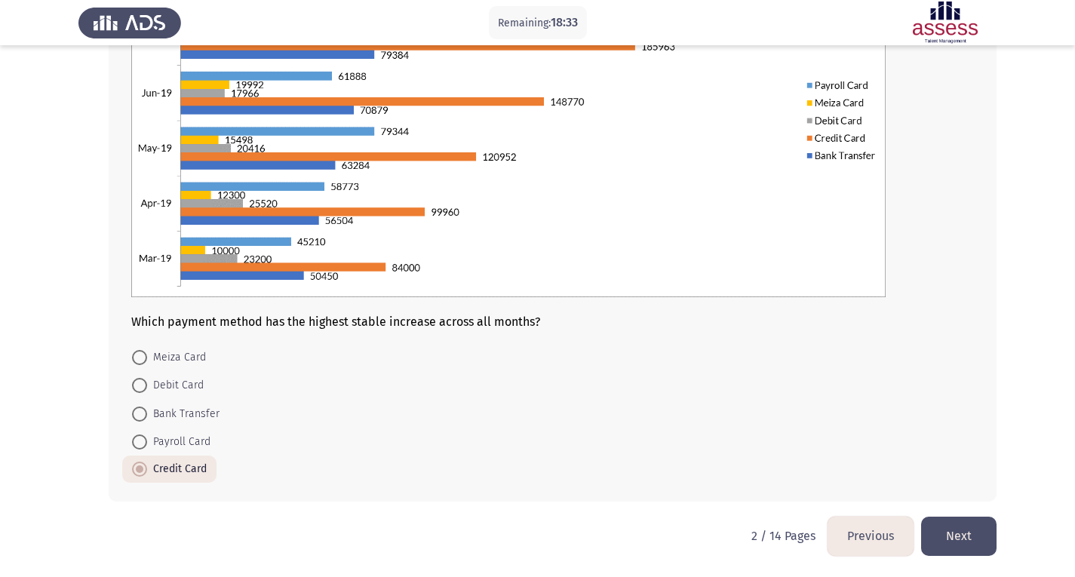
click at [952, 538] on button "Next" at bounding box center [958, 536] width 75 height 38
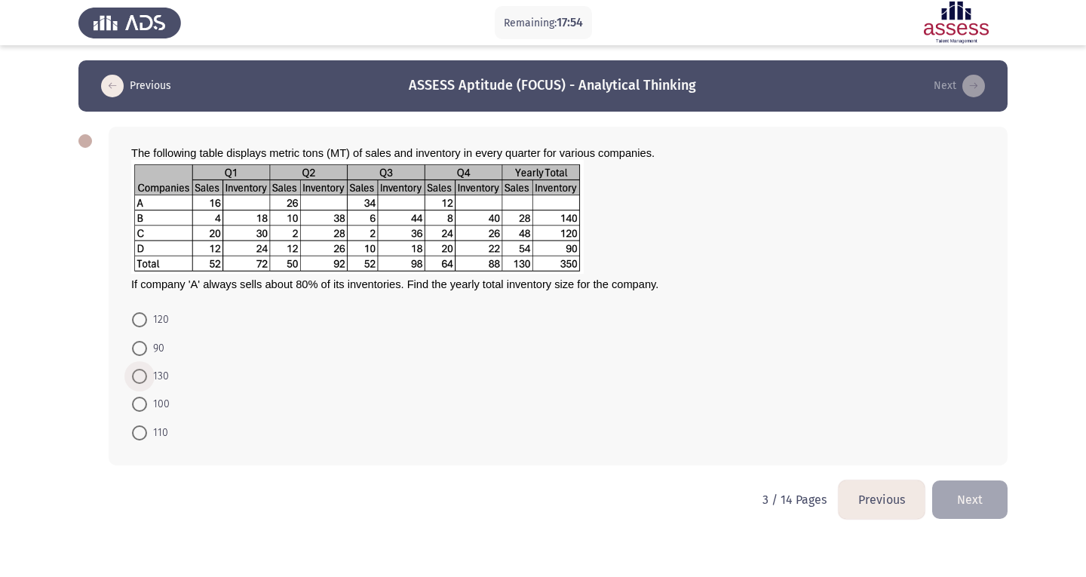
click at [149, 380] on span "130" at bounding box center [158, 376] width 22 height 18
click at [147, 380] on input "130" at bounding box center [139, 376] width 15 height 15
radio input "true"
drag, startPoint x: 811, startPoint y: 346, endPoint x: 606, endPoint y: 372, distance: 206.8
click at [606, 372] on form "120 90 130 100 110" at bounding box center [558, 376] width 854 height 140
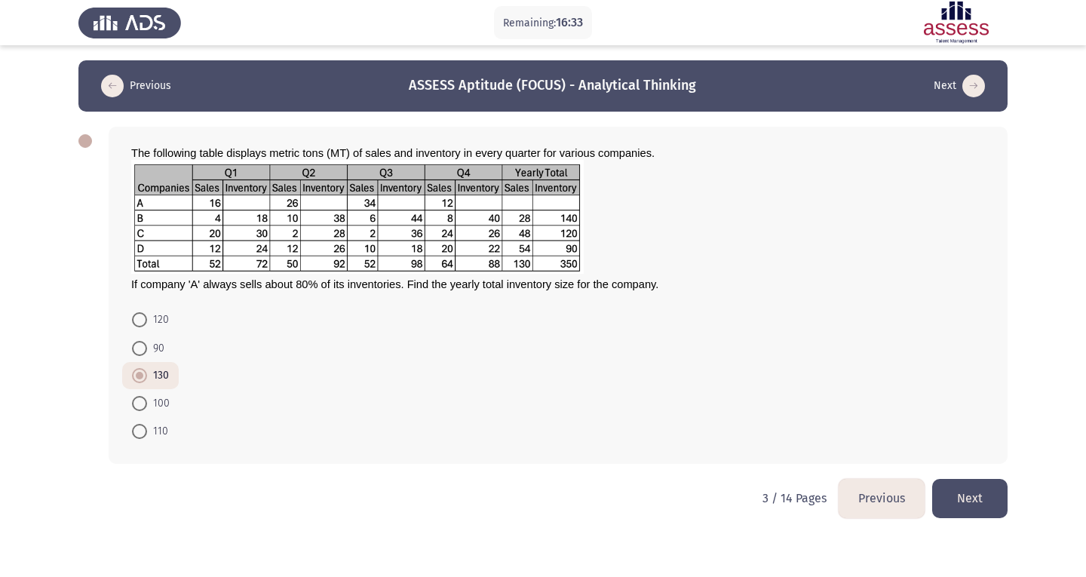
click at [971, 497] on button "Next" at bounding box center [969, 498] width 75 height 38
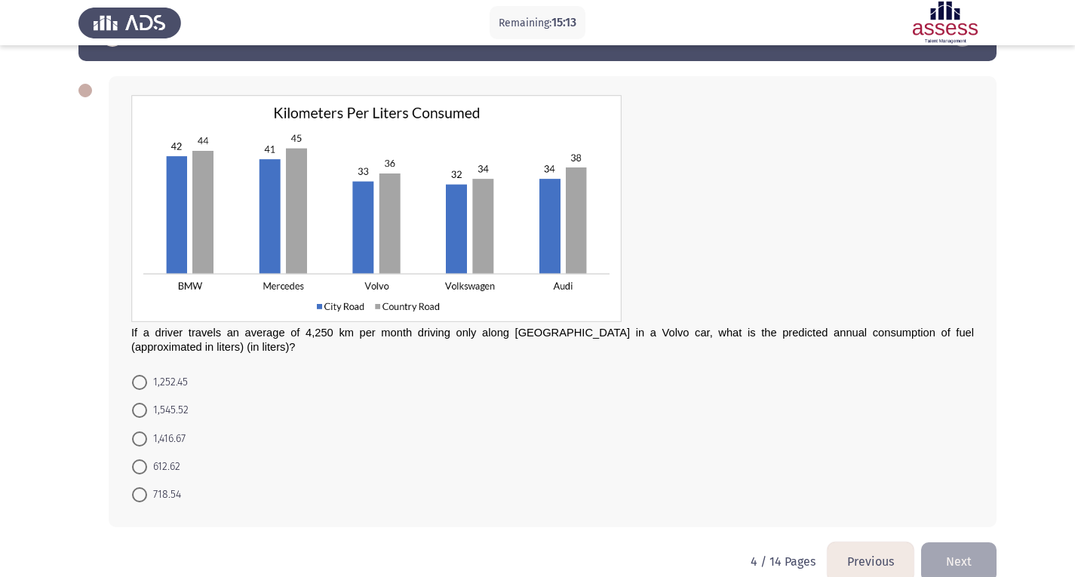
scroll to position [54, 0]
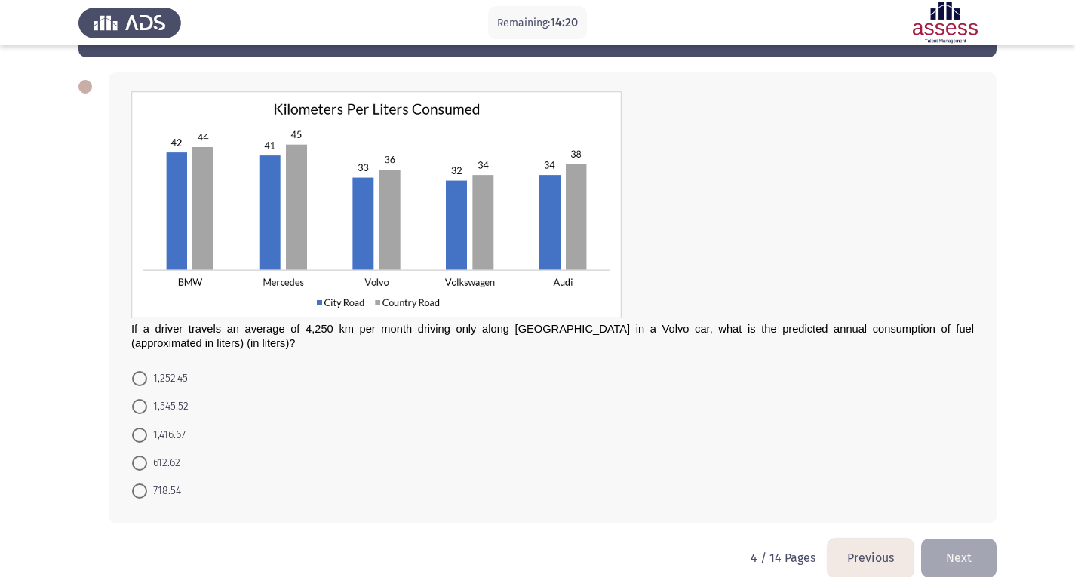
click at [146, 437] on span at bounding box center [139, 435] width 15 height 15
click at [146, 437] on input "1,416.67" at bounding box center [139, 435] width 15 height 15
radio input "true"
click at [938, 554] on button "Next" at bounding box center [958, 557] width 75 height 38
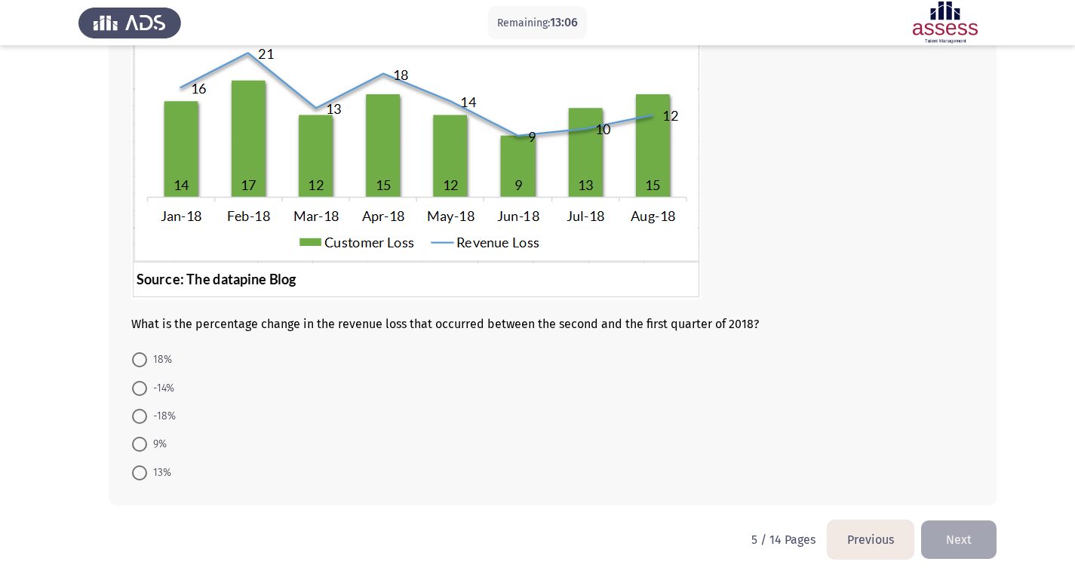
scroll to position [166, 0]
click at [136, 446] on span at bounding box center [139, 443] width 15 height 15
click at [136, 446] on input "9%" at bounding box center [139, 443] width 15 height 15
radio input "true"
click at [964, 535] on button "Next" at bounding box center [958, 537] width 75 height 38
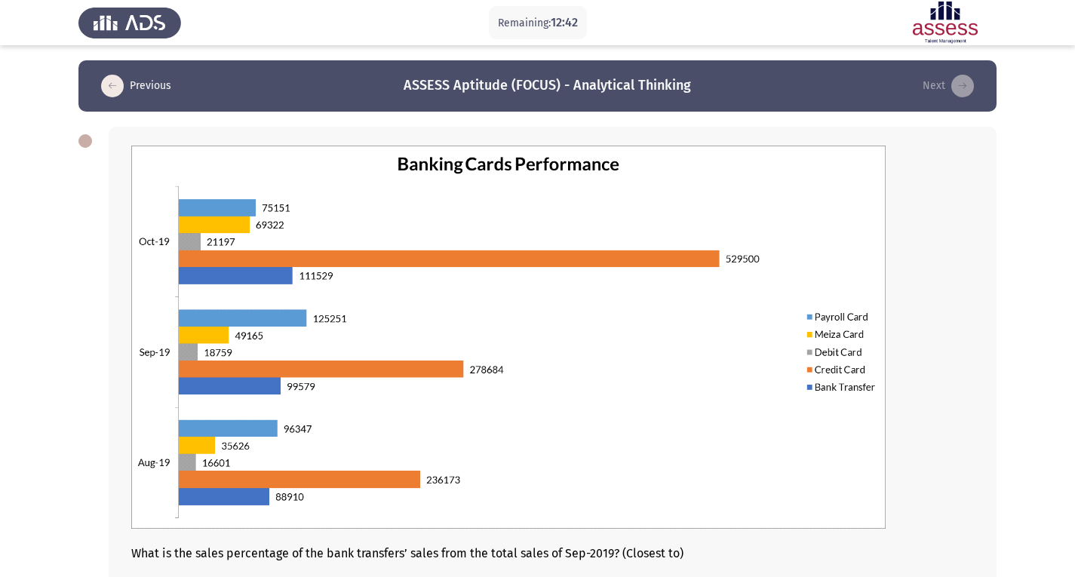
scroll to position [232, 0]
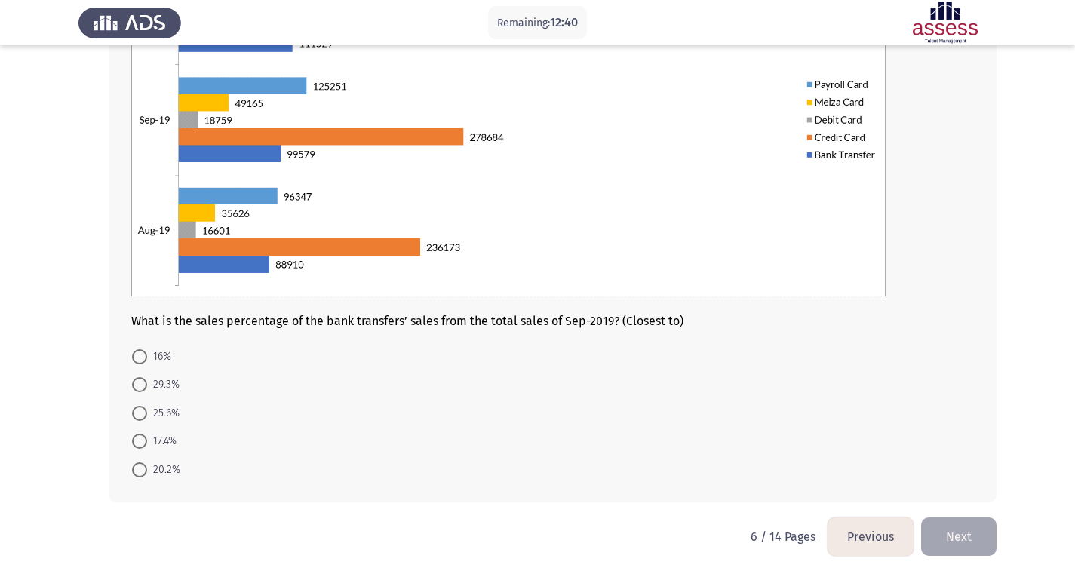
click at [883, 529] on button "Previous" at bounding box center [871, 537] width 86 height 38
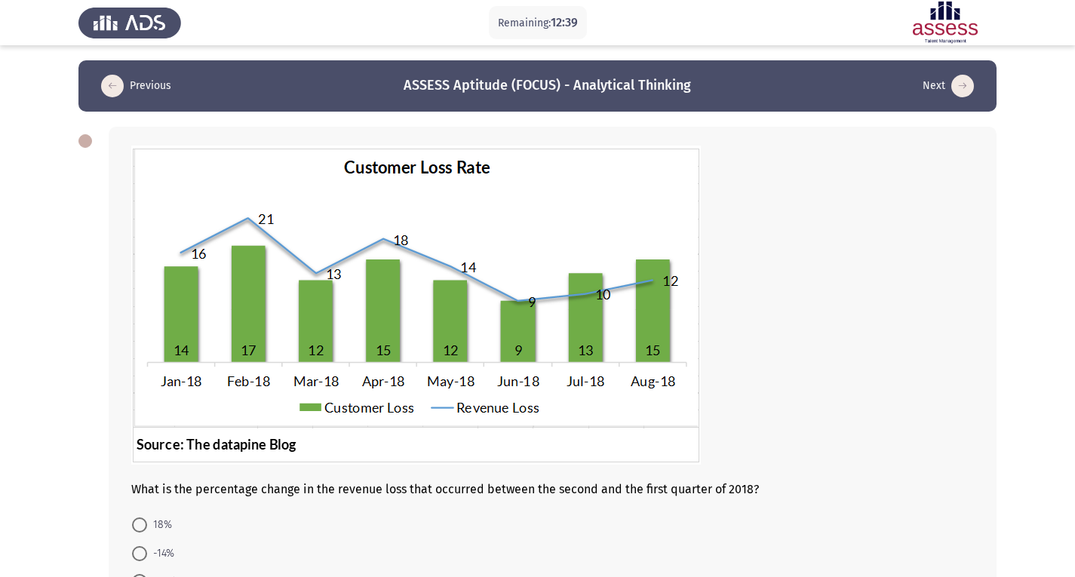
scroll to position [167, 0]
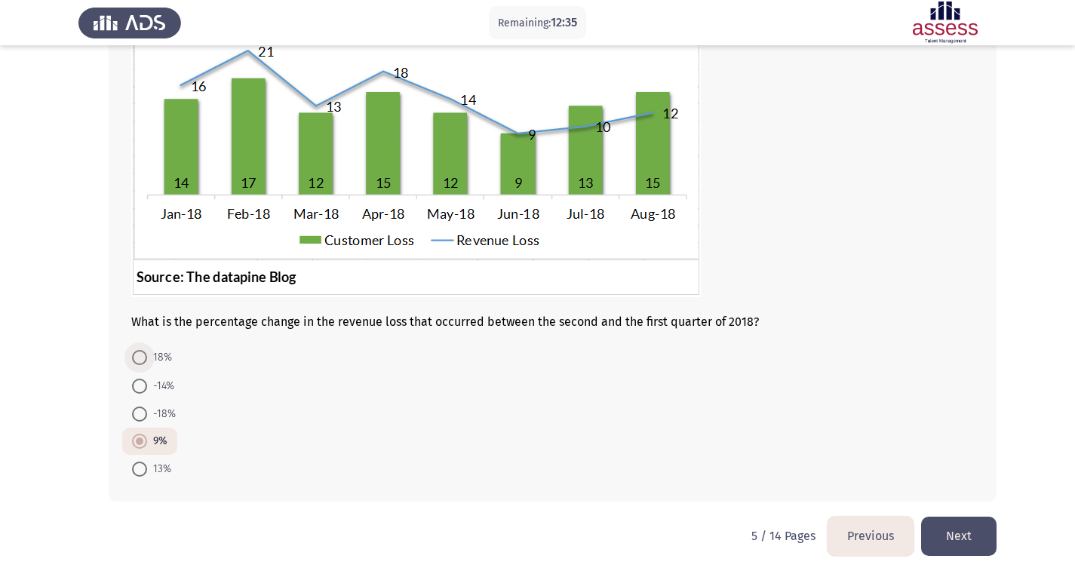
click at [140, 361] on span at bounding box center [139, 357] width 15 height 15
click at [140, 361] on input "18%" at bounding box center [139, 357] width 15 height 15
radio input "true"
click at [982, 534] on button "Next" at bounding box center [958, 536] width 75 height 38
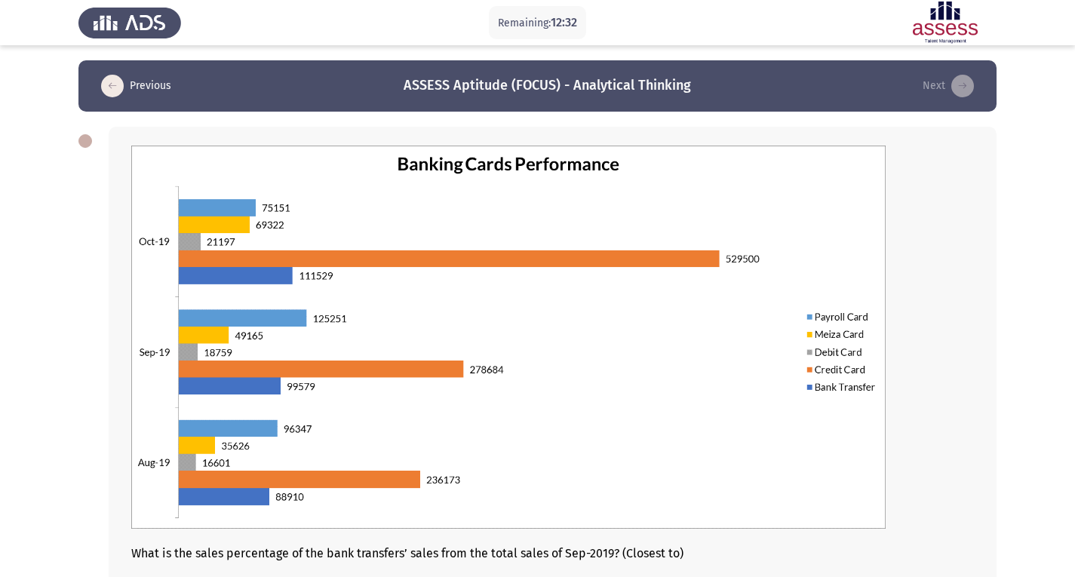
scroll to position [232, 0]
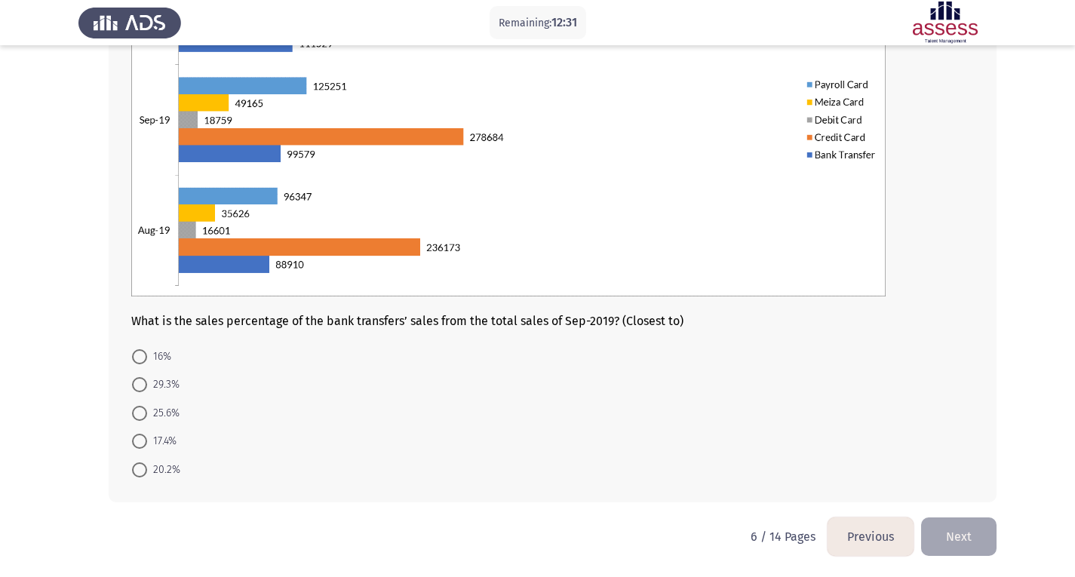
click at [902, 548] on button "Previous" at bounding box center [871, 537] width 86 height 38
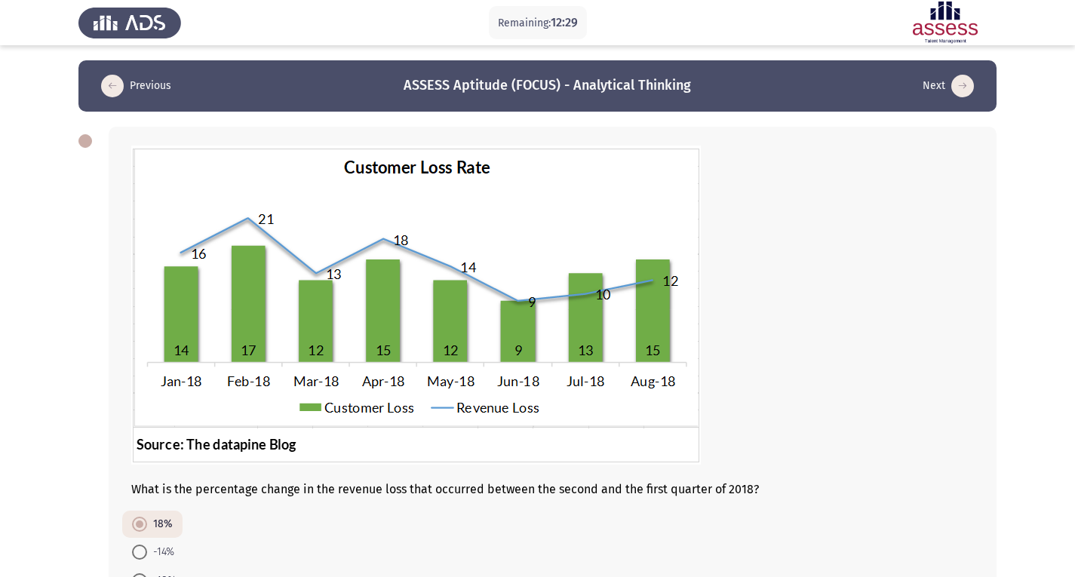
scroll to position [167, 0]
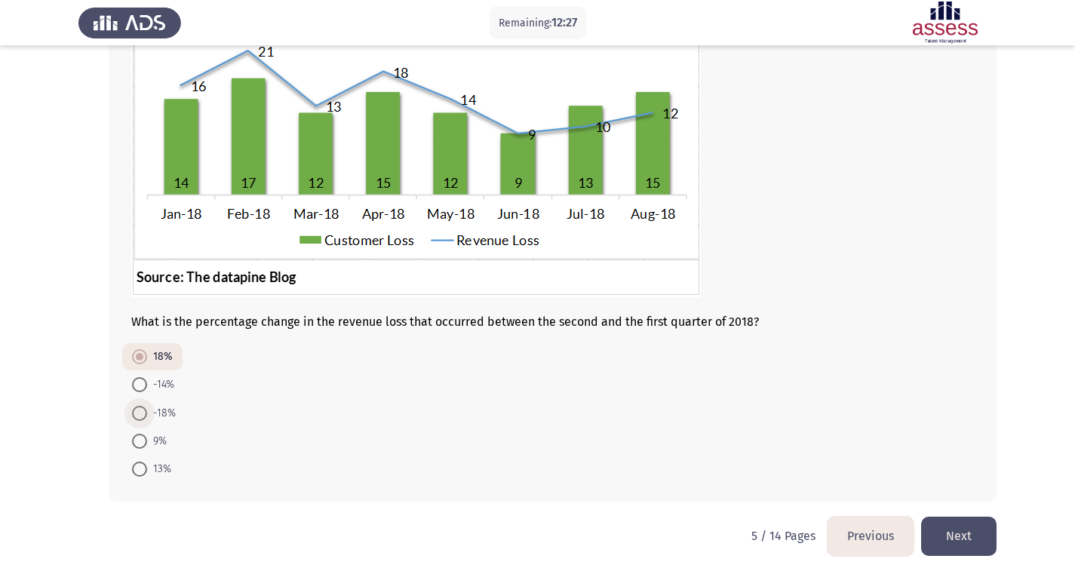
click at [144, 415] on span at bounding box center [139, 413] width 15 height 15
click at [144, 415] on input "-18%" at bounding box center [139, 413] width 15 height 15
radio input "true"
click at [977, 527] on button "Next" at bounding box center [958, 536] width 75 height 38
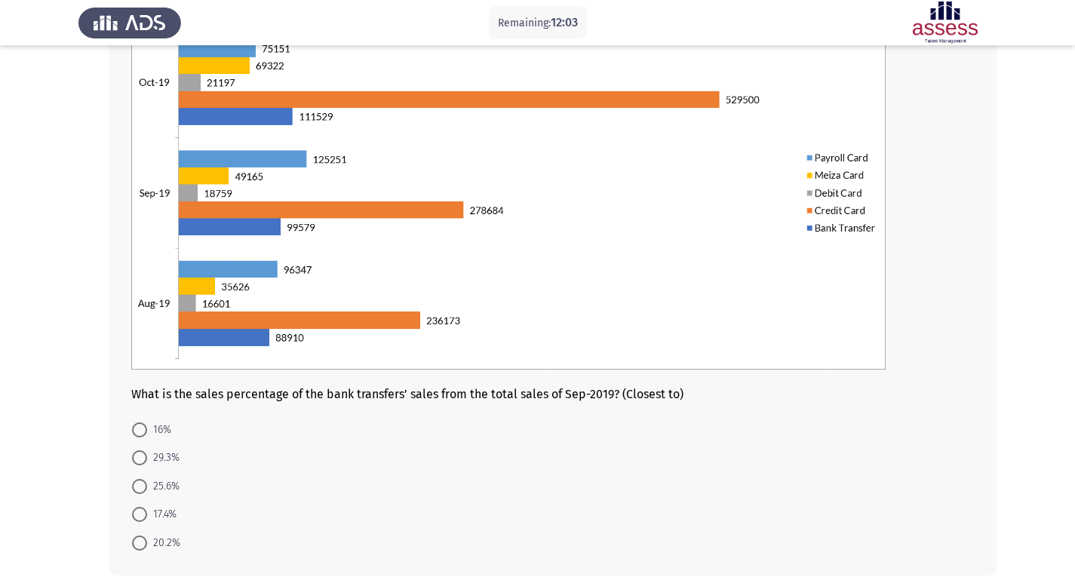
scroll to position [161, 0]
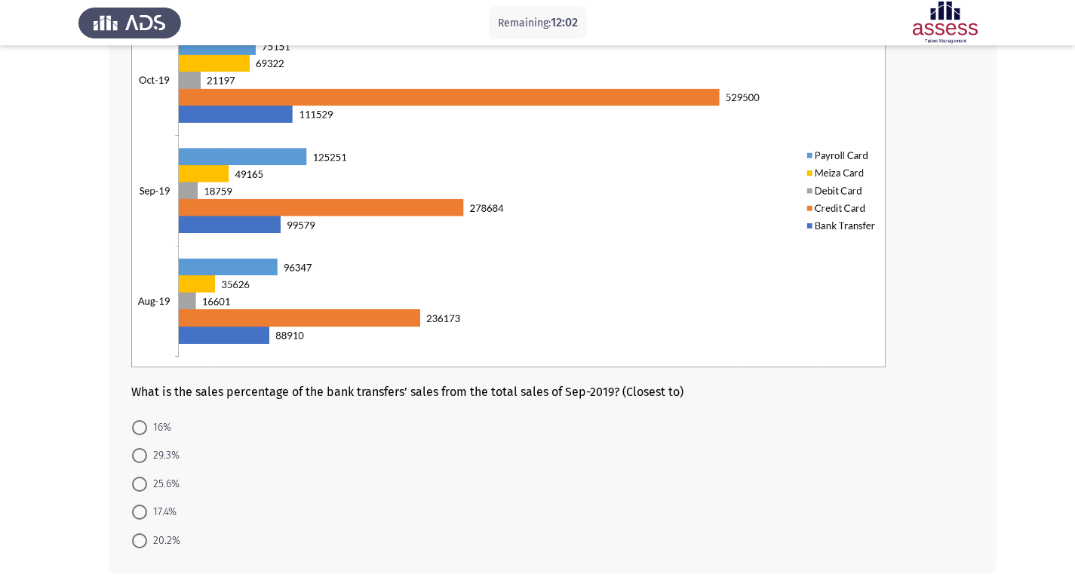
click at [164, 425] on span "16%" at bounding box center [159, 428] width 24 height 18
click at [147, 425] on input "16%" at bounding box center [139, 427] width 15 height 15
radio input "true"
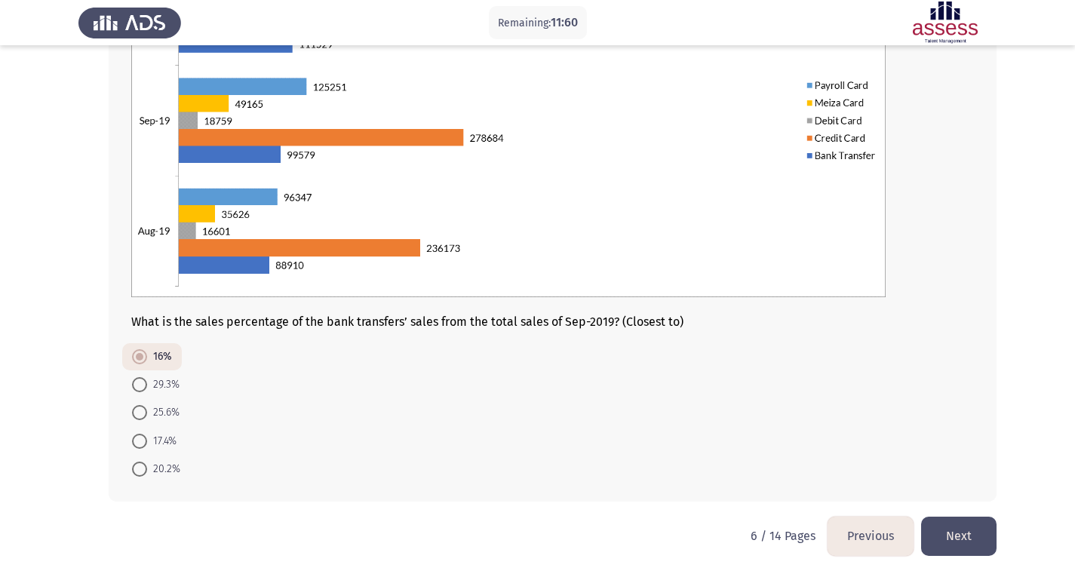
click at [941, 542] on button "Next" at bounding box center [958, 536] width 75 height 38
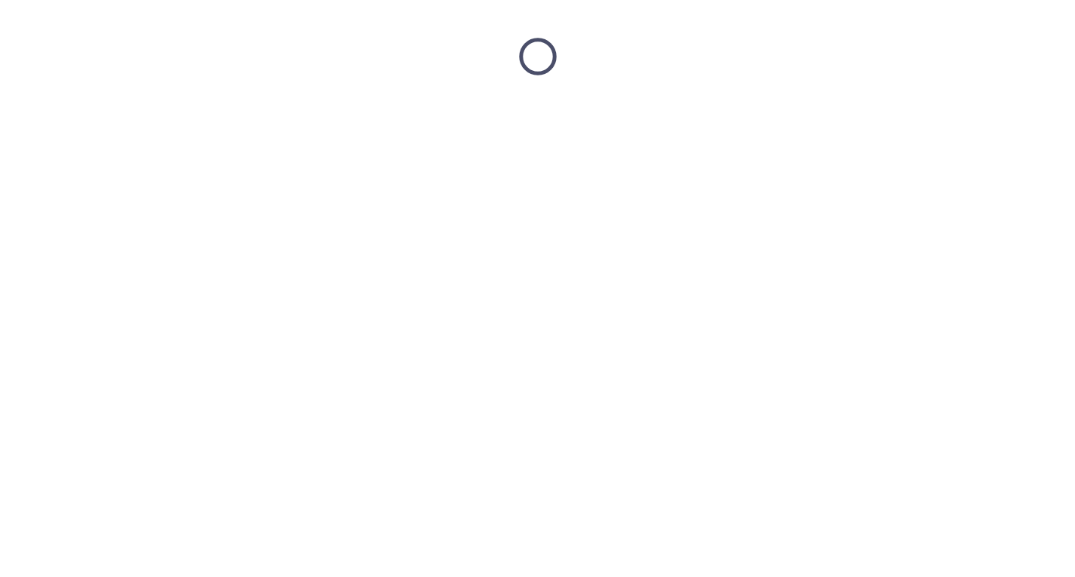
scroll to position [0, 0]
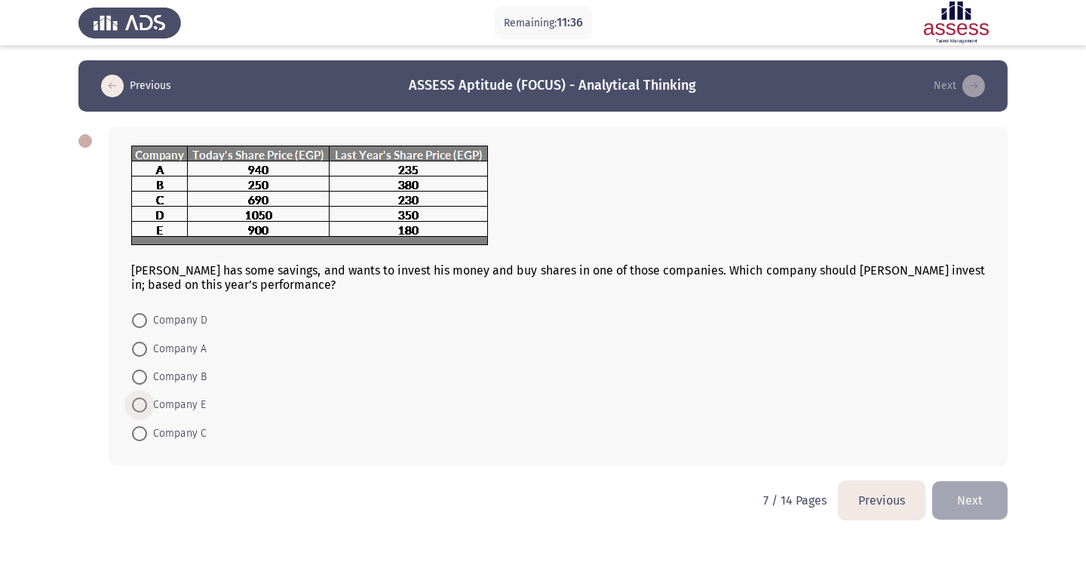
click at [150, 406] on span "Company E" at bounding box center [176, 405] width 59 height 18
click at [147, 406] on input "Company E" at bounding box center [139, 405] width 15 height 15
radio input "true"
click at [985, 501] on button "Next" at bounding box center [969, 499] width 75 height 38
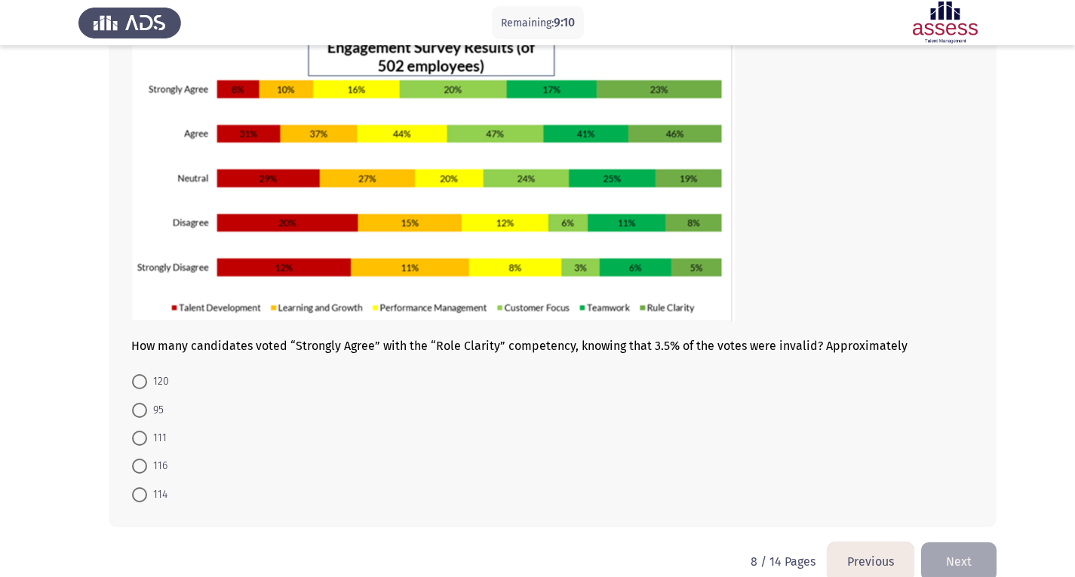
scroll to position [116, 0]
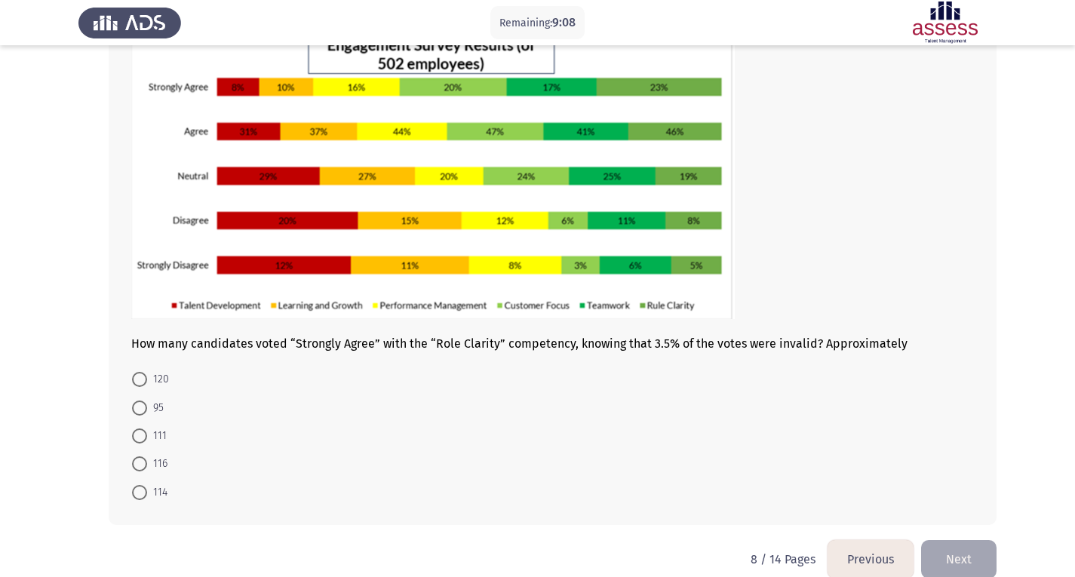
click at [133, 406] on span at bounding box center [139, 408] width 15 height 15
click at [133, 406] on input "95" at bounding box center [139, 408] width 15 height 15
radio input "true"
click at [763, 398] on form "120 95 111 116 114" at bounding box center [552, 435] width 843 height 140
click at [951, 545] on button "Next" at bounding box center [958, 558] width 75 height 38
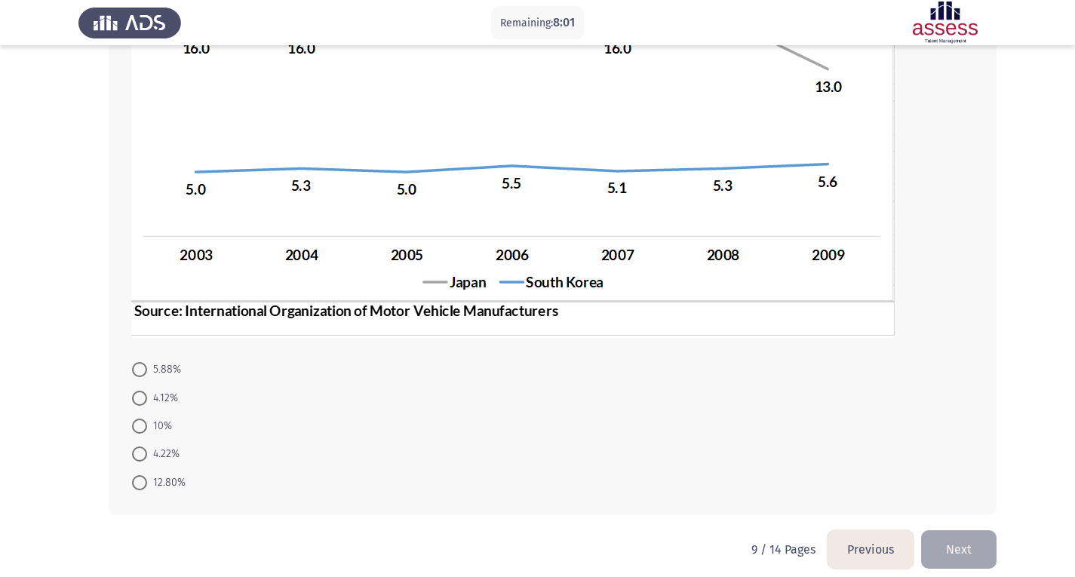
scroll to position [320, 0]
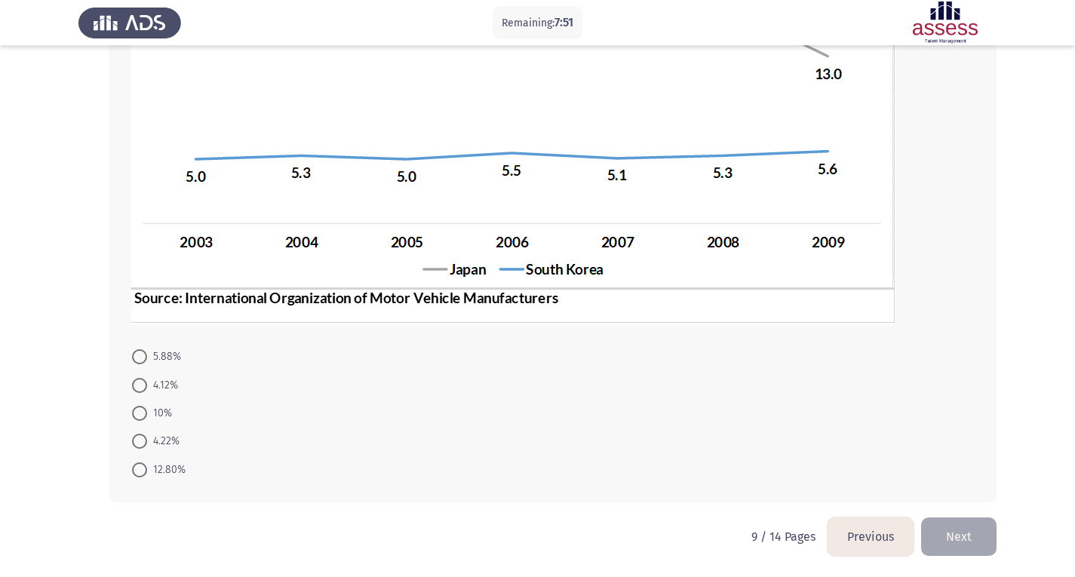
click at [143, 386] on span at bounding box center [139, 385] width 15 height 15
click at [143, 386] on input "4.12%" at bounding box center [139, 385] width 15 height 15
radio input "true"
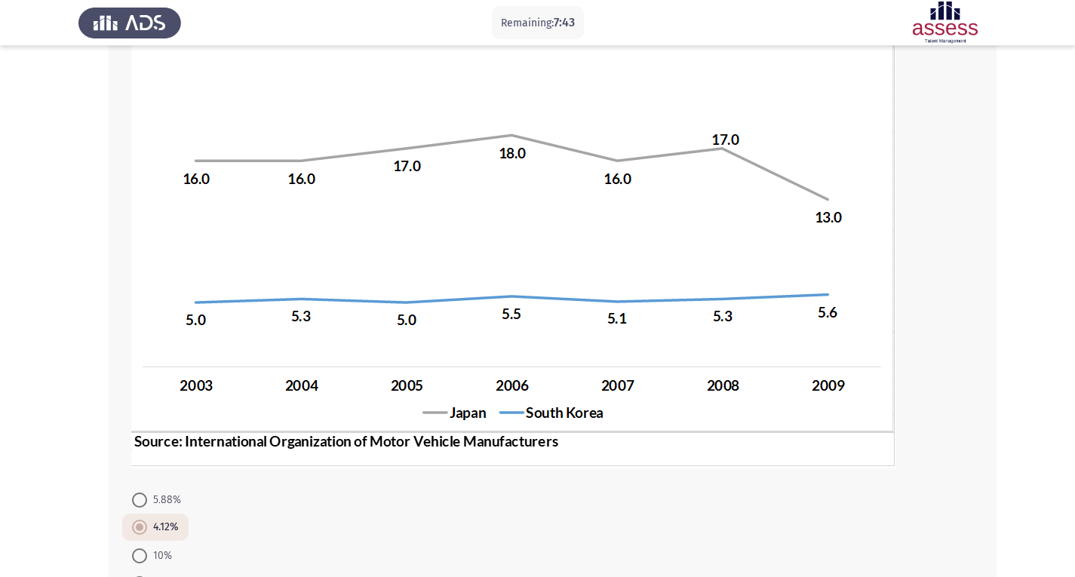
scroll to position [319, 0]
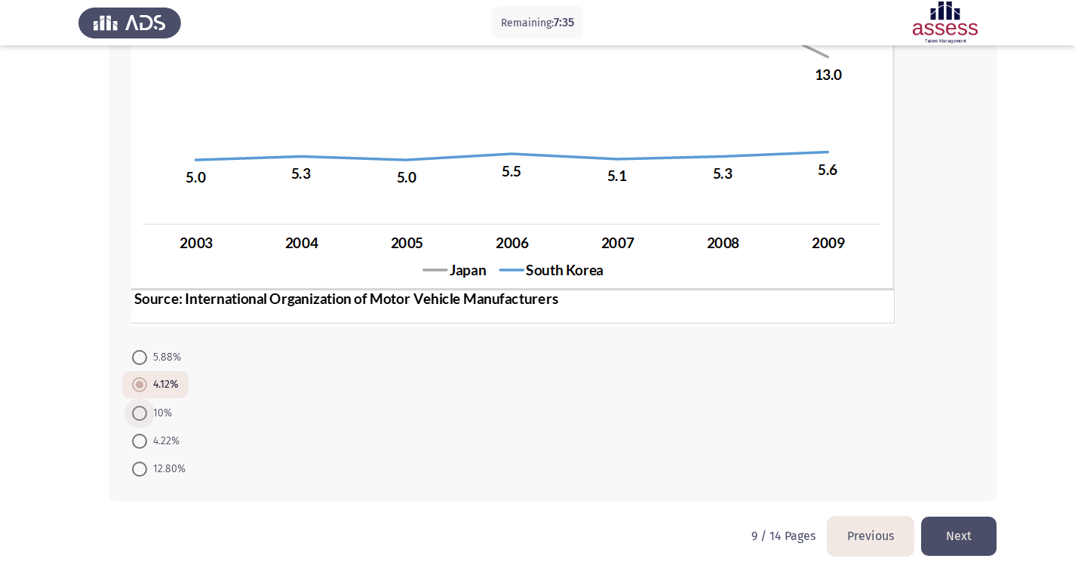
click at [145, 416] on span at bounding box center [139, 413] width 15 height 15
click at [145, 416] on input "10%" at bounding box center [139, 413] width 15 height 15
radio input "true"
click at [984, 522] on button "Next" at bounding box center [958, 536] width 75 height 38
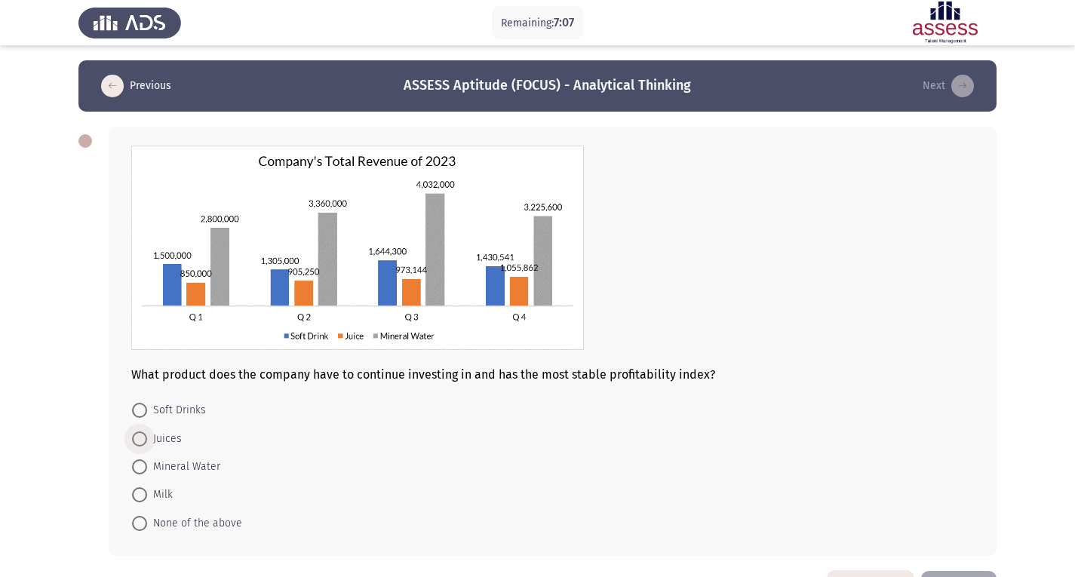
click at [132, 437] on span at bounding box center [139, 439] width 15 height 15
click at [132, 437] on input "Juices" at bounding box center [139, 439] width 15 height 15
radio input "true"
click at [149, 402] on span "Soft Drinks" at bounding box center [176, 410] width 59 height 18
click at [147, 403] on input "Soft Drinks" at bounding box center [139, 410] width 15 height 15
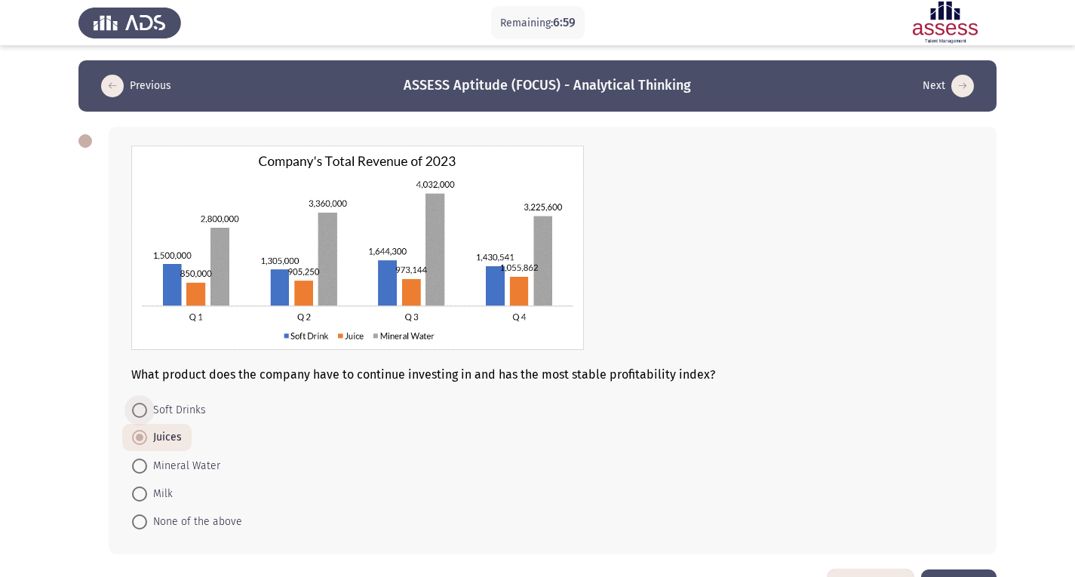
radio input "true"
click at [149, 435] on span "Juices" at bounding box center [164, 437] width 35 height 18
click at [147, 435] on input "Juices" at bounding box center [139, 437] width 15 height 15
radio input "true"
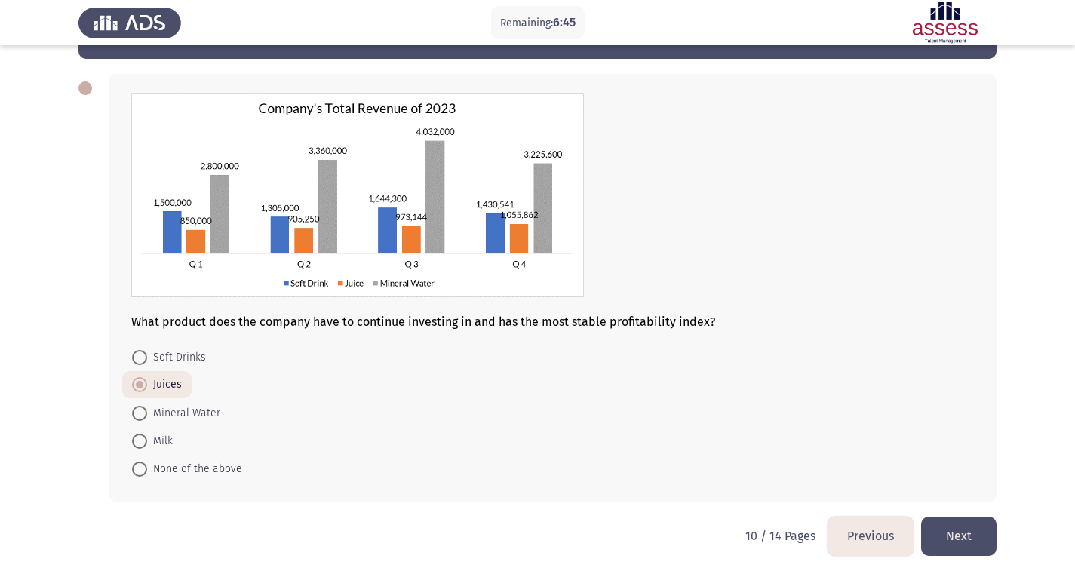
click at [954, 539] on button "Next" at bounding box center [958, 536] width 75 height 38
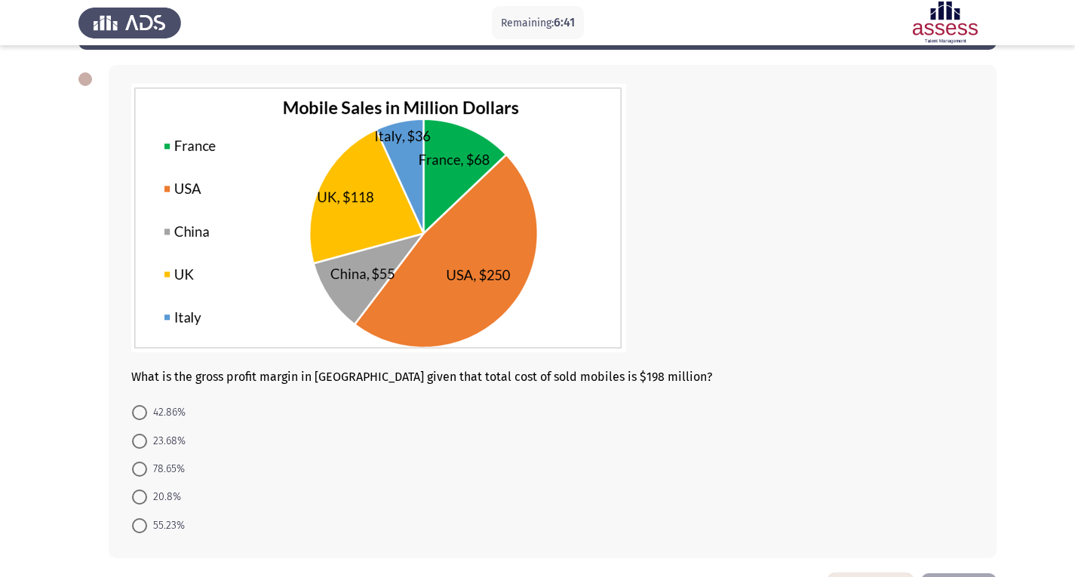
scroll to position [66, 0]
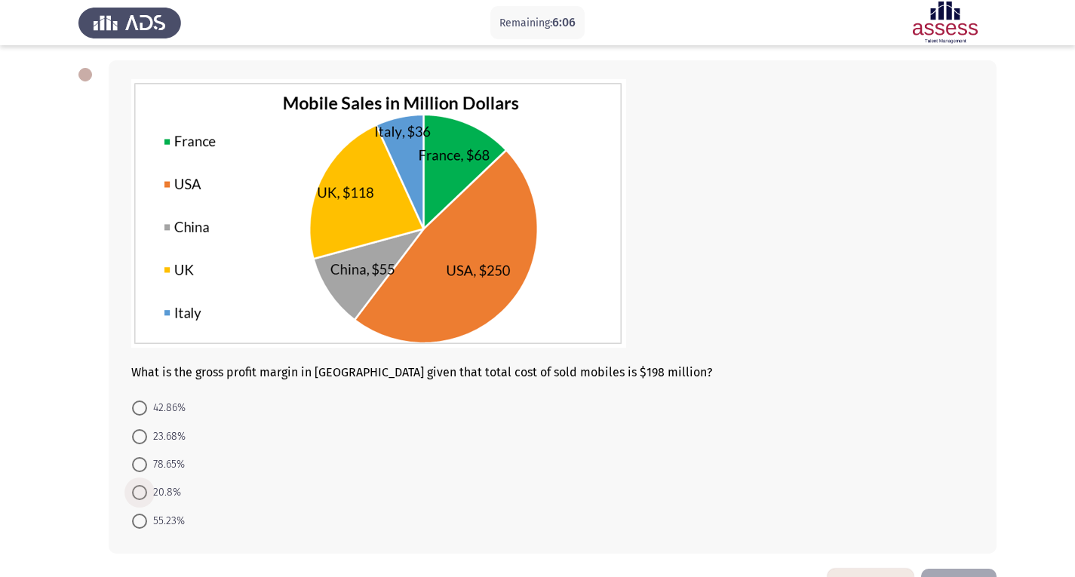
click at [147, 500] on span "20.8%" at bounding box center [164, 493] width 34 height 18
click at [147, 500] on input "20.8%" at bounding box center [139, 492] width 15 height 15
radio input "true"
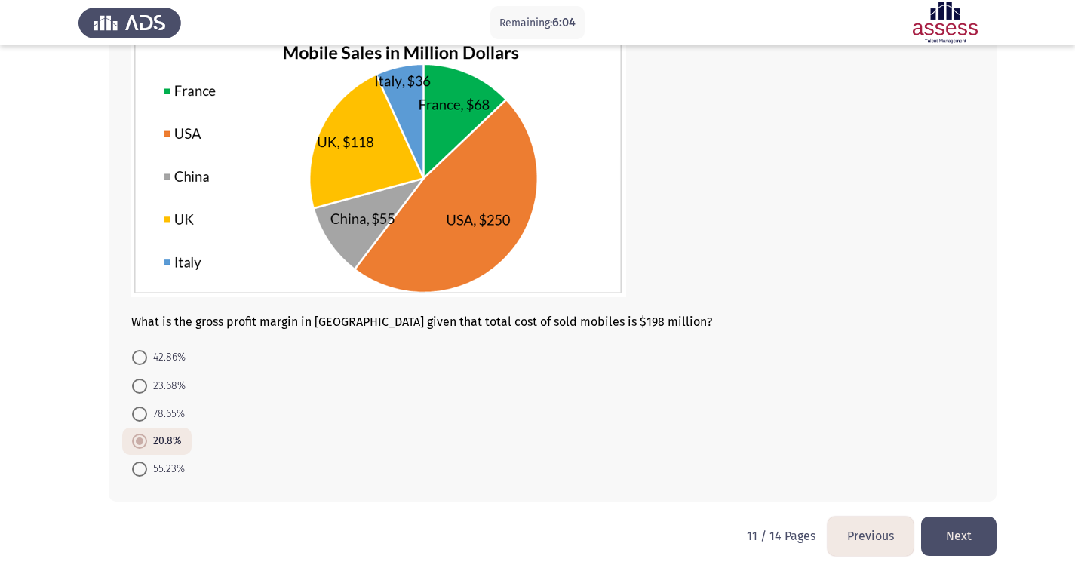
click at [945, 536] on button "Next" at bounding box center [958, 536] width 75 height 38
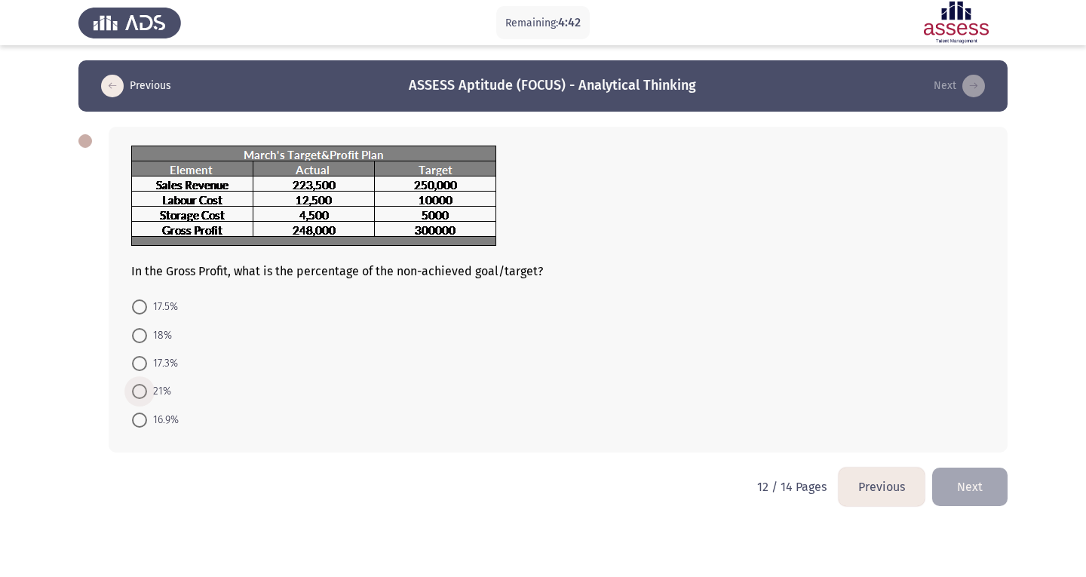
click at [155, 391] on span "21%" at bounding box center [159, 391] width 24 height 18
click at [147, 391] on input "21%" at bounding box center [139, 391] width 15 height 15
radio input "true"
click at [981, 493] on button "Next" at bounding box center [969, 485] width 75 height 38
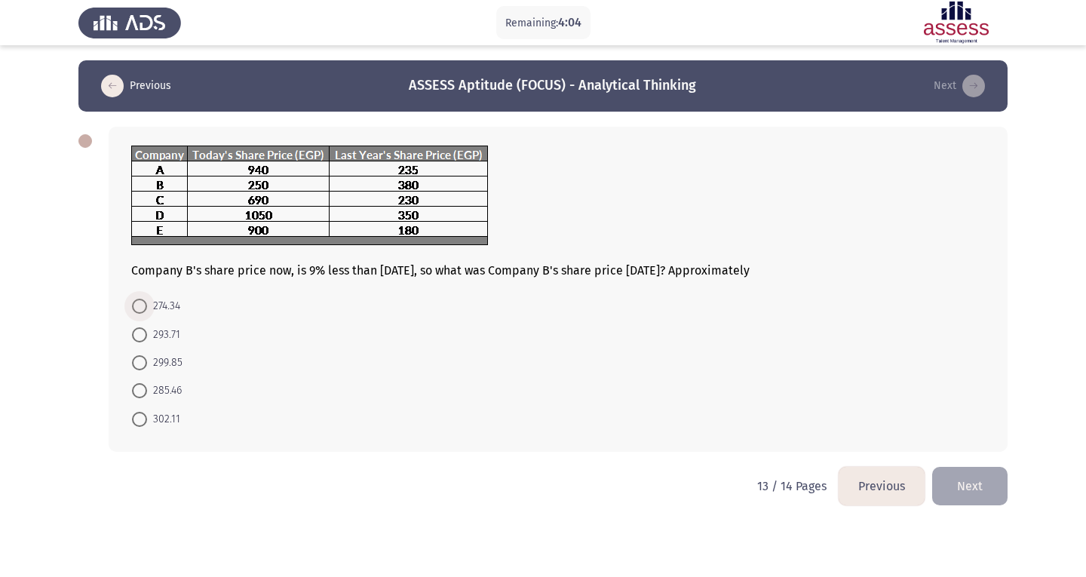
click at [157, 303] on span "274.34" at bounding box center [163, 306] width 33 height 18
click at [147, 303] on input "274.34" at bounding box center [139, 306] width 15 height 15
radio input "true"
click at [966, 484] on button "Next" at bounding box center [969, 484] width 75 height 38
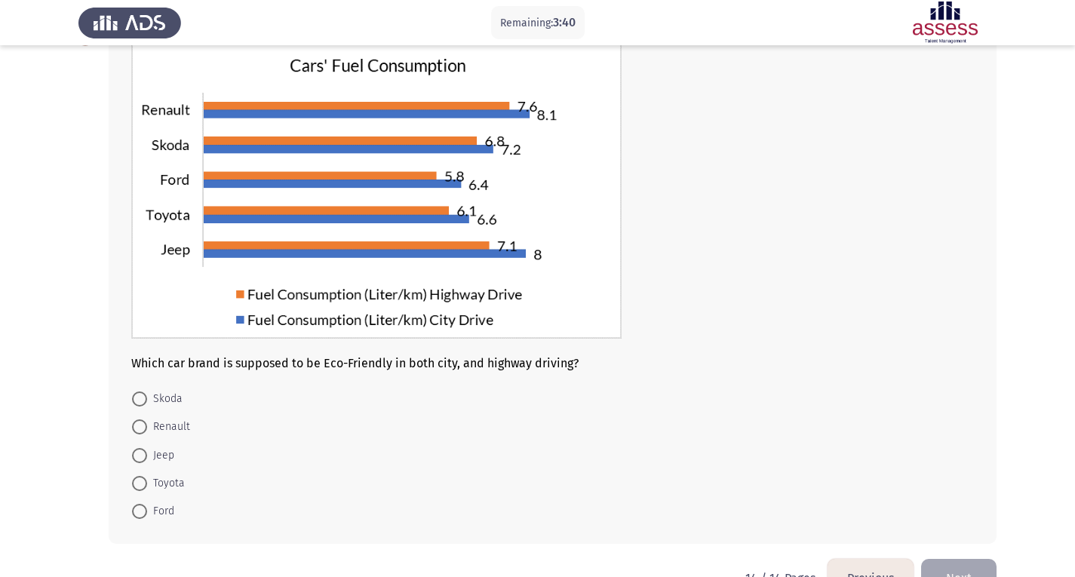
scroll to position [97, 0]
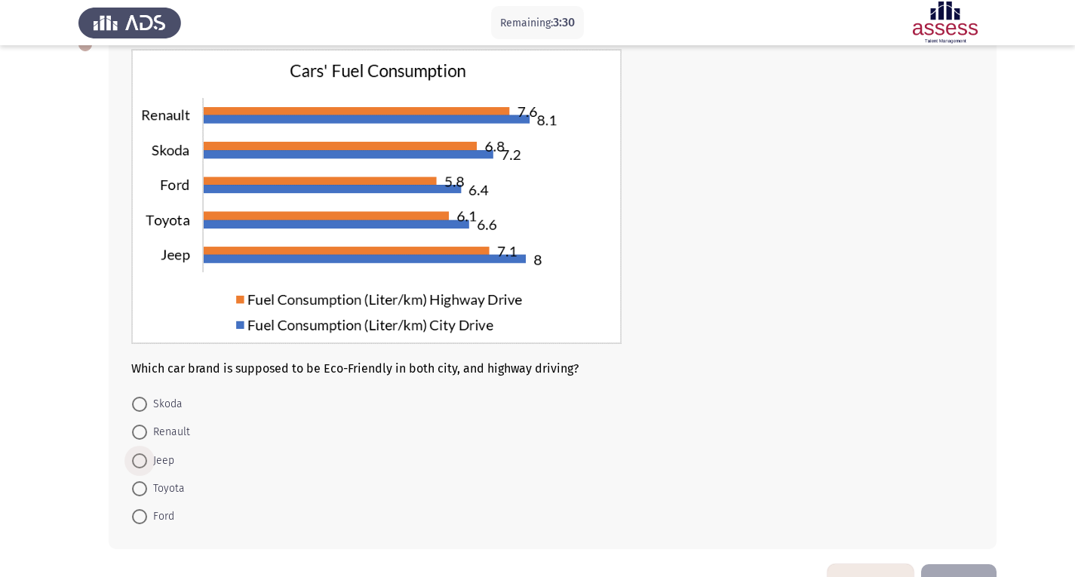
click at [159, 459] on span "Jeep" at bounding box center [160, 461] width 27 height 18
click at [147, 459] on input "Jeep" at bounding box center [139, 460] width 15 height 15
radio input "true"
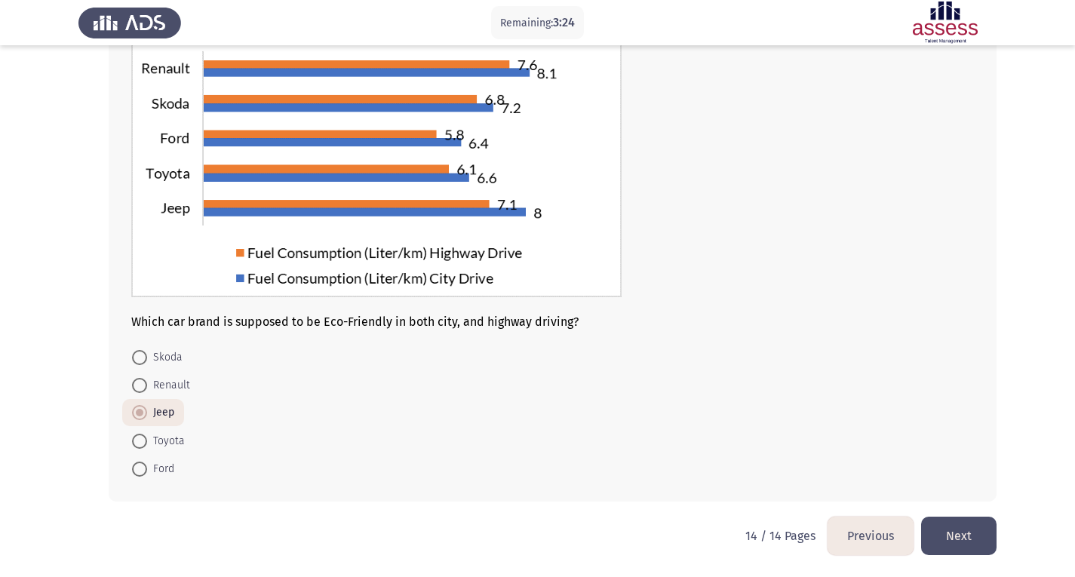
click at [959, 536] on button "Next" at bounding box center [958, 536] width 75 height 38
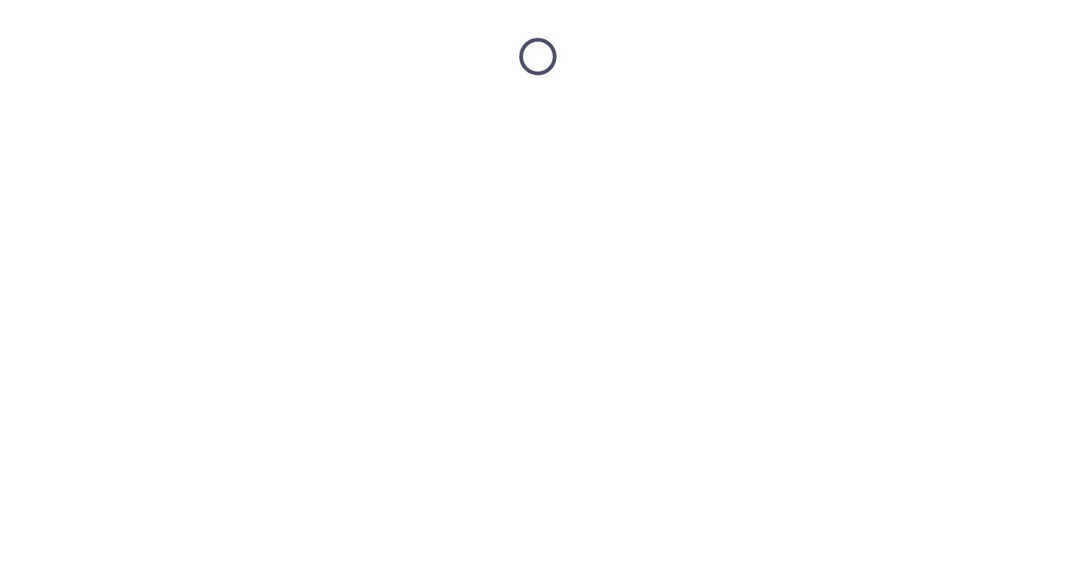
scroll to position [0, 0]
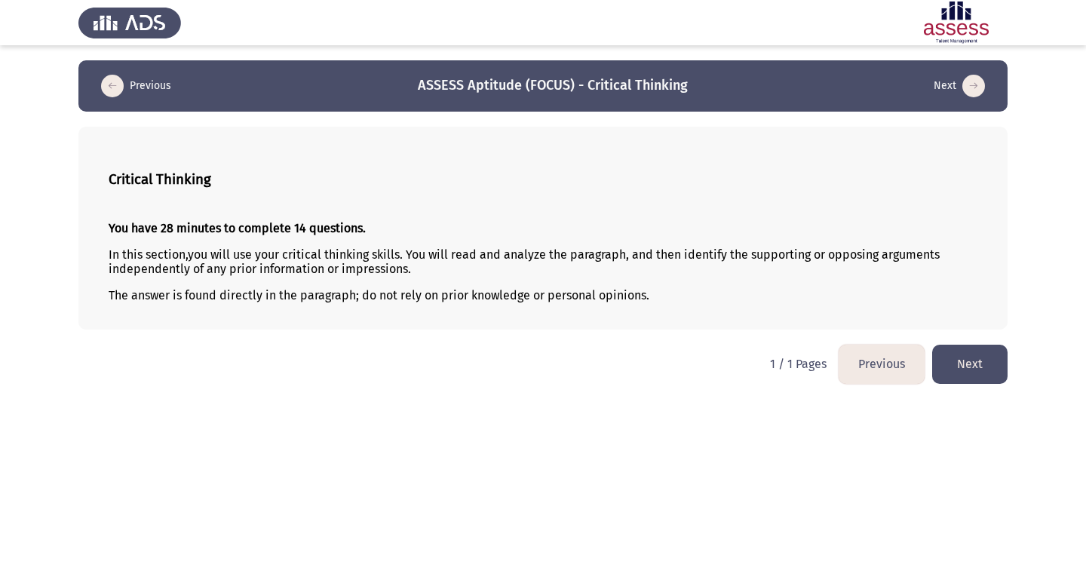
click at [956, 376] on button "Next" at bounding box center [969, 364] width 75 height 38
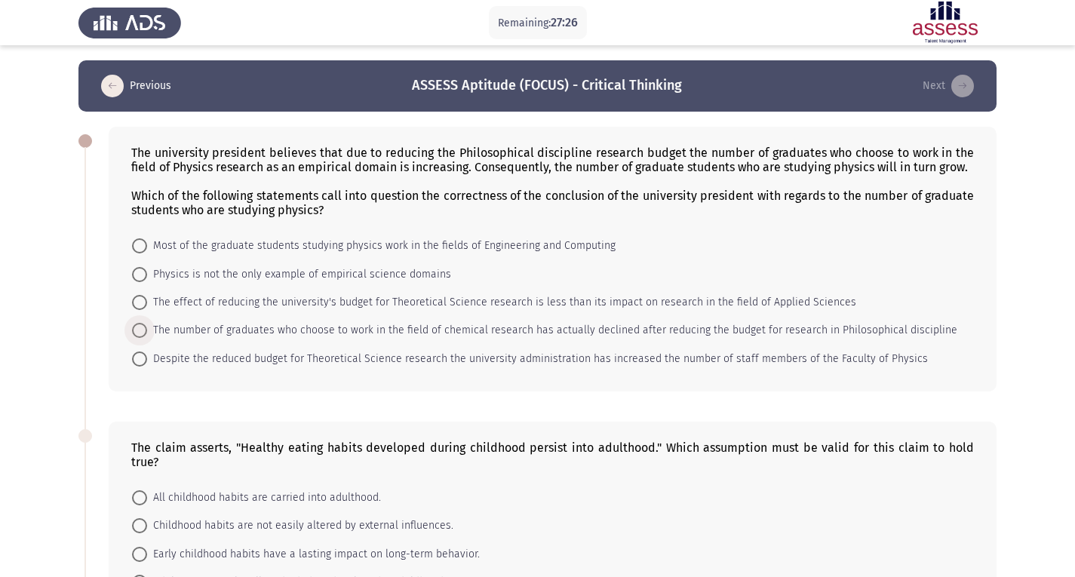
click at [139, 338] on span at bounding box center [139, 330] width 15 height 15
click at [139, 338] on input "The number of graduates who choose to work in the field of chemical research ha…" at bounding box center [139, 330] width 15 height 15
radio input "true"
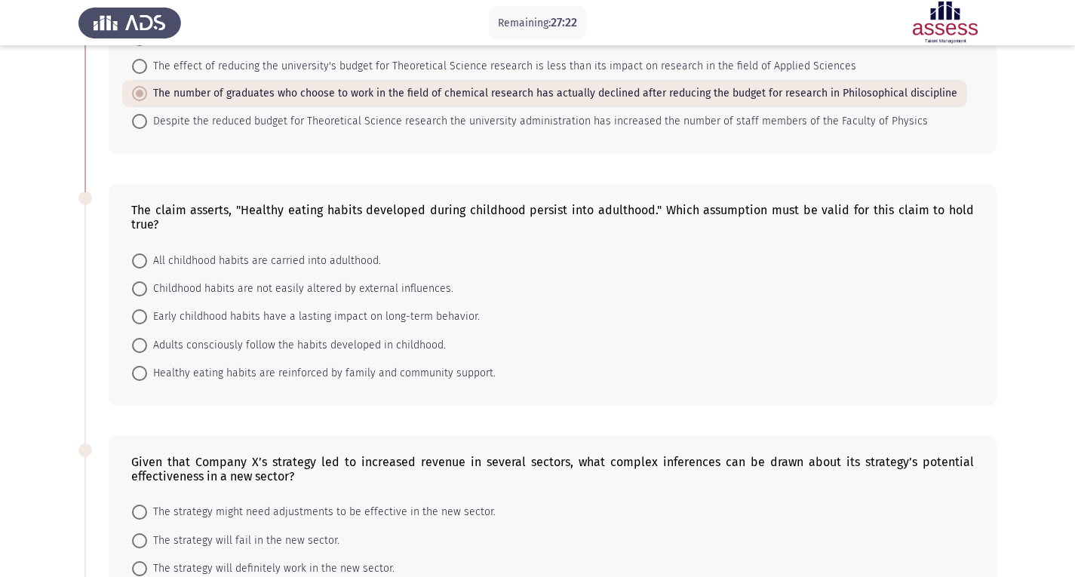
scroll to position [246, 0]
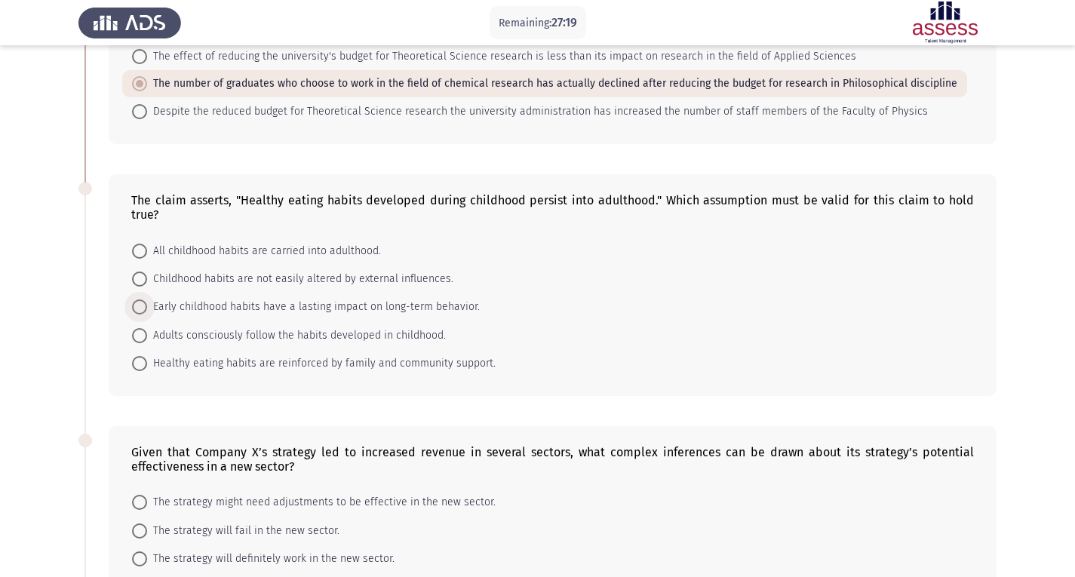
click at [148, 299] on span "Early childhood habits have a lasting impact on long-term behavior." at bounding box center [313, 307] width 333 height 18
click at [147, 299] on input "Early childhood habits have a lasting impact on long-term behavior." at bounding box center [139, 306] width 15 height 15
radio input "true"
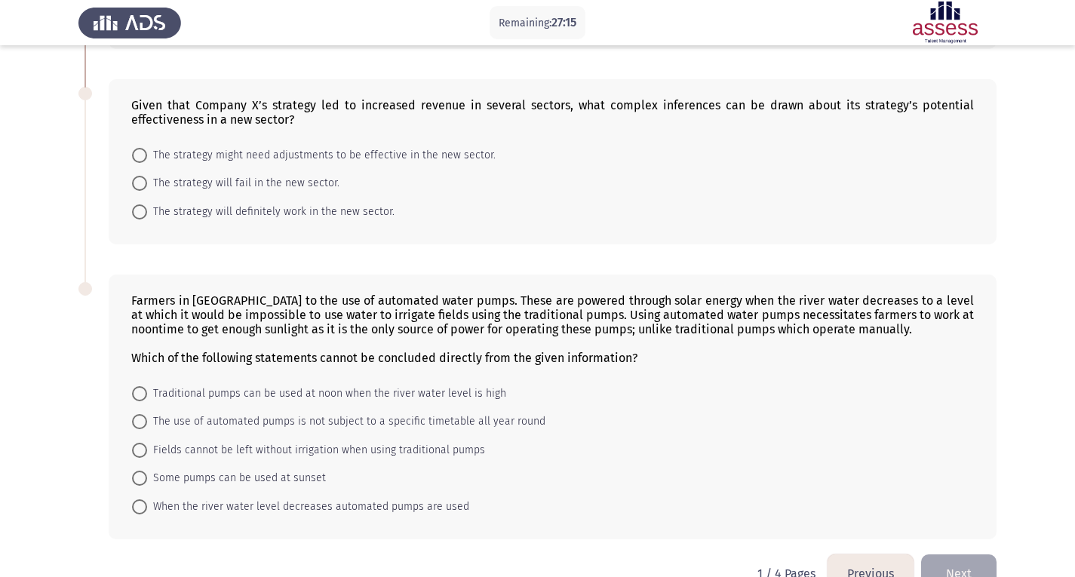
scroll to position [591, 0]
click at [193, 153] on span "The strategy might need adjustments to be effective in the new sector." at bounding box center [321, 156] width 349 height 18
click at [147, 153] on input "The strategy might need adjustments to be effective in the new sector." at bounding box center [139, 156] width 15 height 15
radio input "true"
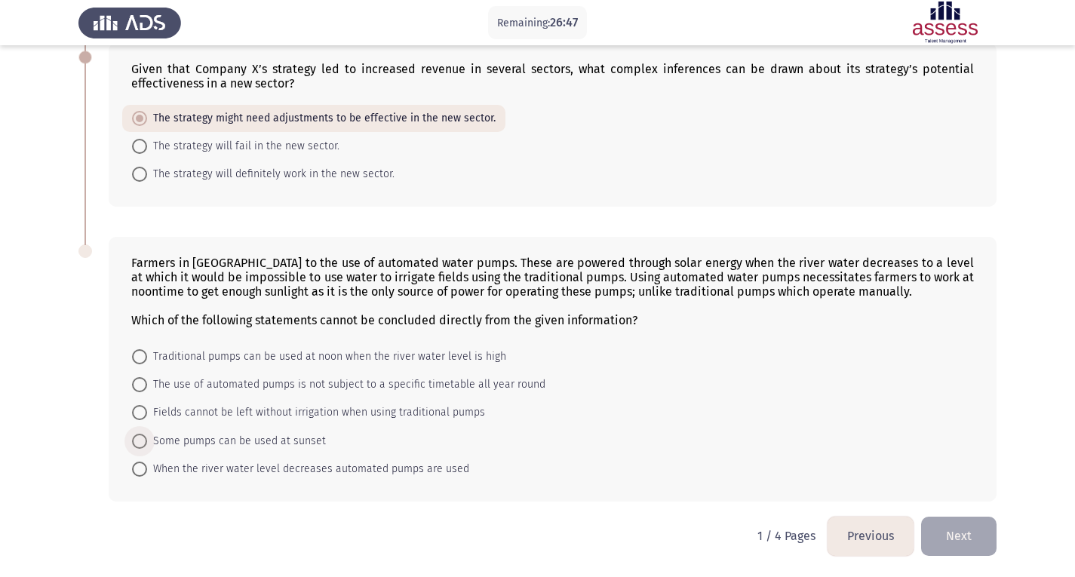
click at [164, 434] on span "Some pumps can be used at sunset" at bounding box center [236, 441] width 179 height 18
click at [147, 434] on input "Some pumps can be used at sunset" at bounding box center [139, 441] width 15 height 15
radio input "true"
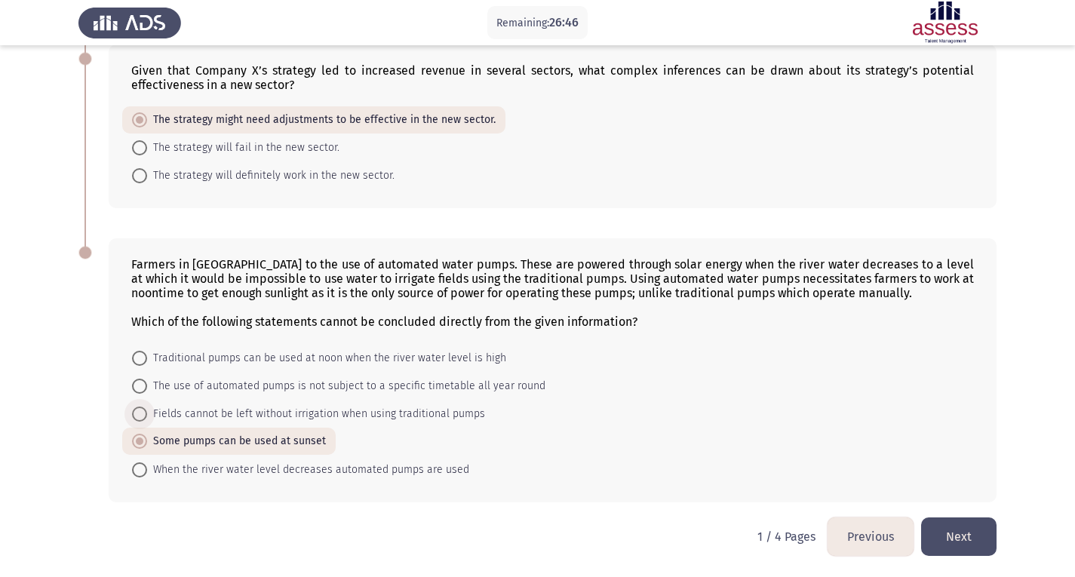
click at [167, 410] on span "Fields cannot be left without irrigation when using traditional pumps" at bounding box center [316, 414] width 338 height 18
click at [147, 410] on input "Fields cannot be left without irrigation when using traditional pumps" at bounding box center [139, 414] width 15 height 15
radio input "true"
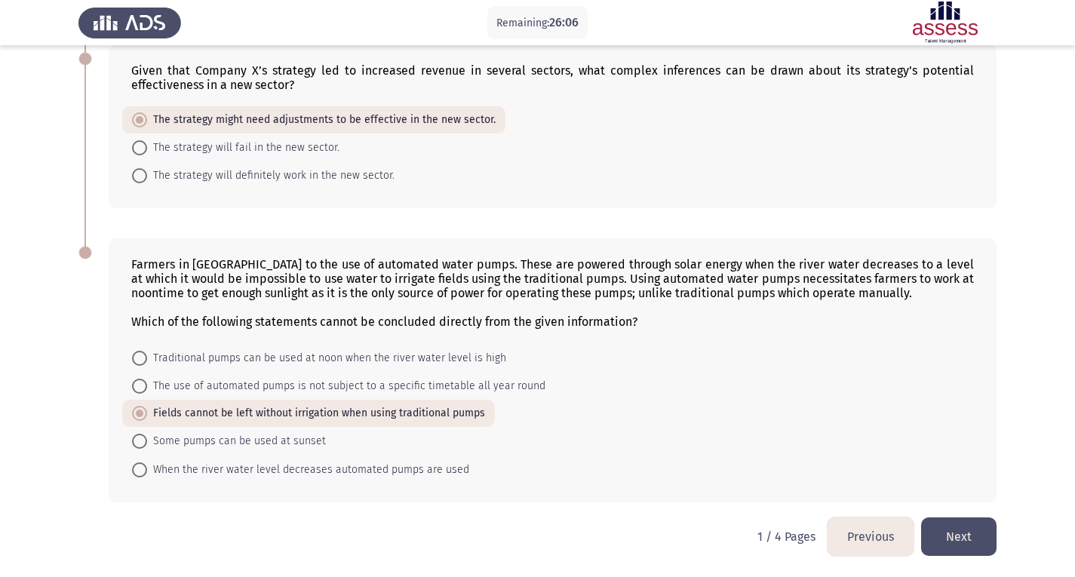
click at [959, 535] on button "Next" at bounding box center [958, 537] width 75 height 38
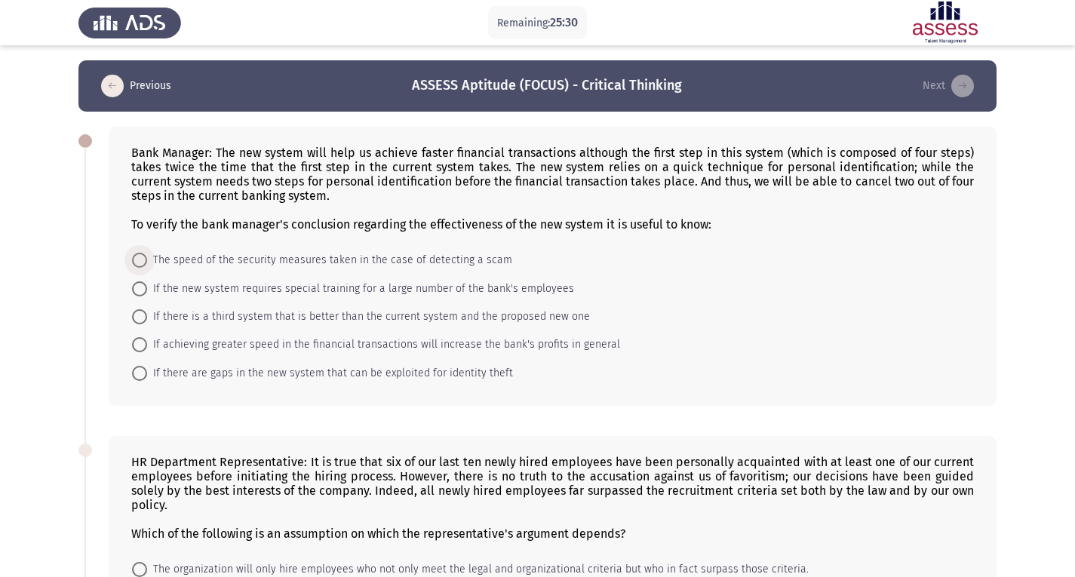
click at [319, 257] on span "The speed of the security measures taken in the case of detecting a scam" at bounding box center [329, 260] width 365 height 18
click at [147, 257] on input "The speed of the security measures taken in the case of detecting a scam" at bounding box center [139, 260] width 15 height 15
radio input "true"
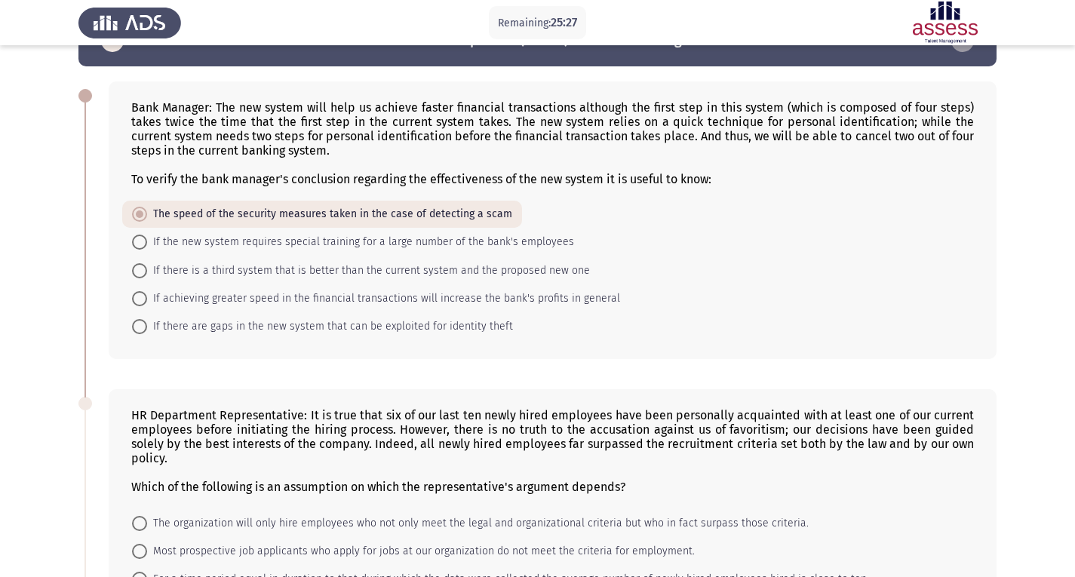
scroll to position [49, 0]
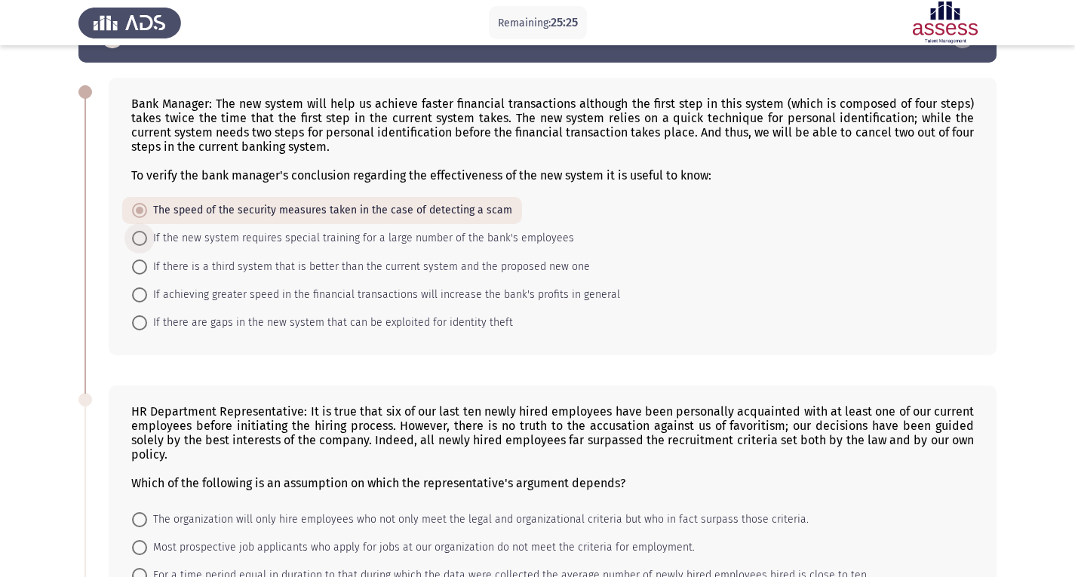
click at [336, 244] on span "If the new system requires special training for a large number of the bank's em…" at bounding box center [360, 238] width 427 height 18
click at [147, 244] on input "If the new system requires special training for a large number of the bank's em…" at bounding box center [139, 238] width 15 height 15
radio input "true"
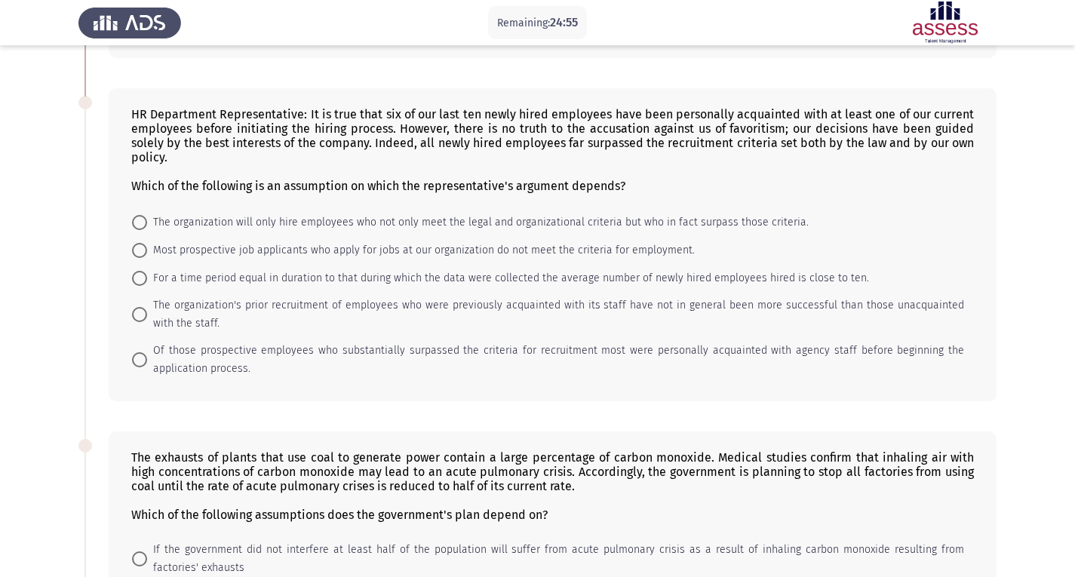
scroll to position [345, 0]
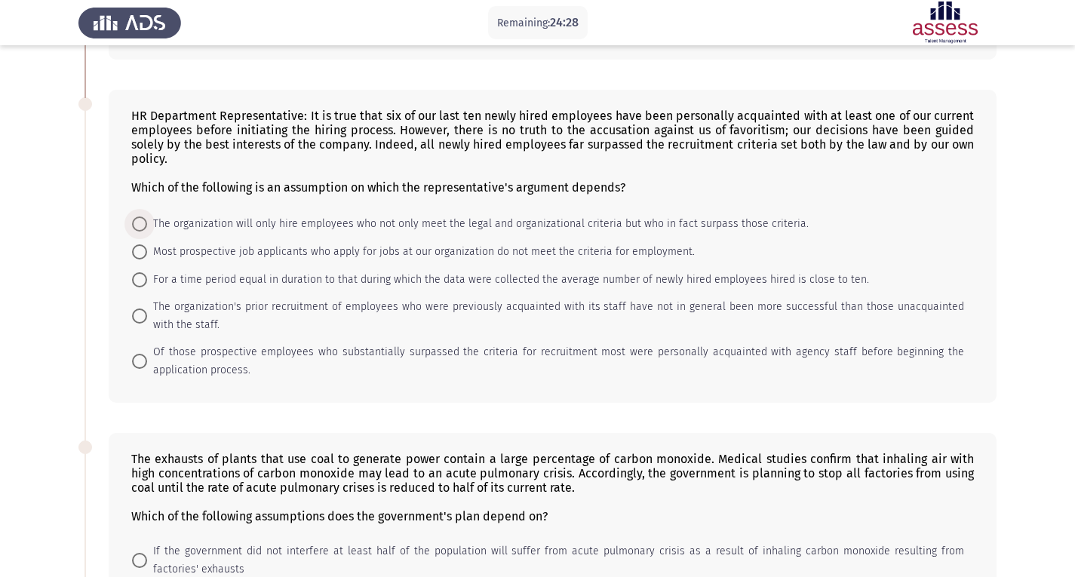
click at [147, 229] on span "The organization will only hire employees who not only meet the legal and organ…" at bounding box center [478, 224] width 662 height 18
click at [147, 229] on input "The organization will only hire employees who not only meet the legal and organ…" at bounding box center [139, 224] width 15 height 15
radio input "true"
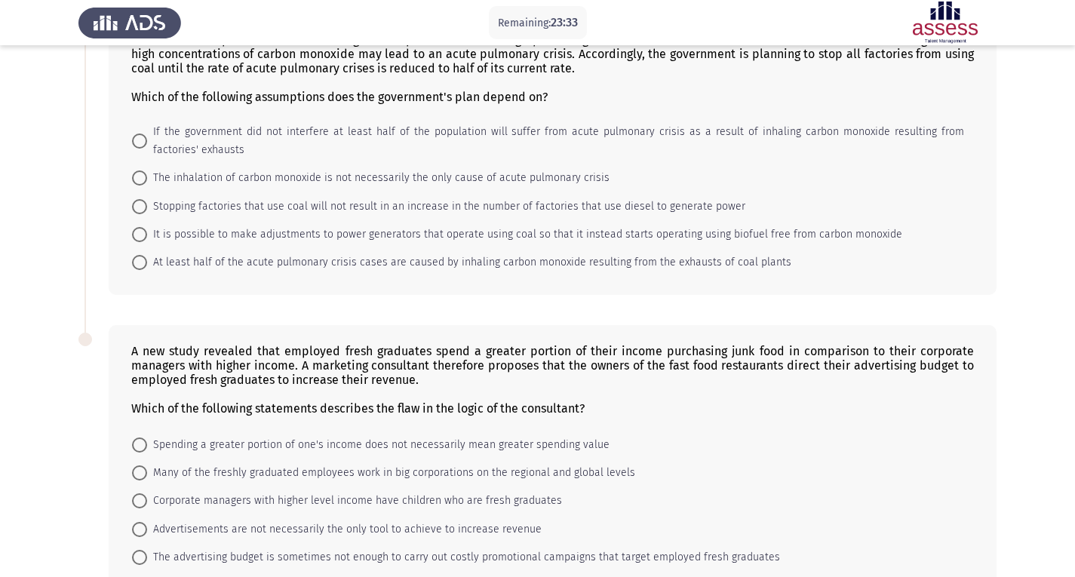
scroll to position [719, 0]
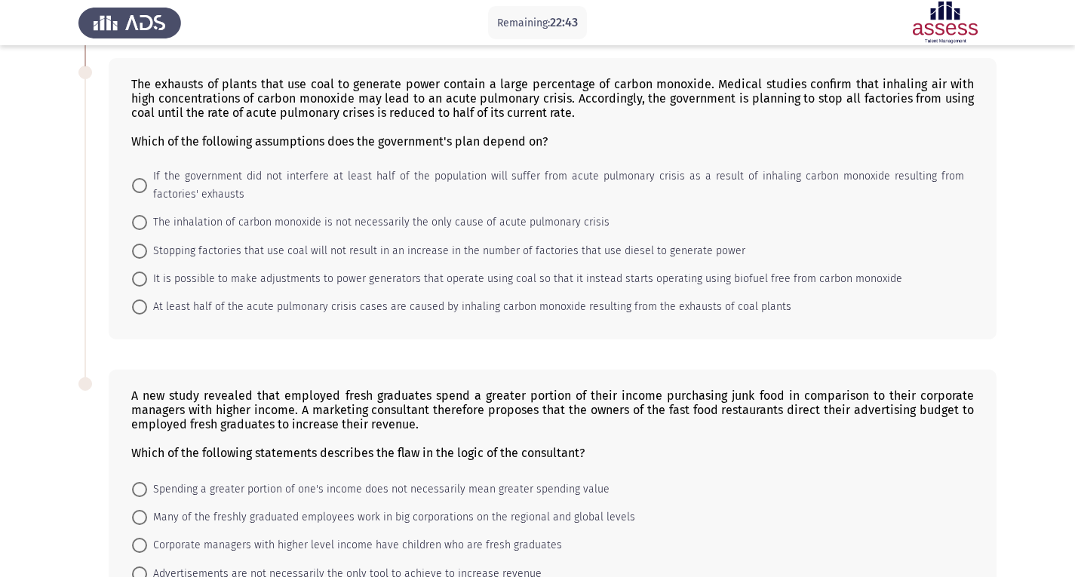
click at [152, 300] on span "At least half of the acute pulmonary crisis cases are caused by inhaling carbon…" at bounding box center [469, 307] width 644 height 18
click at [147, 300] on input "At least half of the acute pulmonary crisis cases are caused by inhaling carbon…" at bounding box center [139, 306] width 15 height 15
radio input "true"
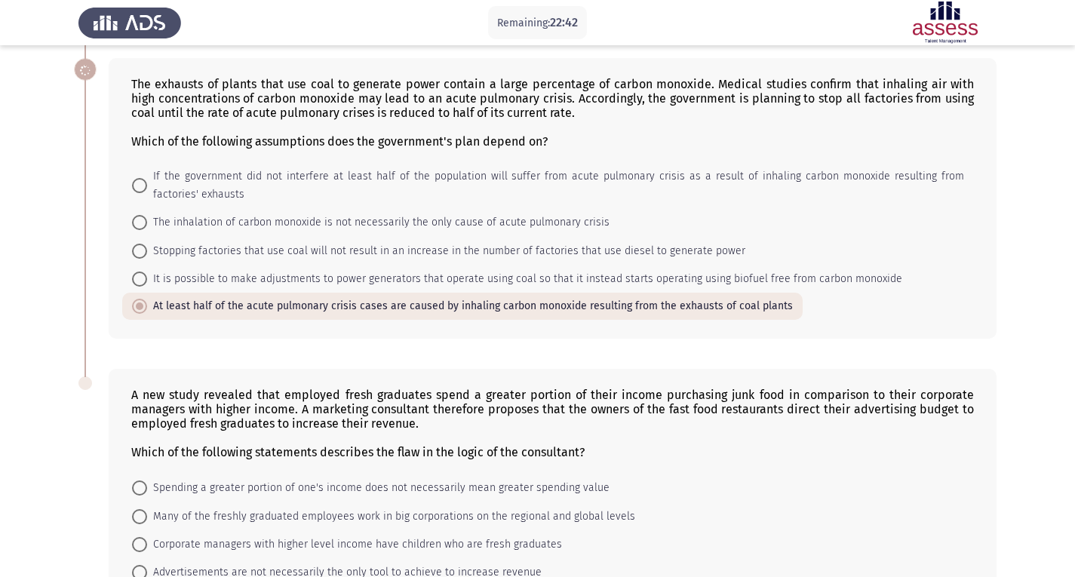
scroll to position [850, 0]
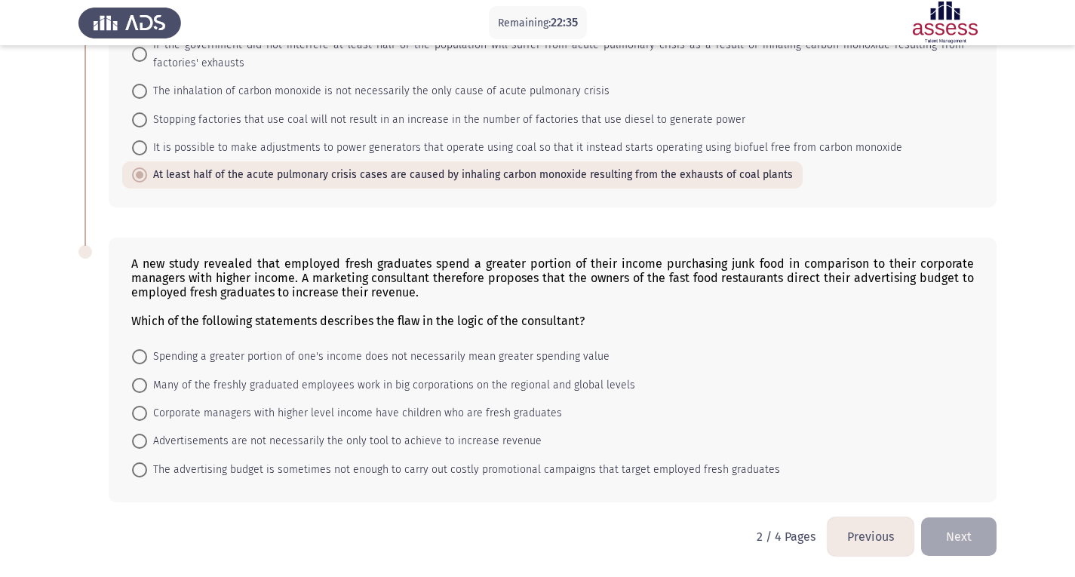
click at [157, 366] on mat-radio-button "Spending a greater portion of one's income does not necessarily mean greater sp…" at bounding box center [370, 356] width 497 height 28
click at [157, 357] on span "Spending a greater portion of one's income does not necessarily mean greater sp…" at bounding box center [378, 357] width 462 height 18
click at [147, 357] on input "Spending a greater portion of one's income does not necessarily mean greater sp…" at bounding box center [139, 356] width 15 height 15
radio input "true"
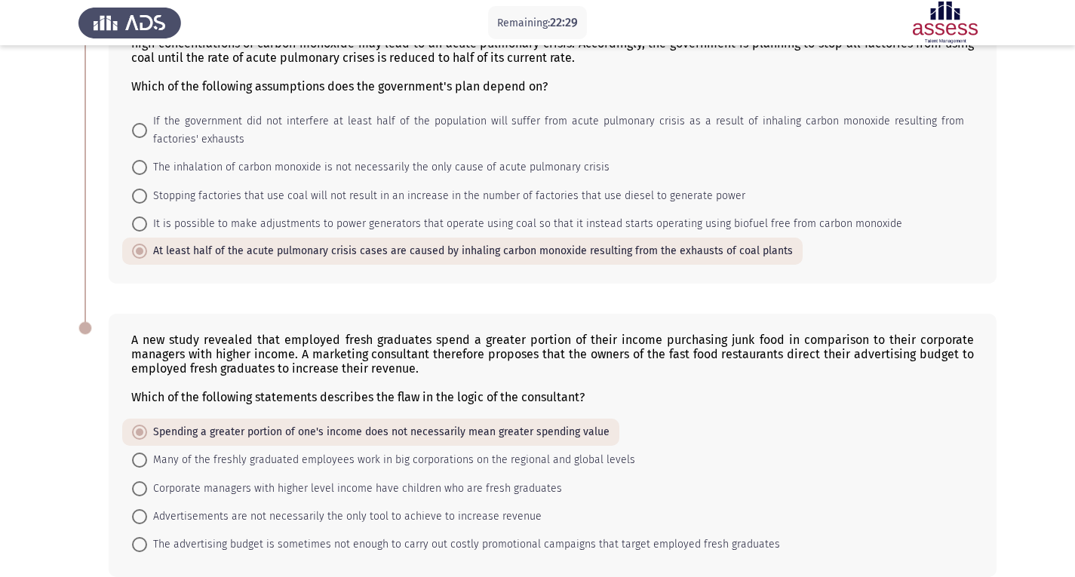
scroll to position [849, 0]
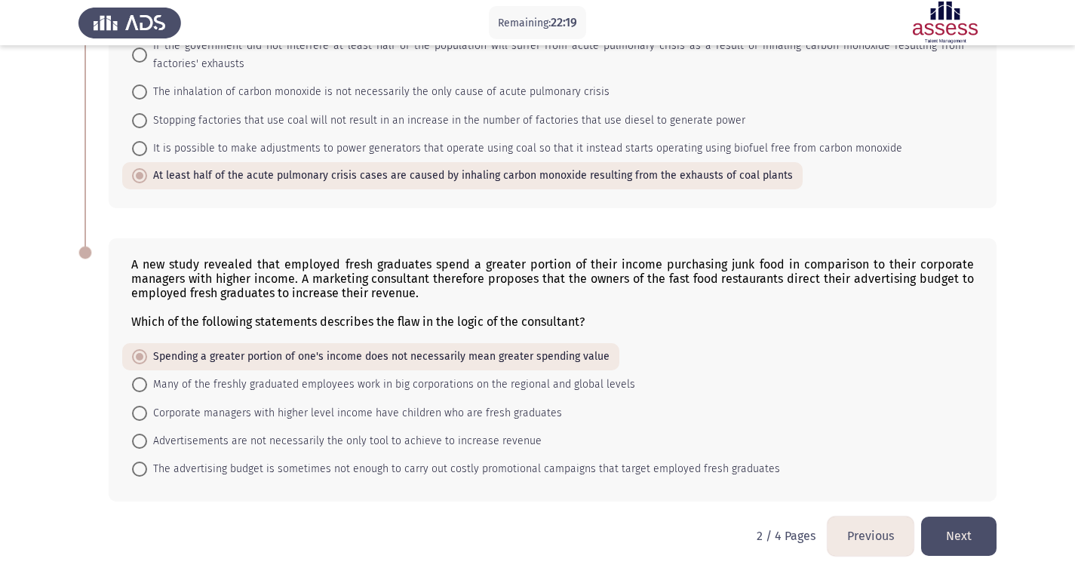
click at [939, 533] on button "Next" at bounding box center [958, 536] width 75 height 38
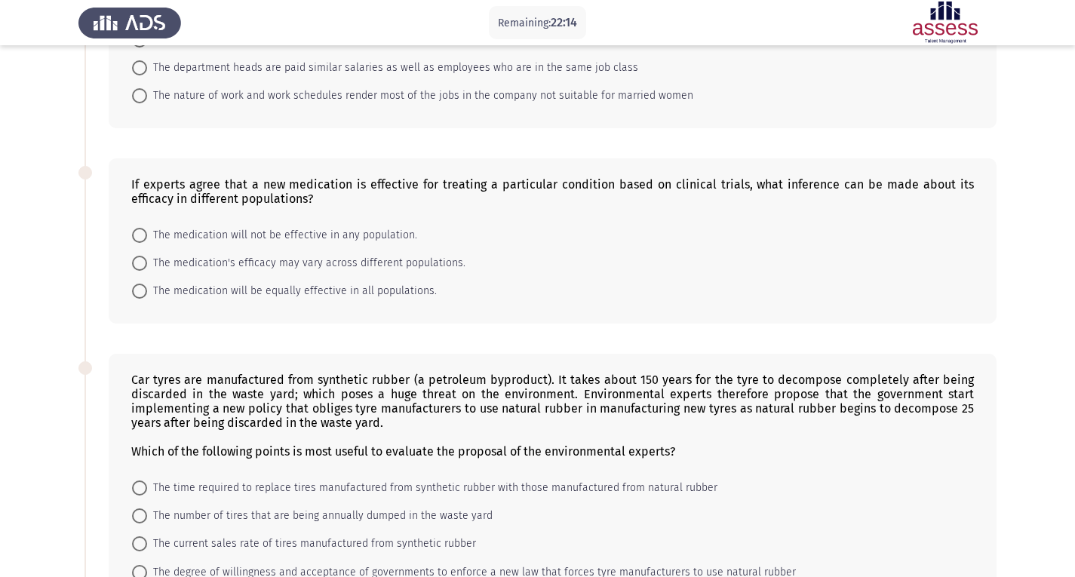
scroll to position [646, 0]
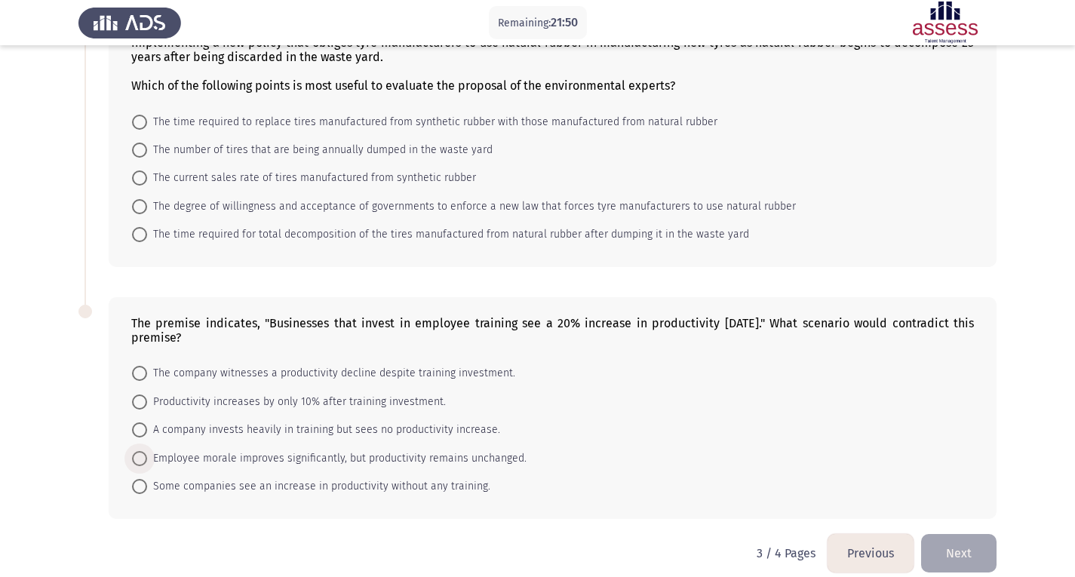
click at [177, 450] on span "Employee morale improves significantly, but productivity remains unchanged." at bounding box center [336, 459] width 379 height 18
click at [147, 451] on input "Employee morale improves significantly, but productivity remains unchanged." at bounding box center [139, 458] width 15 height 15
radio input "true"
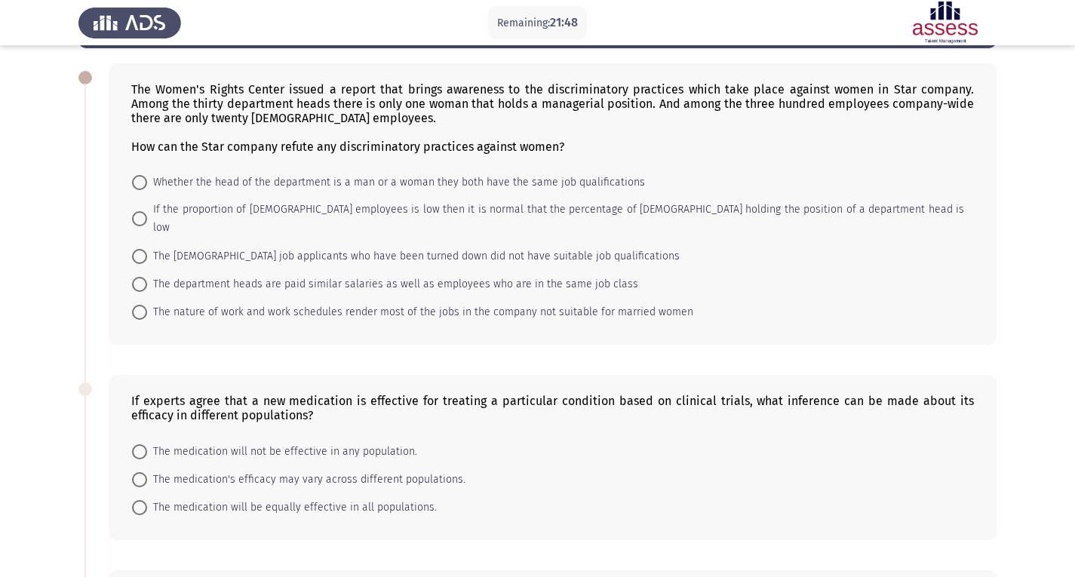
scroll to position [0, 0]
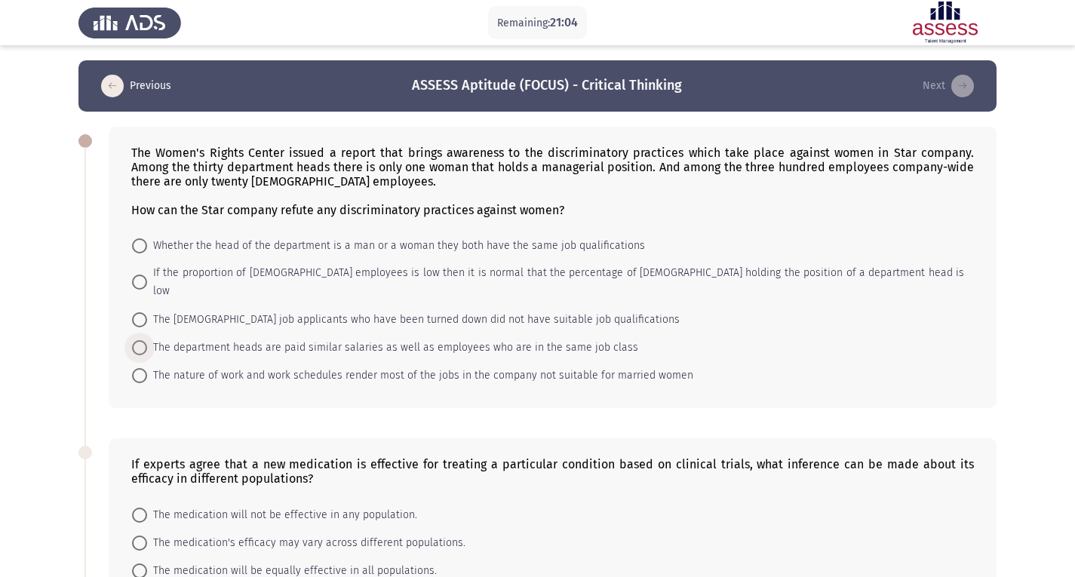
click at [161, 339] on span "The department heads are paid similar salaries as well as employees who are in …" at bounding box center [392, 348] width 491 height 18
click at [147, 340] on input "The department heads are paid similar salaries as well as employees who are in …" at bounding box center [139, 347] width 15 height 15
radio input "true"
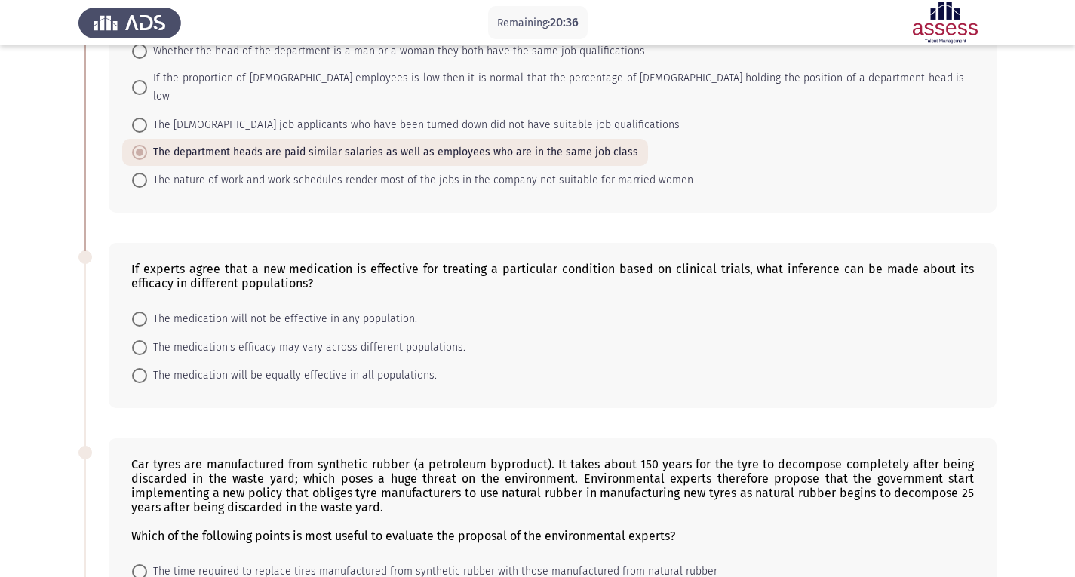
scroll to position [197, 0]
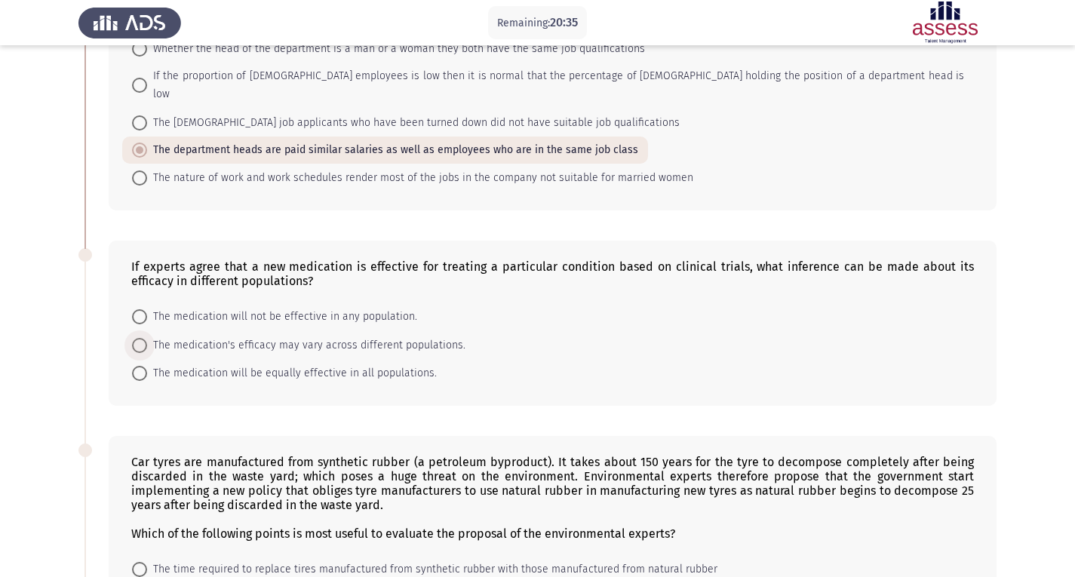
click at [243, 336] on span "The medication's efficacy may vary across different populations." at bounding box center [306, 345] width 318 height 18
click at [147, 338] on input "The medication's efficacy may vary across different populations." at bounding box center [139, 345] width 15 height 15
radio input "true"
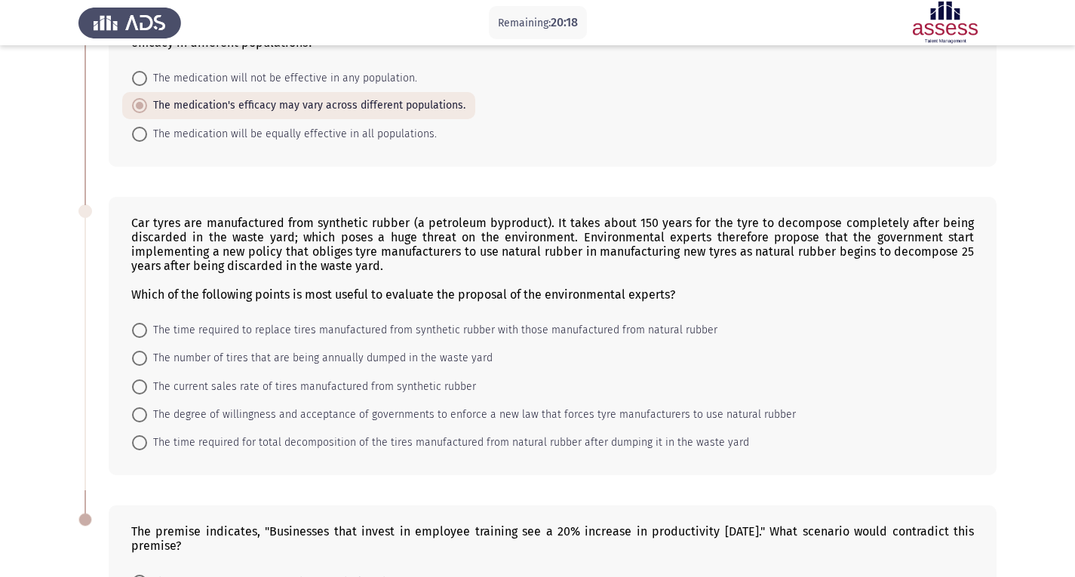
scroll to position [436, 0]
click at [218, 377] on span "The current sales rate of tires manufactured from synthetic rubber" at bounding box center [311, 386] width 329 height 18
click at [147, 379] on input "The current sales rate of tires manufactured from synthetic rubber" at bounding box center [139, 386] width 15 height 15
radio input "true"
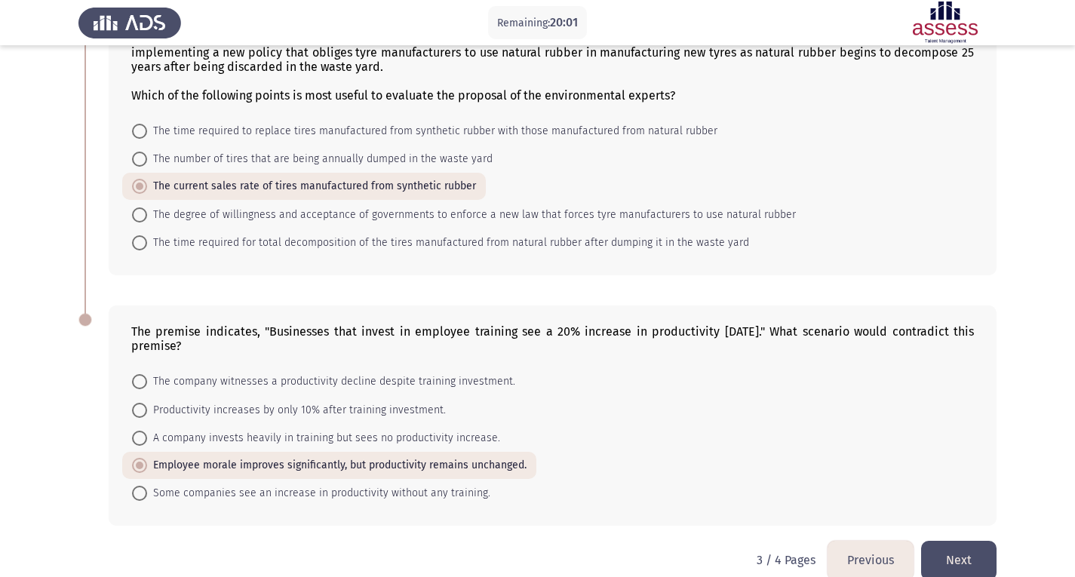
scroll to position [641, 0]
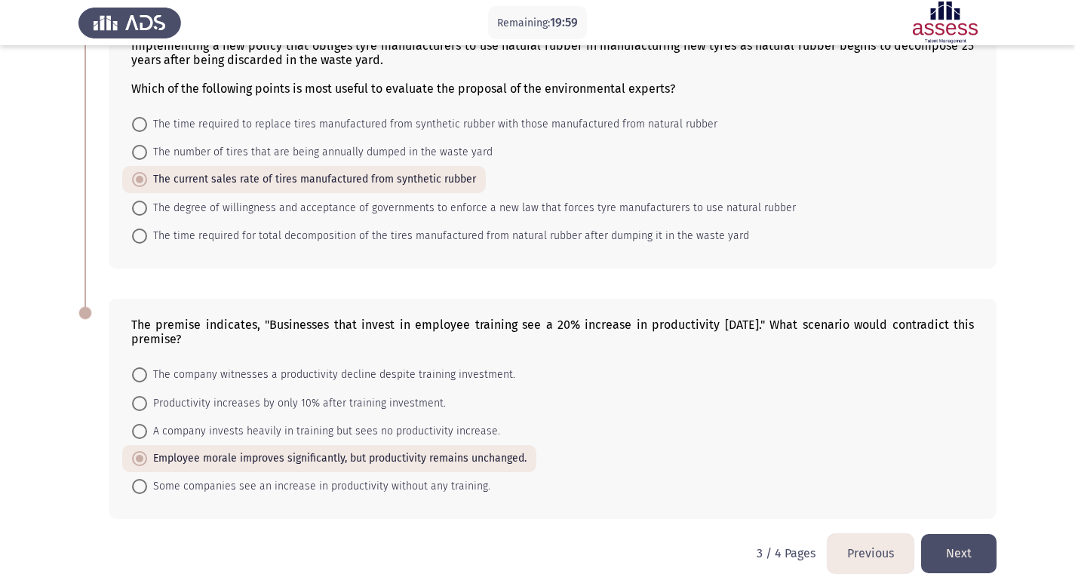
click at [961, 537] on button "Next" at bounding box center [958, 553] width 75 height 38
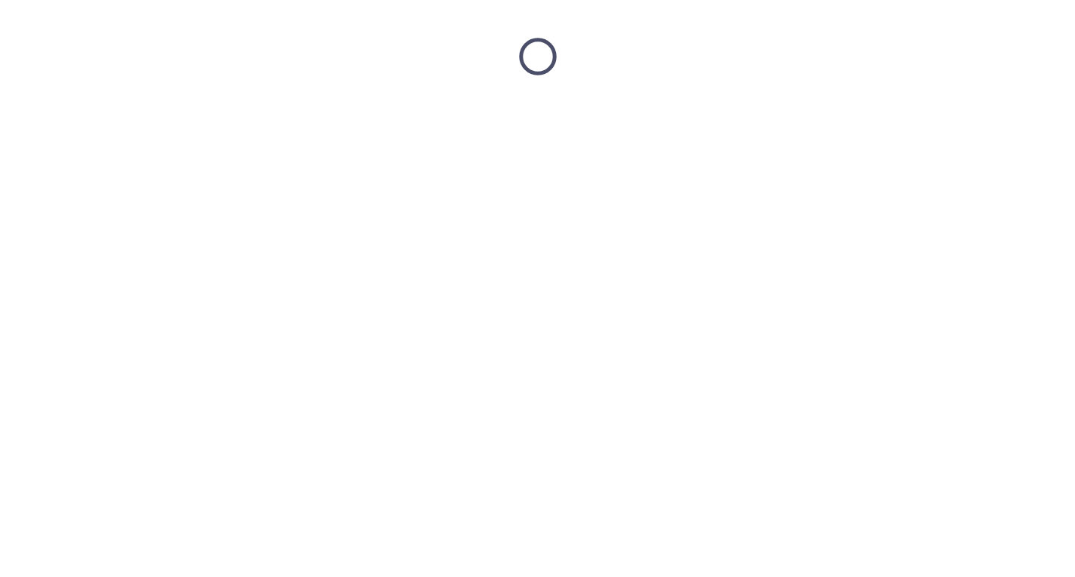
scroll to position [0, 0]
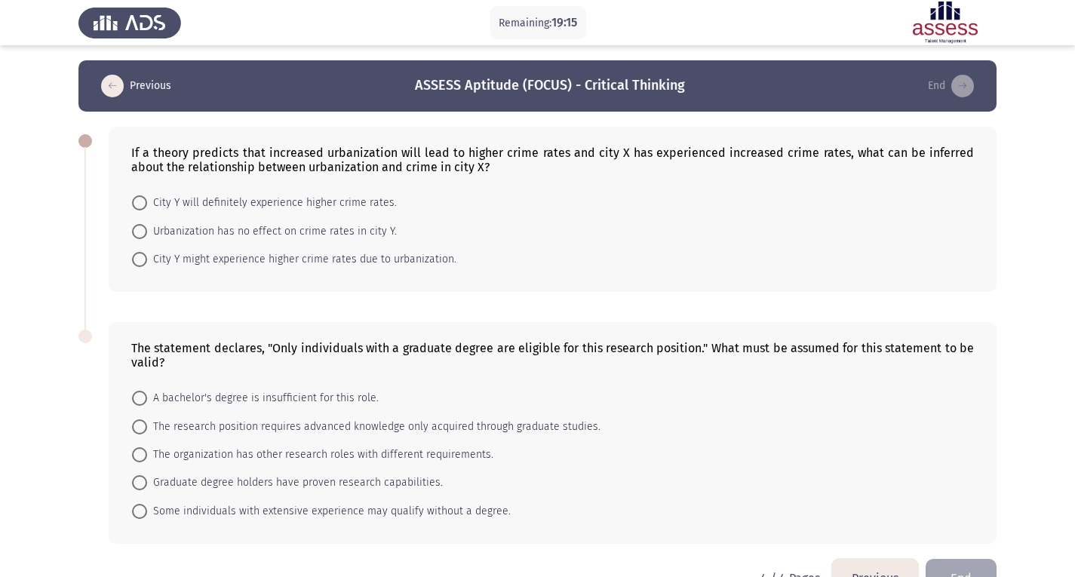
click at [373, 260] on span "City Y might experience higher crime rates due to urbanization." at bounding box center [301, 259] width 309 height 18
click at [147, 260] on input "City Y might experience higher crime rates due to urbanization." at bounding box center [139, 259] width 15 height 15
radio input "true"
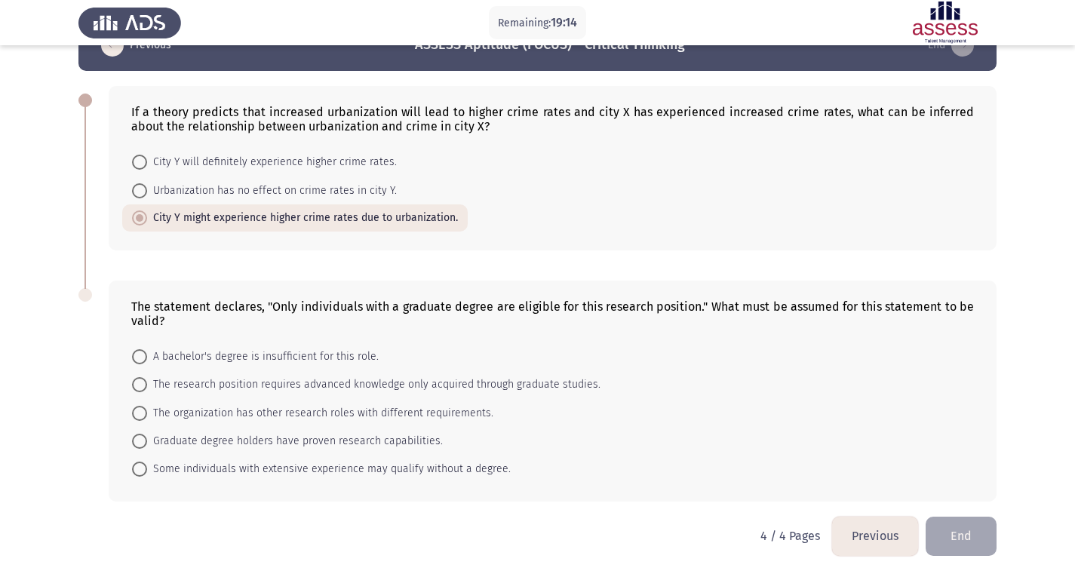
scroll to position [40, 0]
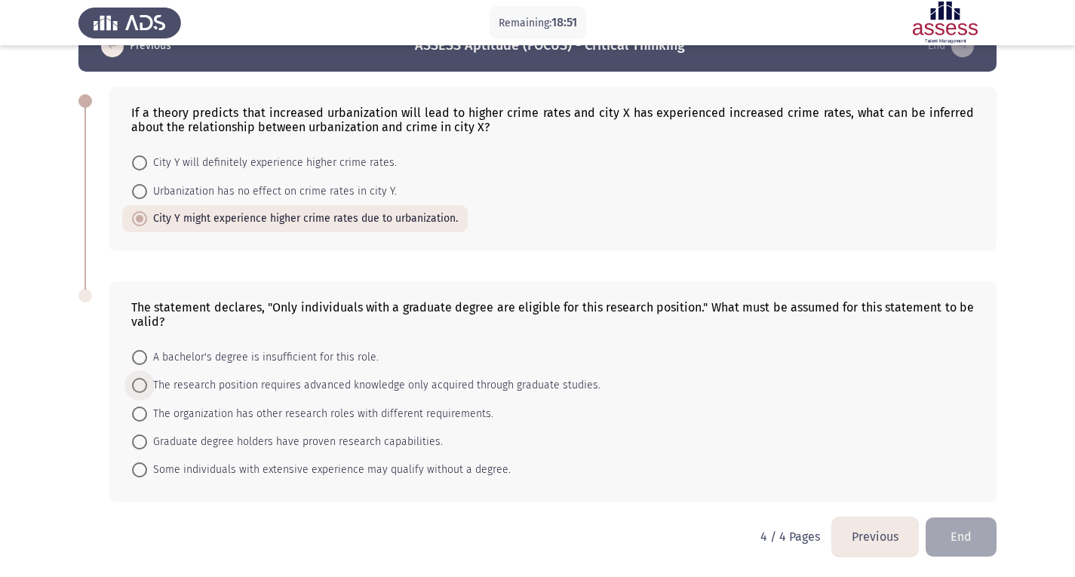
click at [306, 385] on span "The research position requires advanced knowledge only acquired through graduat…" at bounding box center [373, 385] width 453 height 18
click at [147, 385] on input "The research position requires advanced knowledge only acquired through graduat…" at bounding box center [139, 385] width 15 height 15
radio input "true"
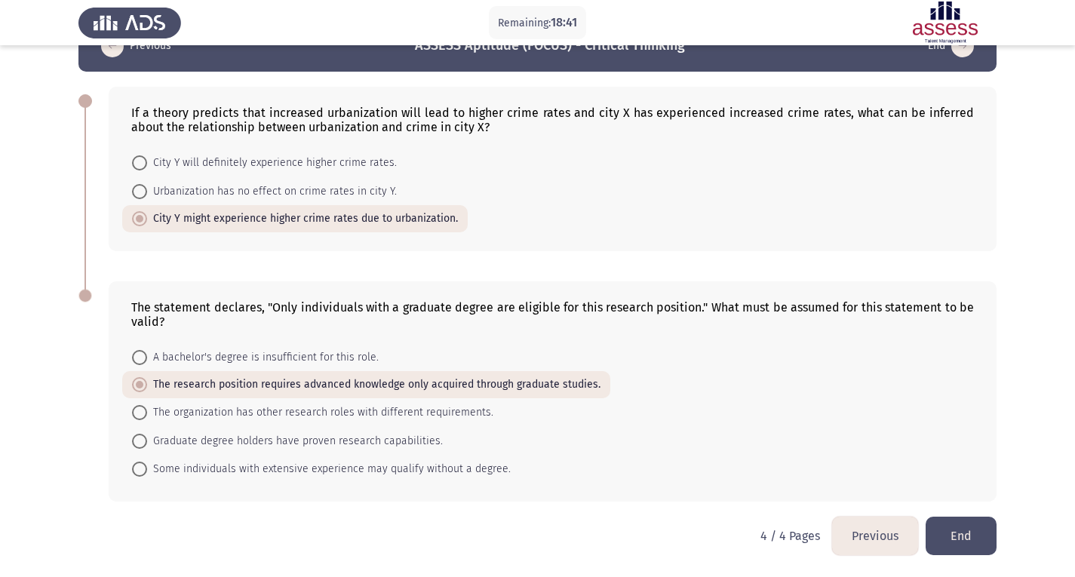
click at [954, 529] on button "End" at bounding box center [961, 536] width 71 height 38
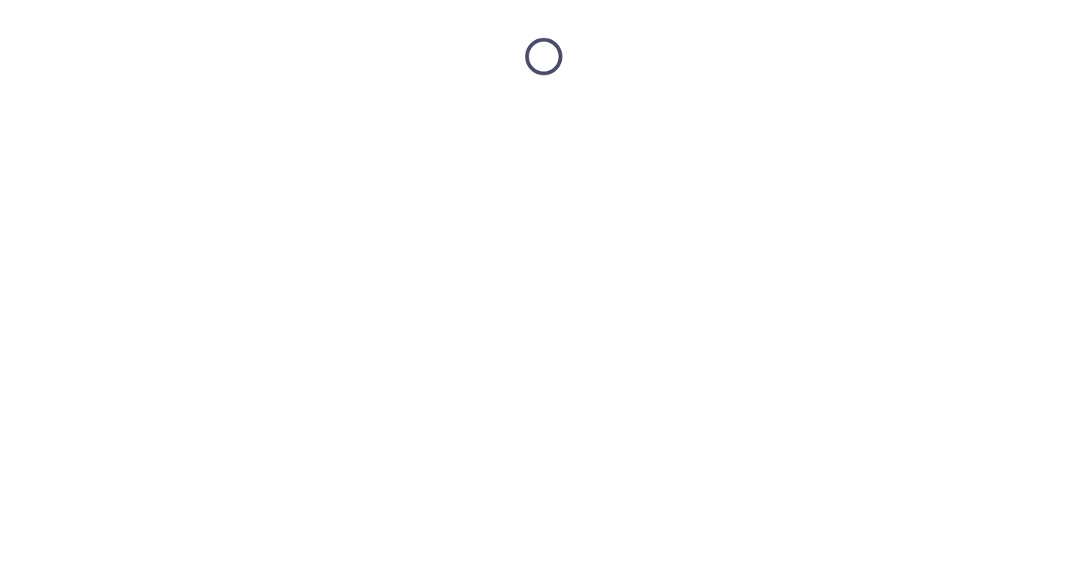
scroll to position [0, 0]
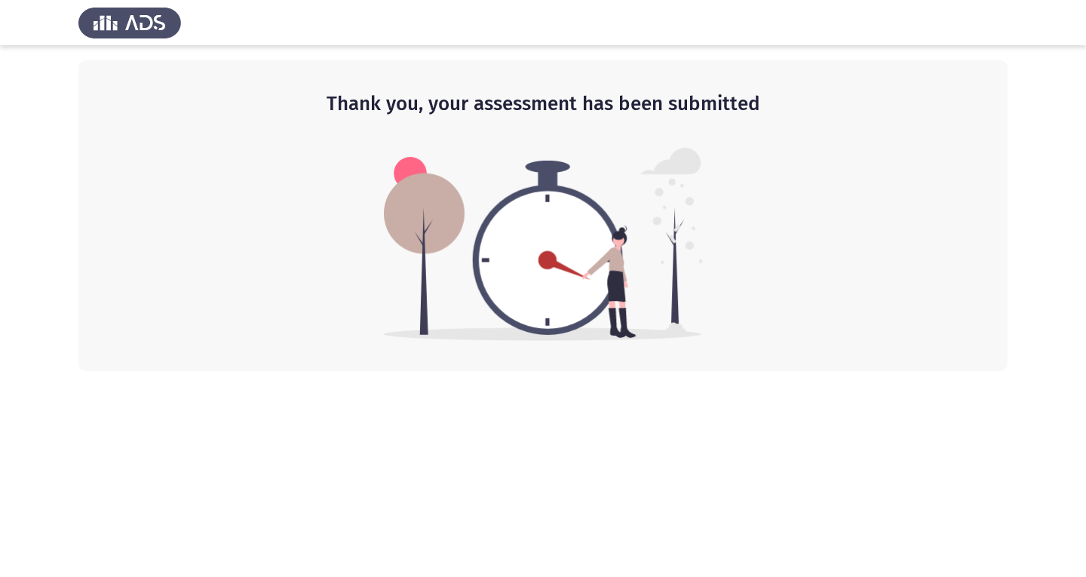
click at [147, 20] on img at bounding box center [129, 23] width 103 height 42
